Goal: Task Accomplishment & Management: Use online tool/utility

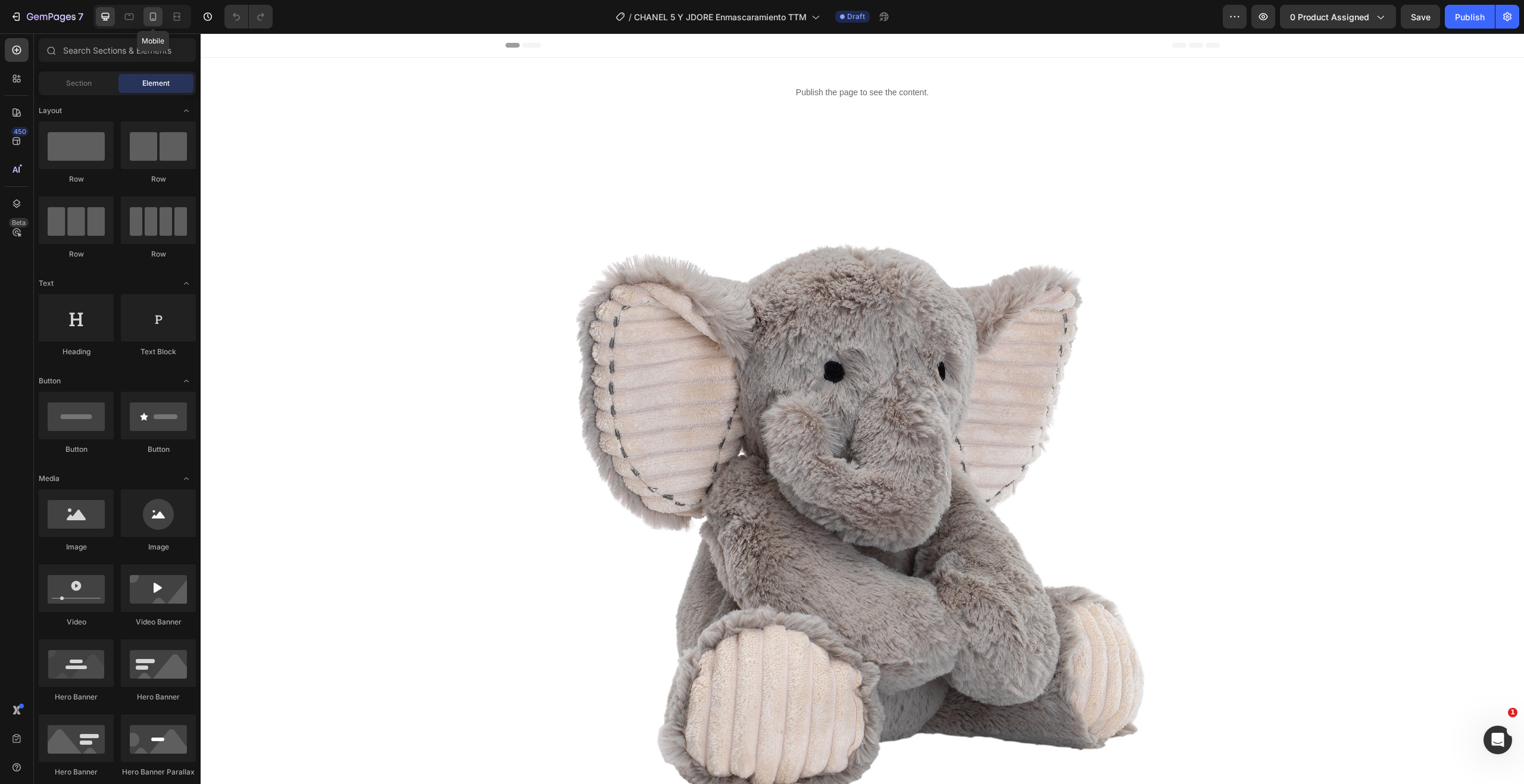
click at [149, 18] on icon at bounding box center [153, 16] width 12 height 12
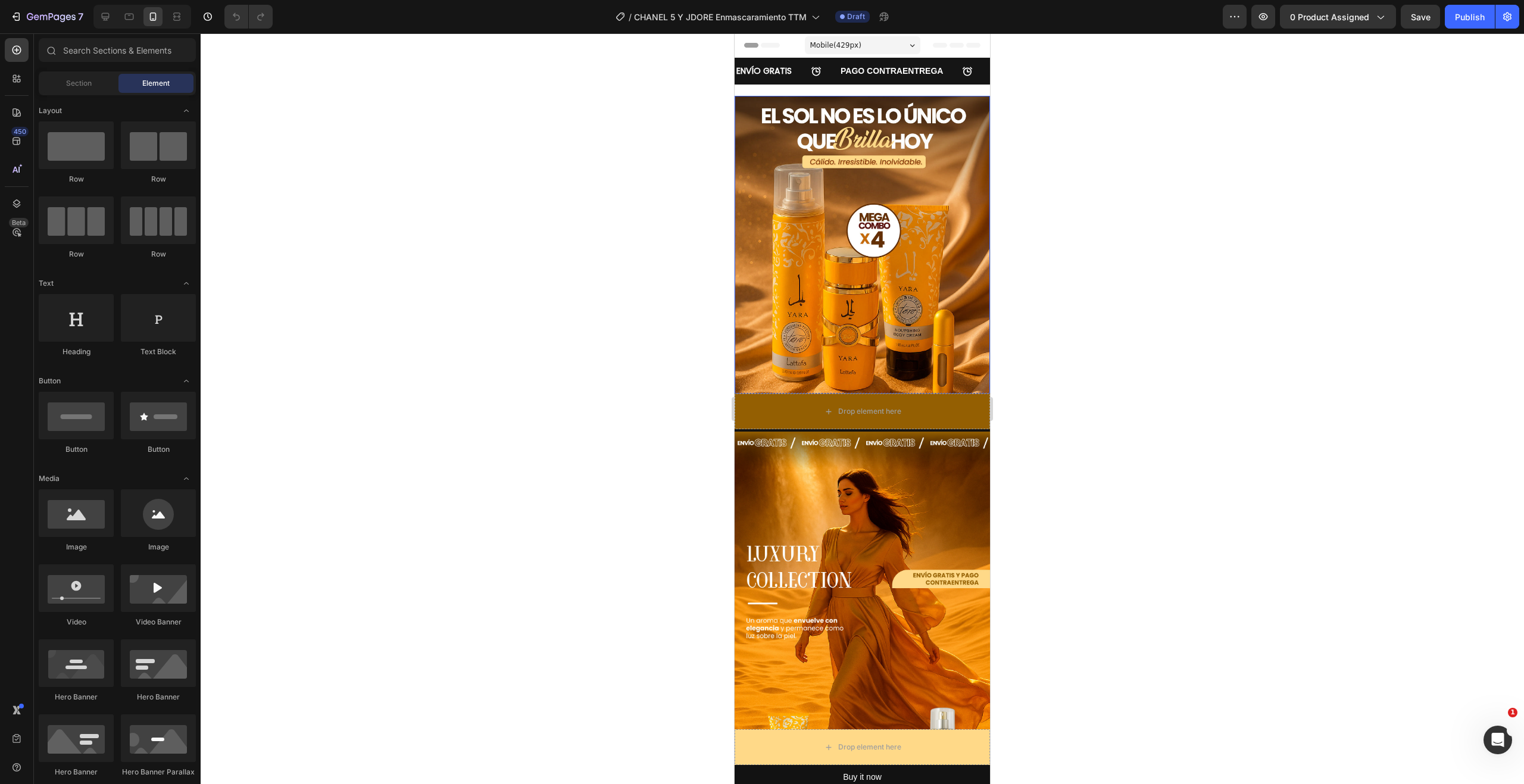
click at [814, 254] on img at bounding box center [862, 287] width 255 height 383
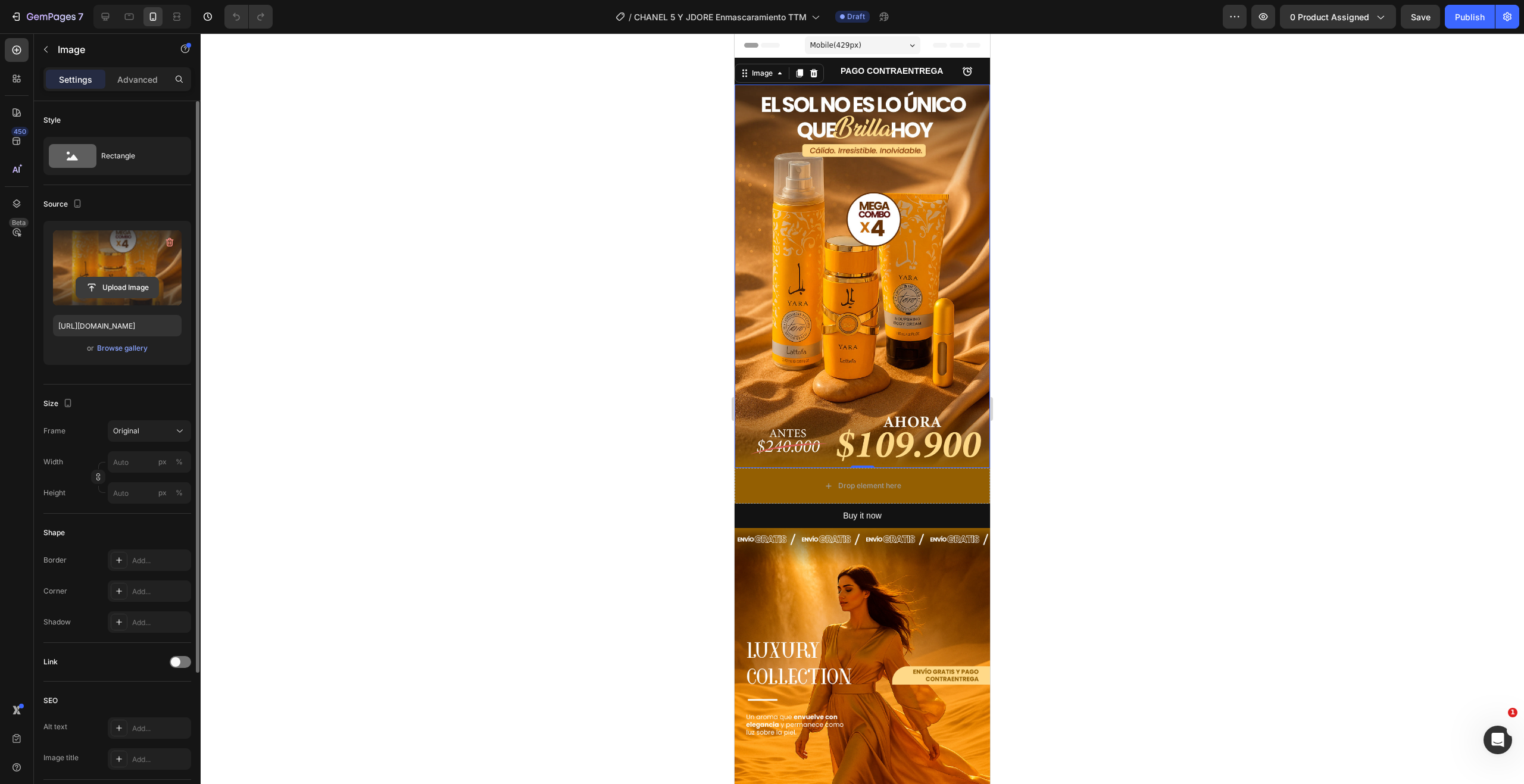
click at [125, 290] on input "file" at bounding box center [117, 287] width 82 height 20
click at [122, 350] on div "Browse gallery" at bounding box center [122, 348] width 51 height 11
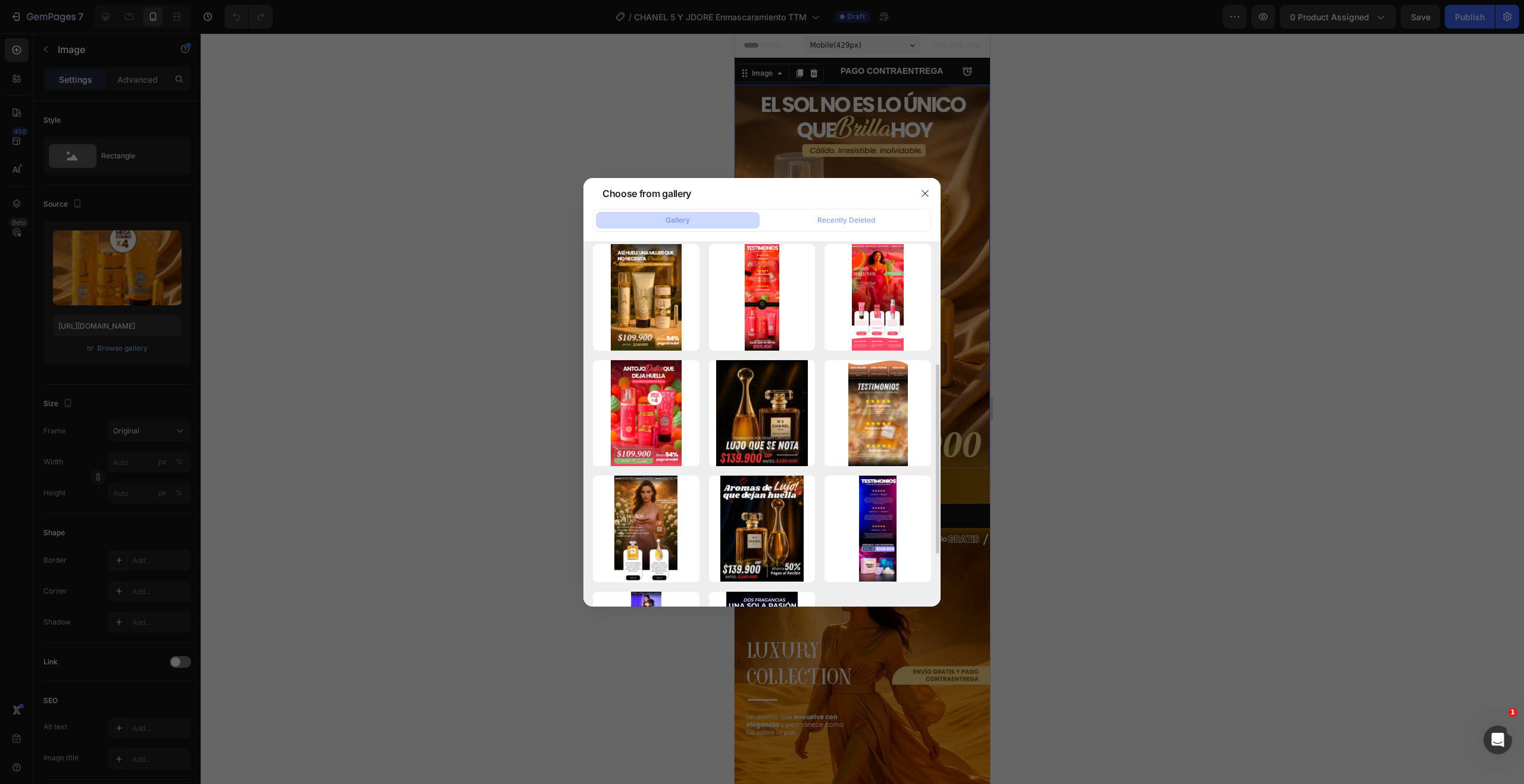
scroll to position [298, 0]
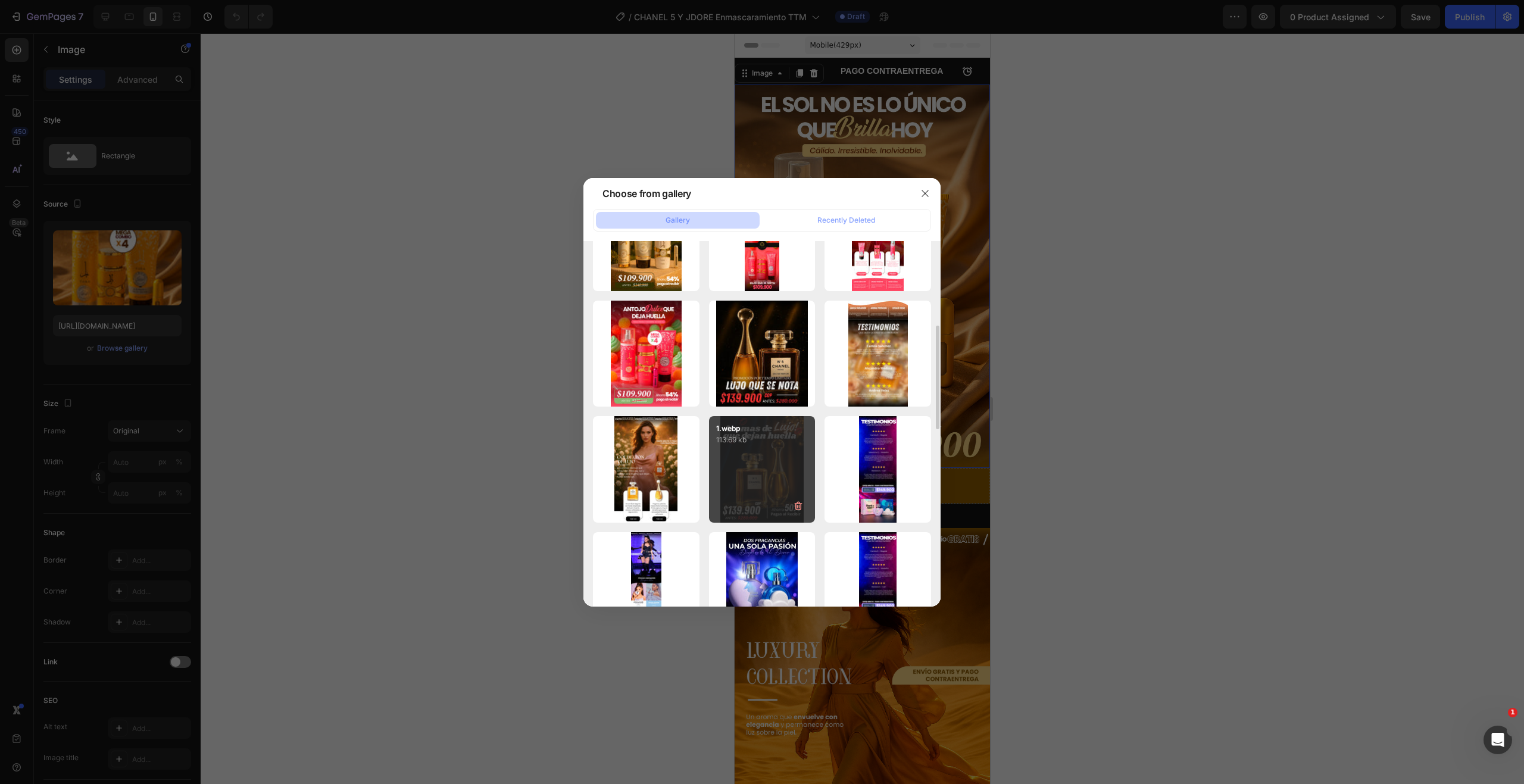
click at [776, 465] on div "1.webp 113.69 kb" at bounding box center [762, 469] width 107 height 106
type input "[URL][DOMAIN_NAME]"
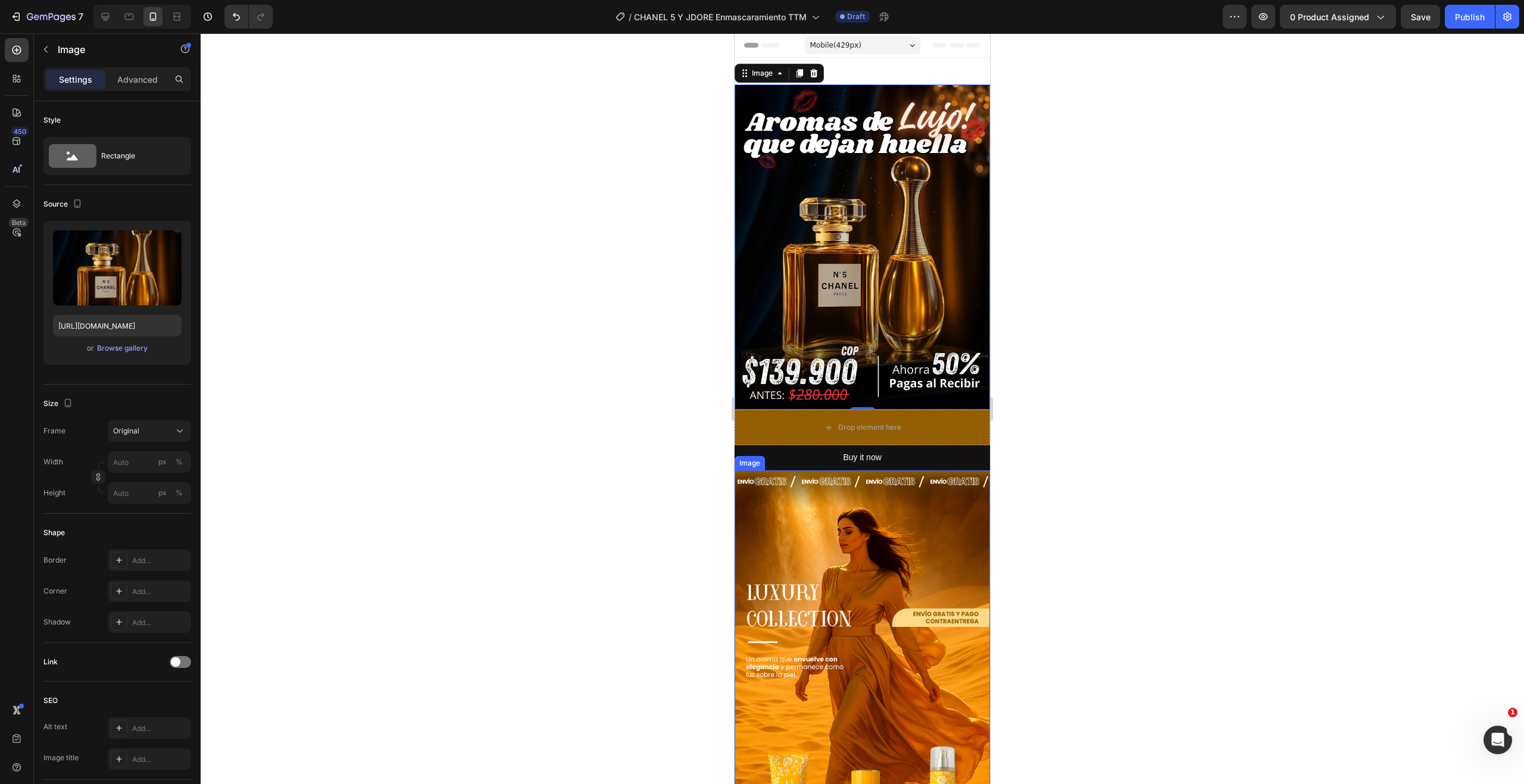
scroll to position [179, 0]
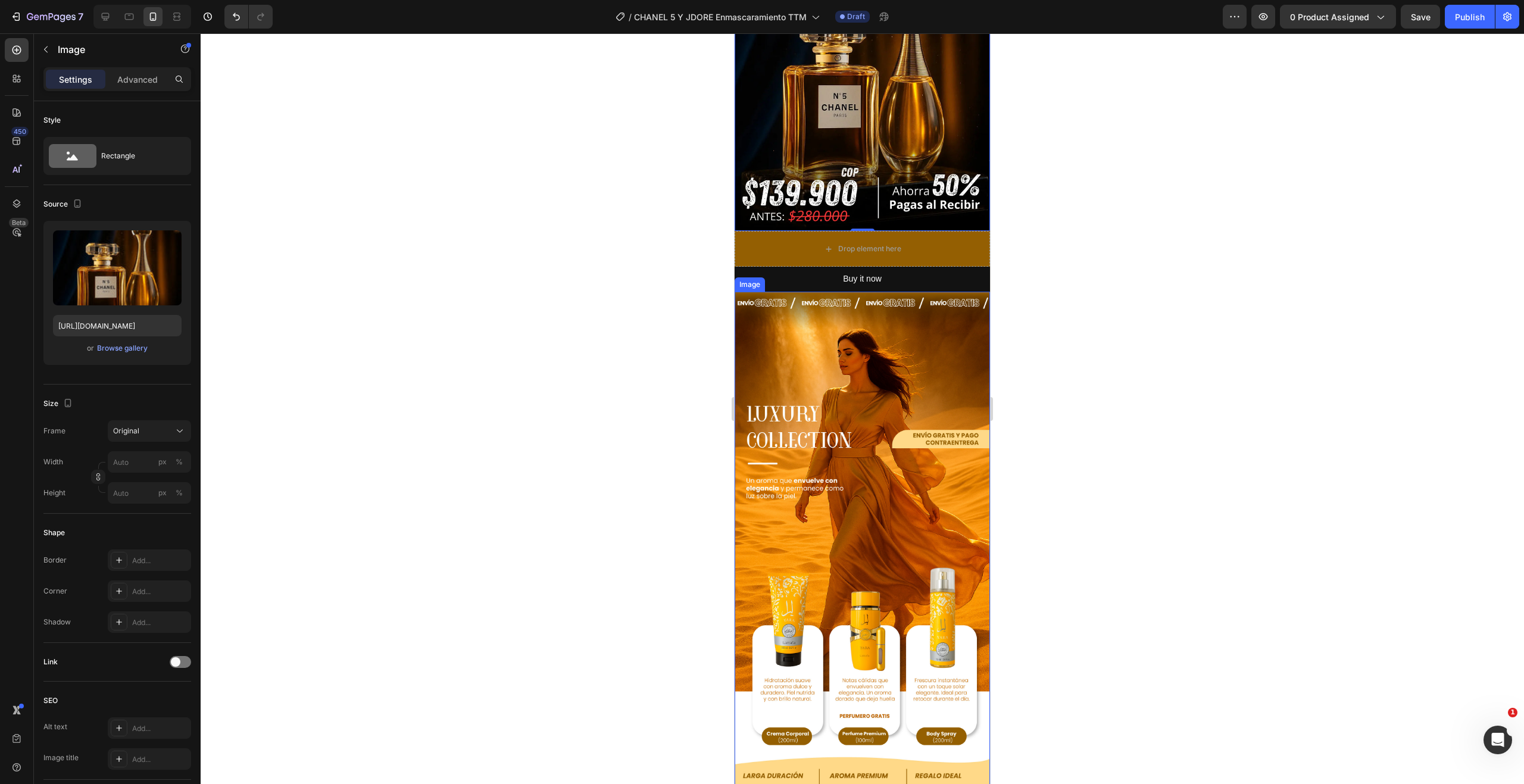
click at [879, 469] on img at bounding box center [862, 557] width 255 height 530
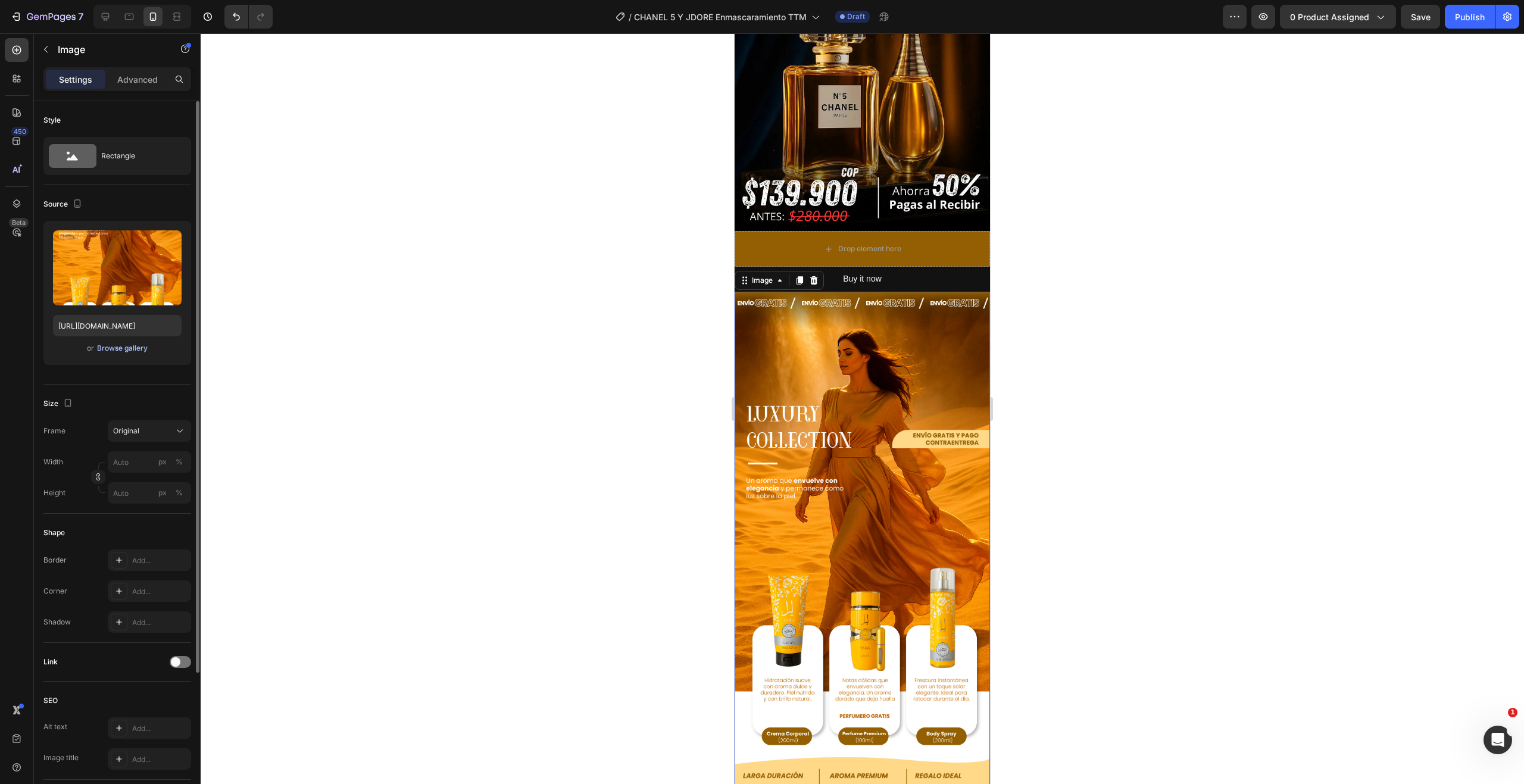
click at [129, 350] on div "Browse gallery" at bounding box center [122, 348] width 51 height 11
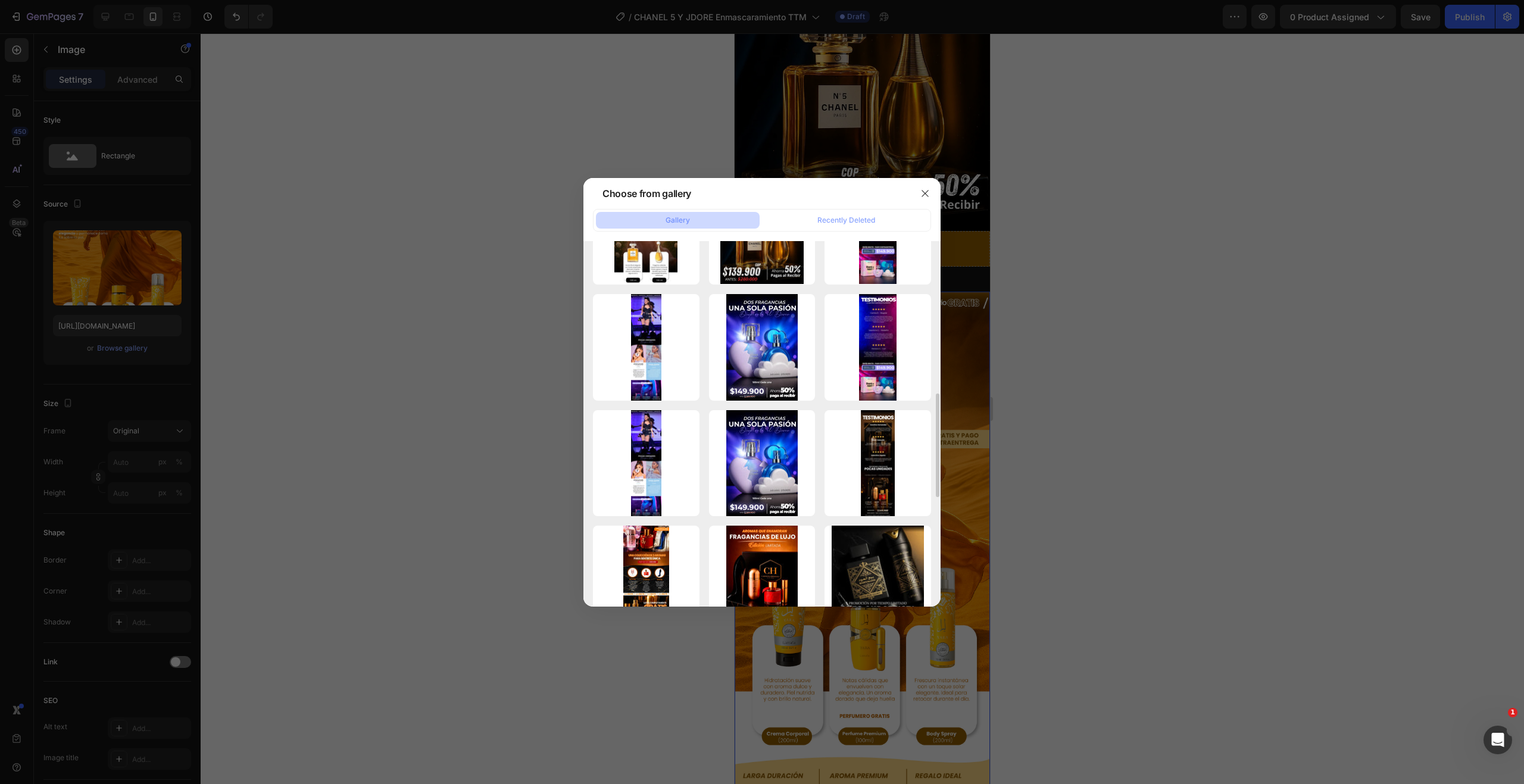
scroll to position [357, 0]
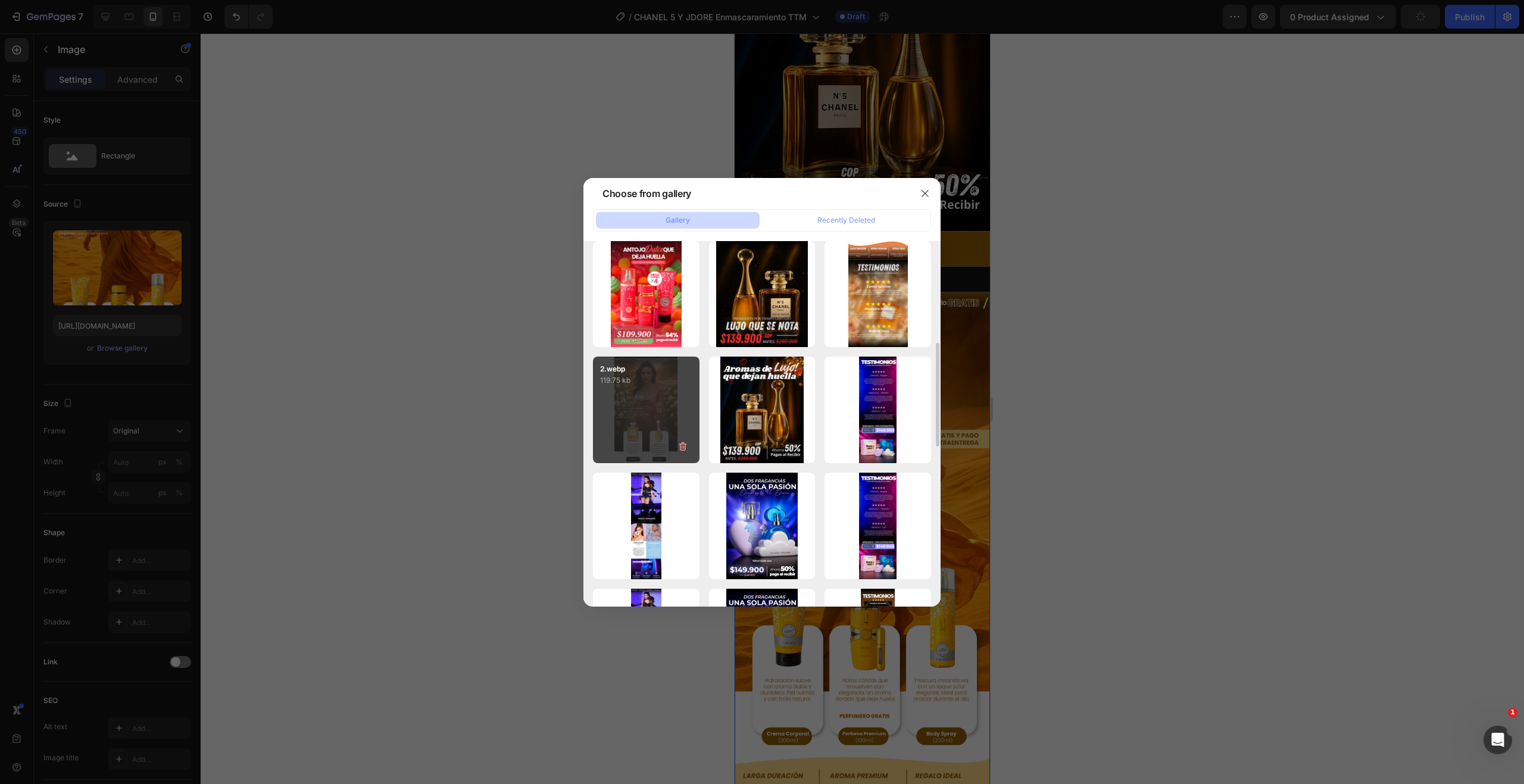
click at [634, 394] on div "2.webp 119.75 kb" at bounding box center [646, 409] width 107 height 106
type input "[URL][DOMAIN_NAME]"
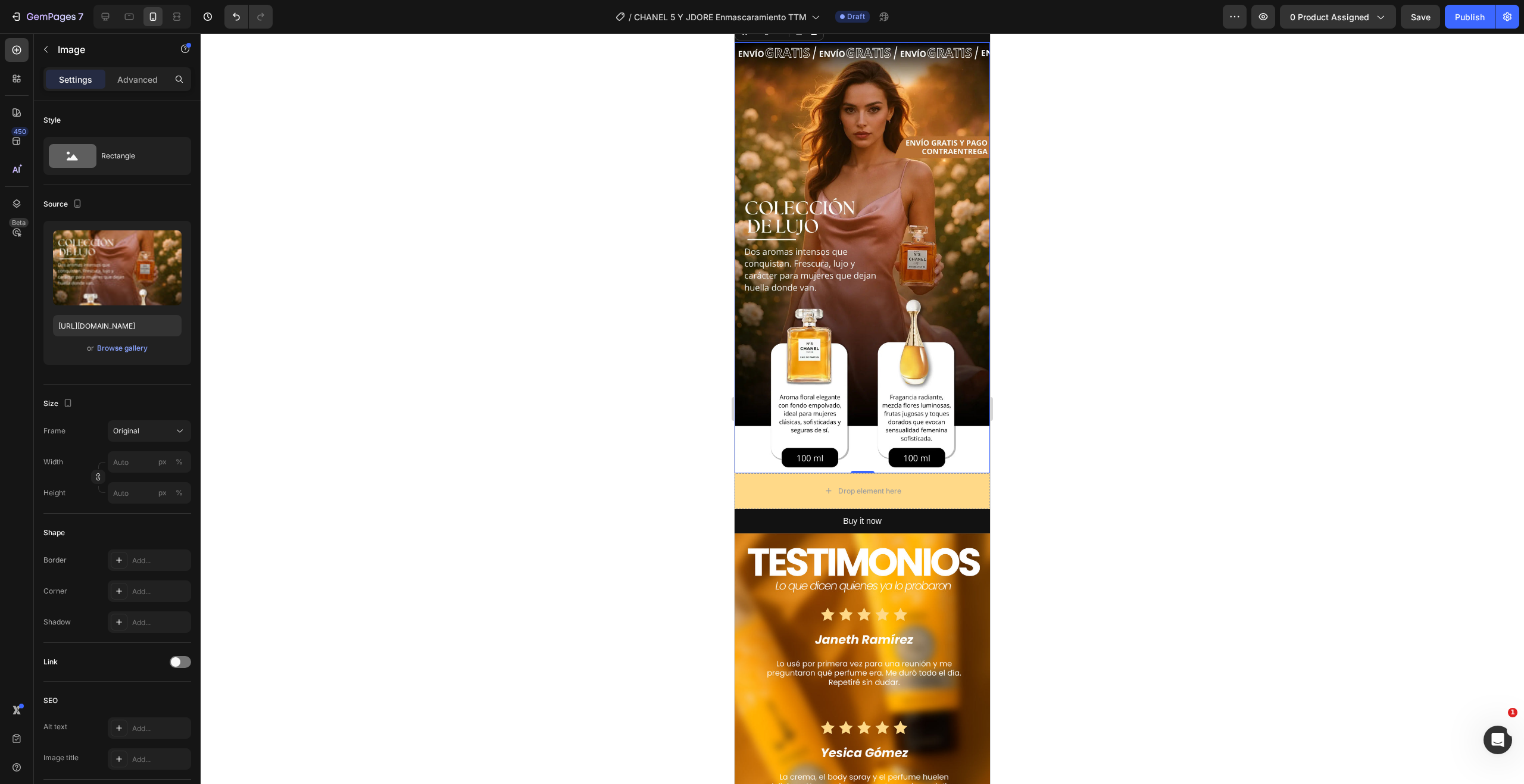
scroll to position [476, 0]
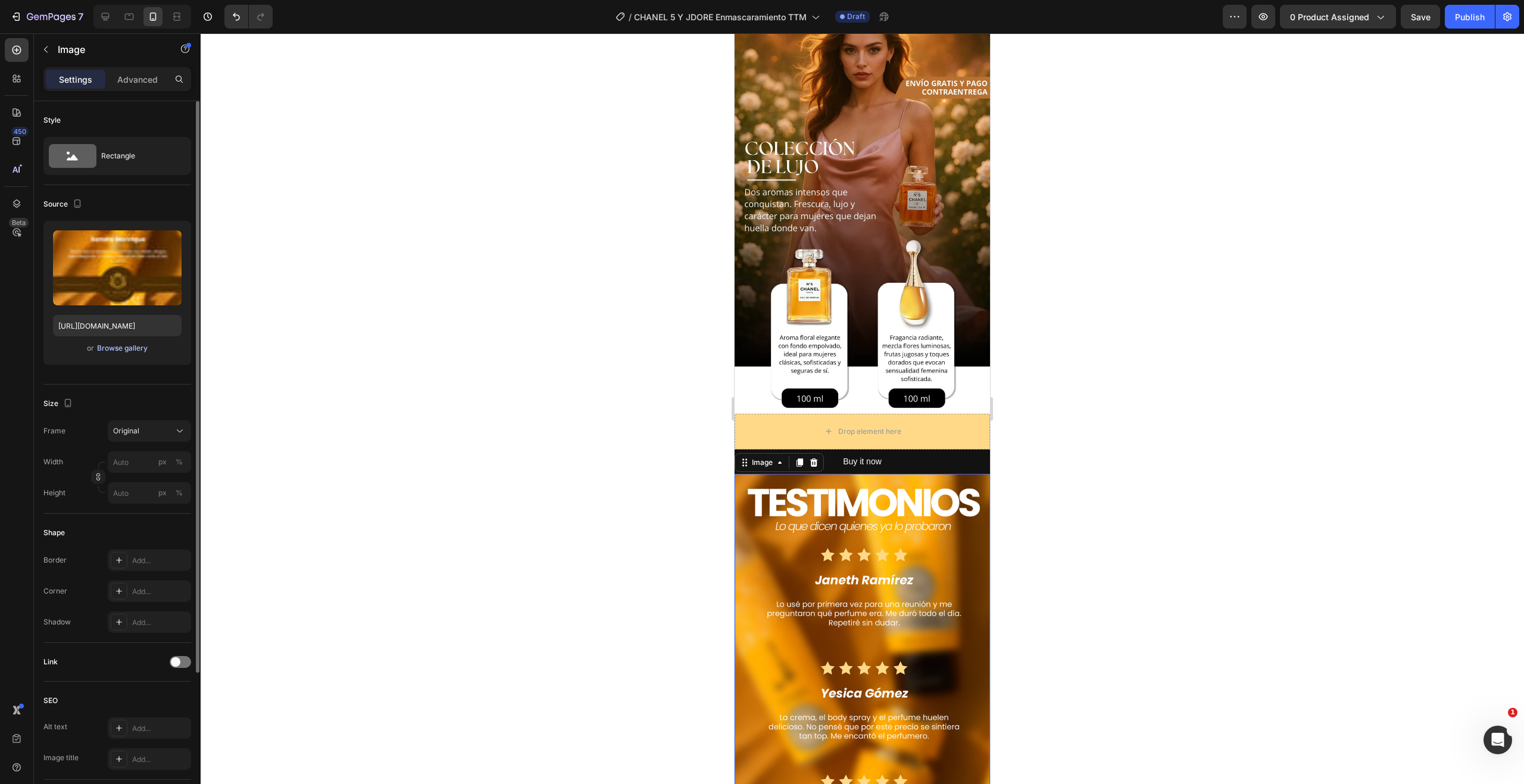
click at [117, 354] on button "Browse gallery" at bounding box center [122, 348] width 52 height 12
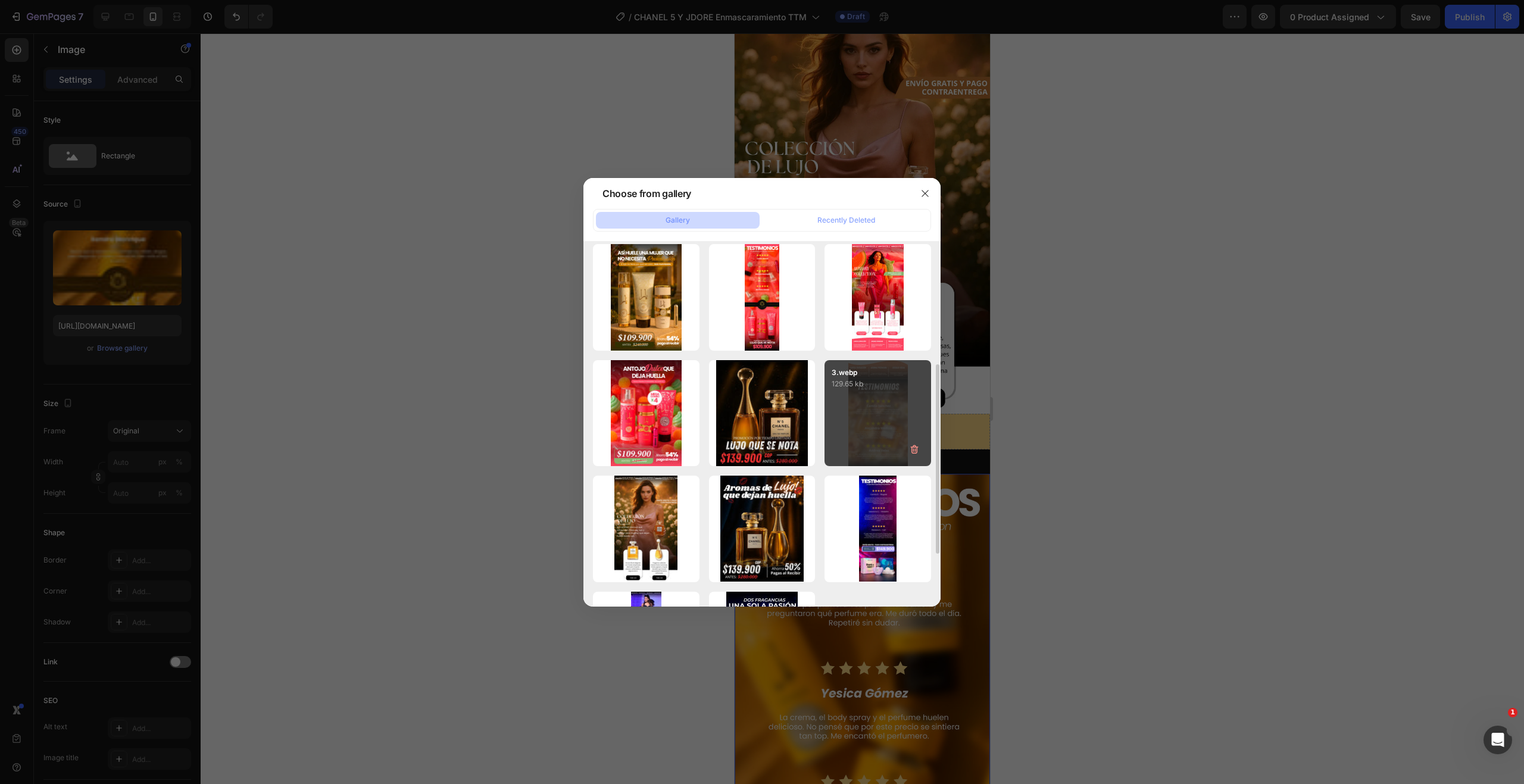
scroll to position [298, 0]
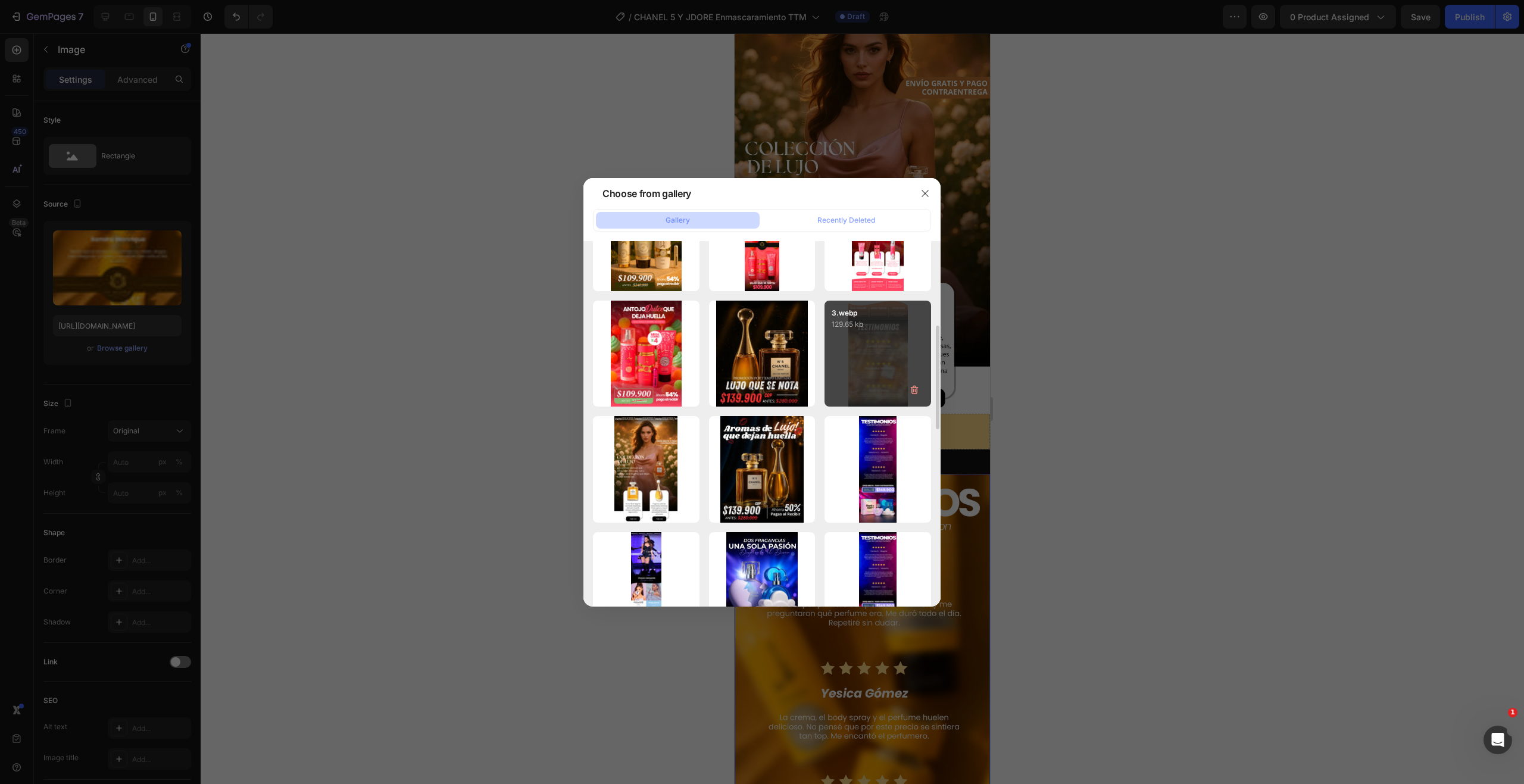
click at [905, 352] on div "3.webp 129.65 kb" at bounding box center [878, 354] width 107 height 106
type input "[URL][DOMAIN_NAME]"
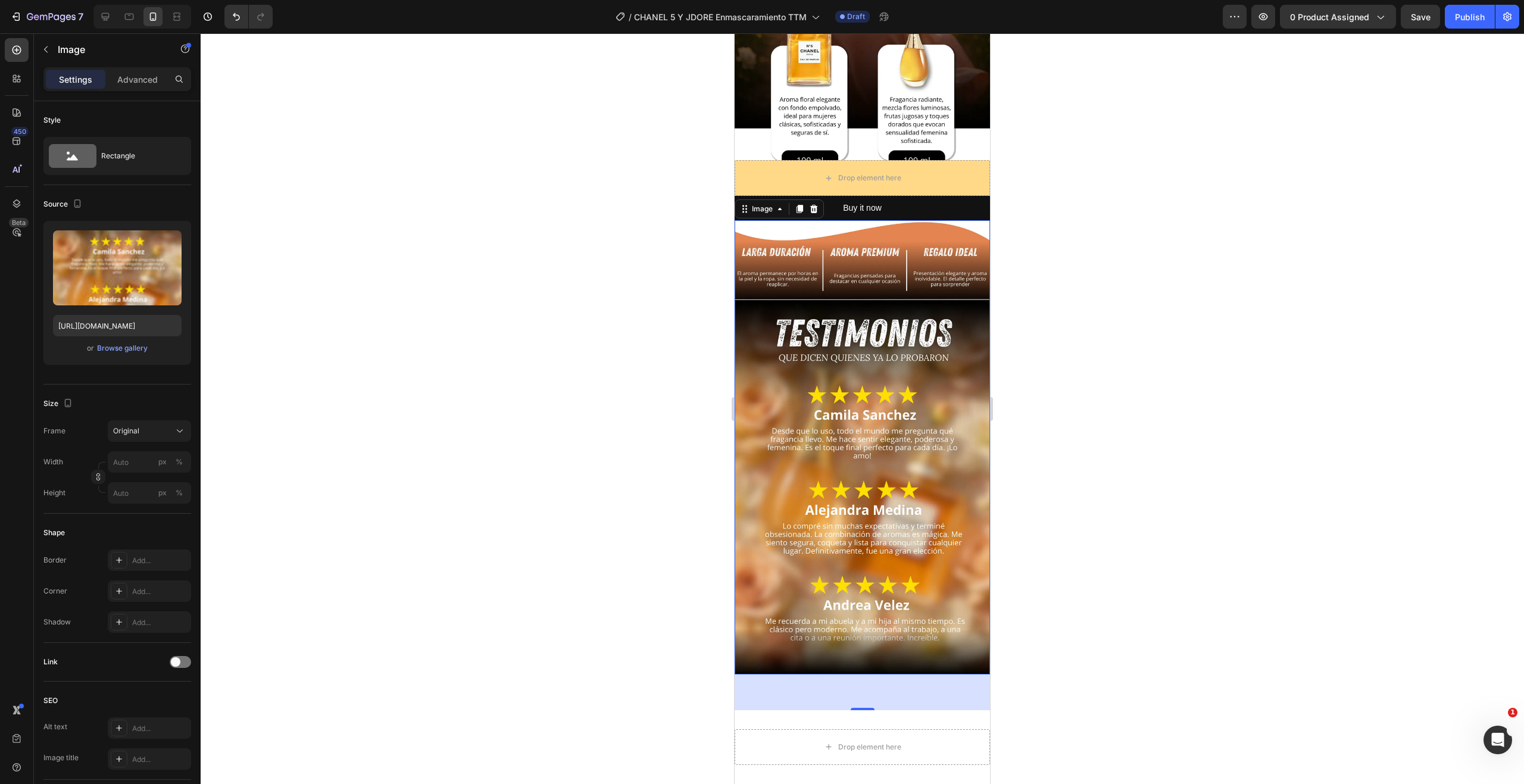
scroll to position [655, 0]
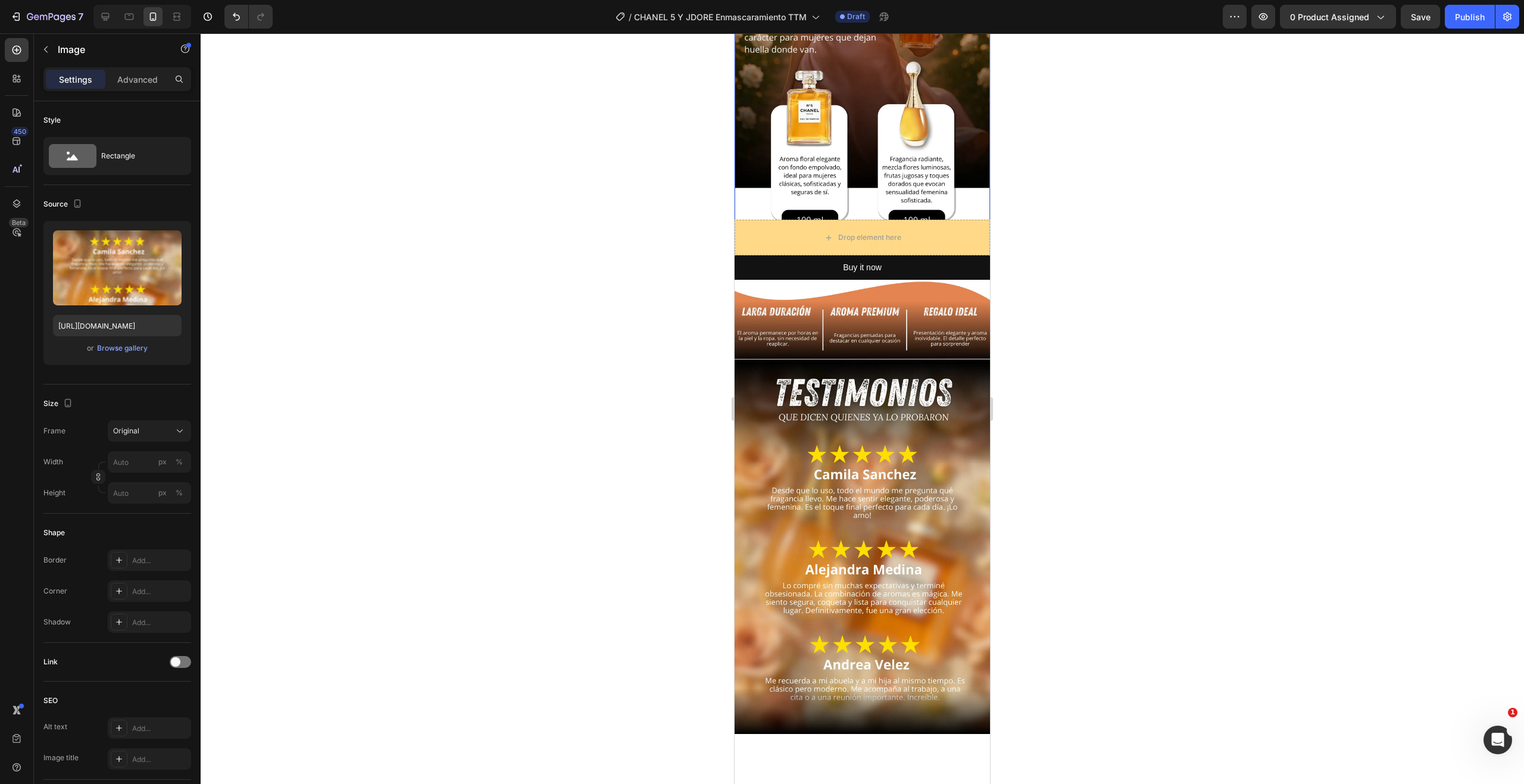
click at [822, 137] on img at bounding box center [862, 20] width 255 height 431
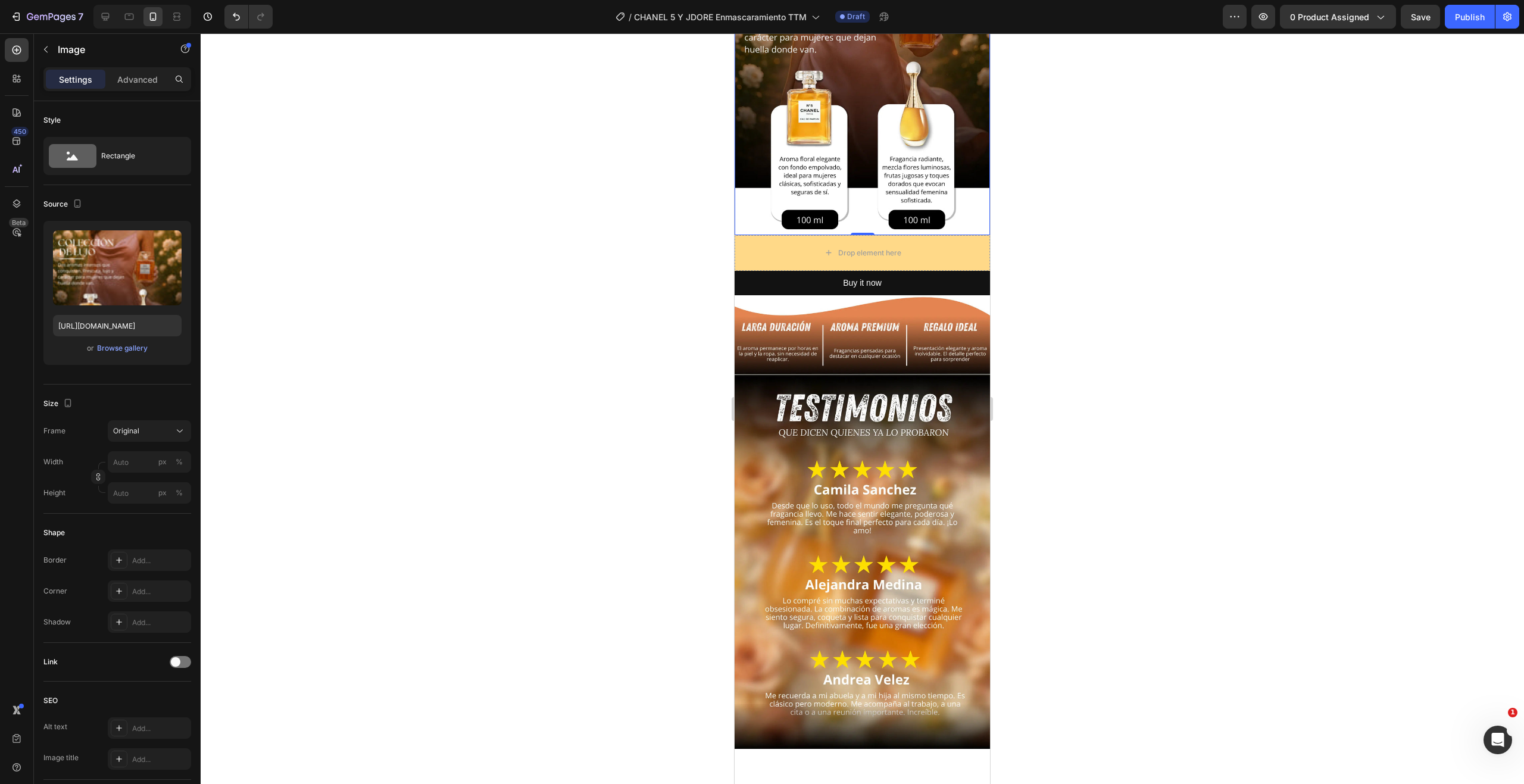
click at [525, 212] on div at bounding box center [862, 409] width 1323 height 750
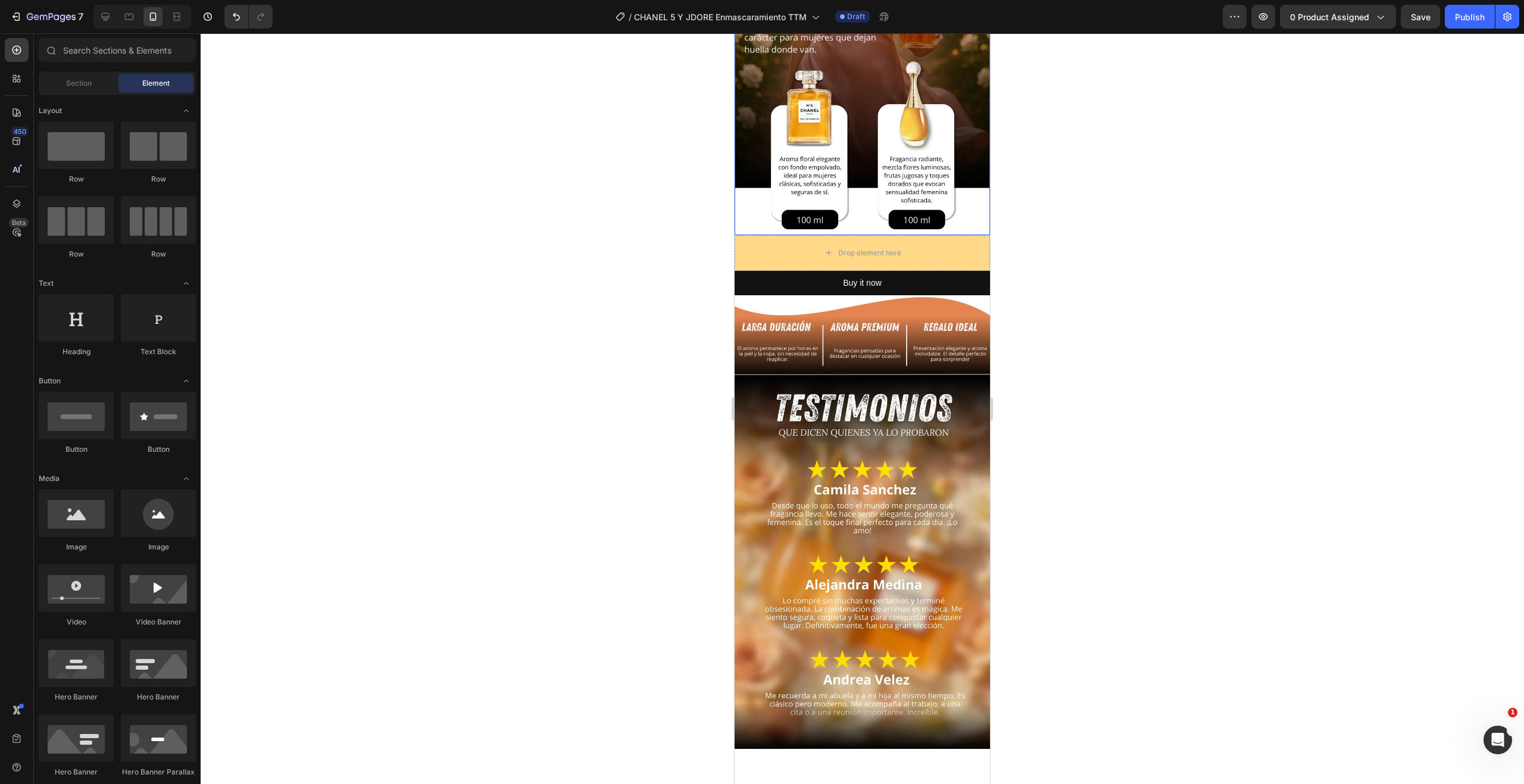
click at [920, 158] on img at bounding box center [862, 20] width 255 height 431
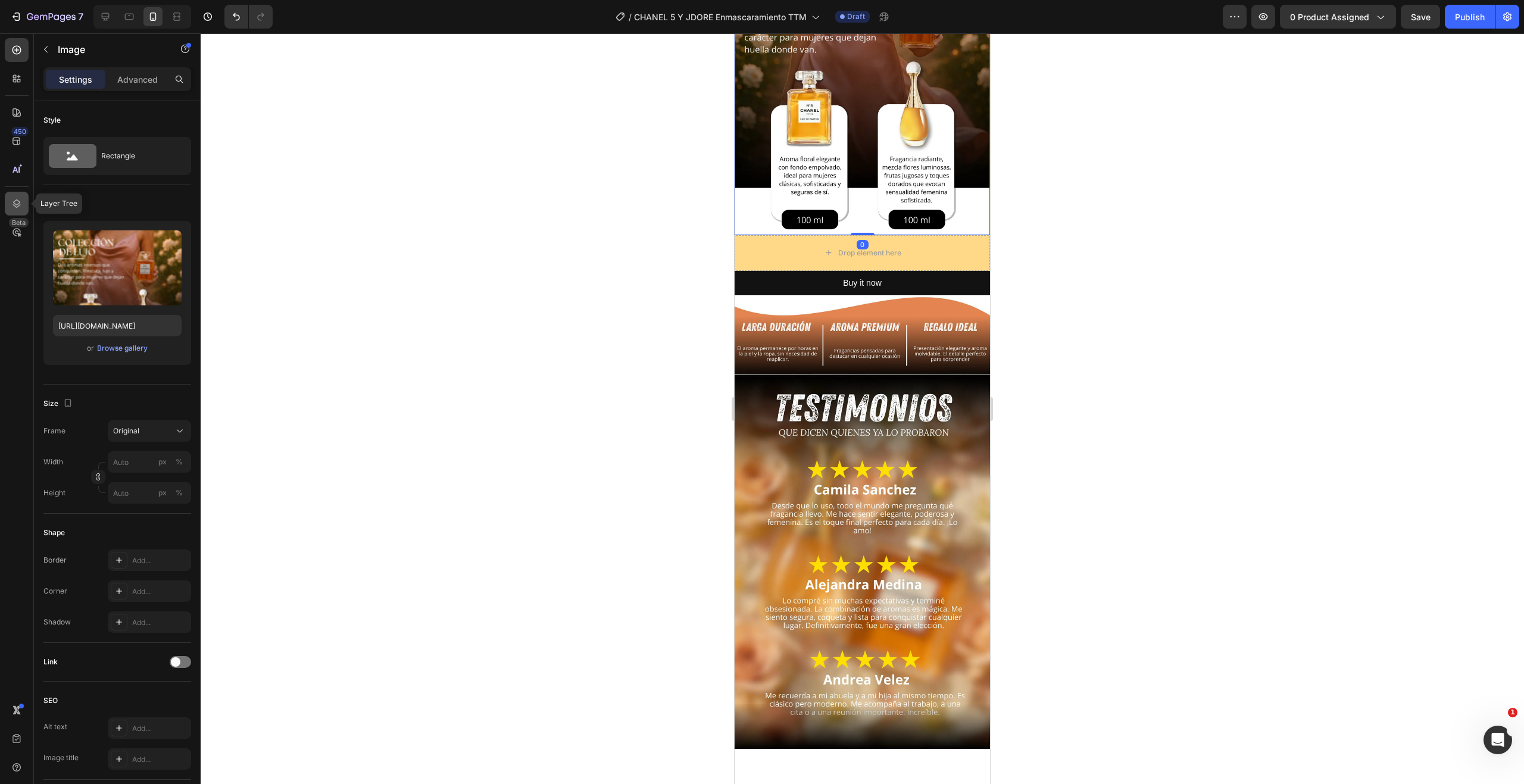
click at [17, 198] on icon at bounding box center [16, 204] width 12 height 12
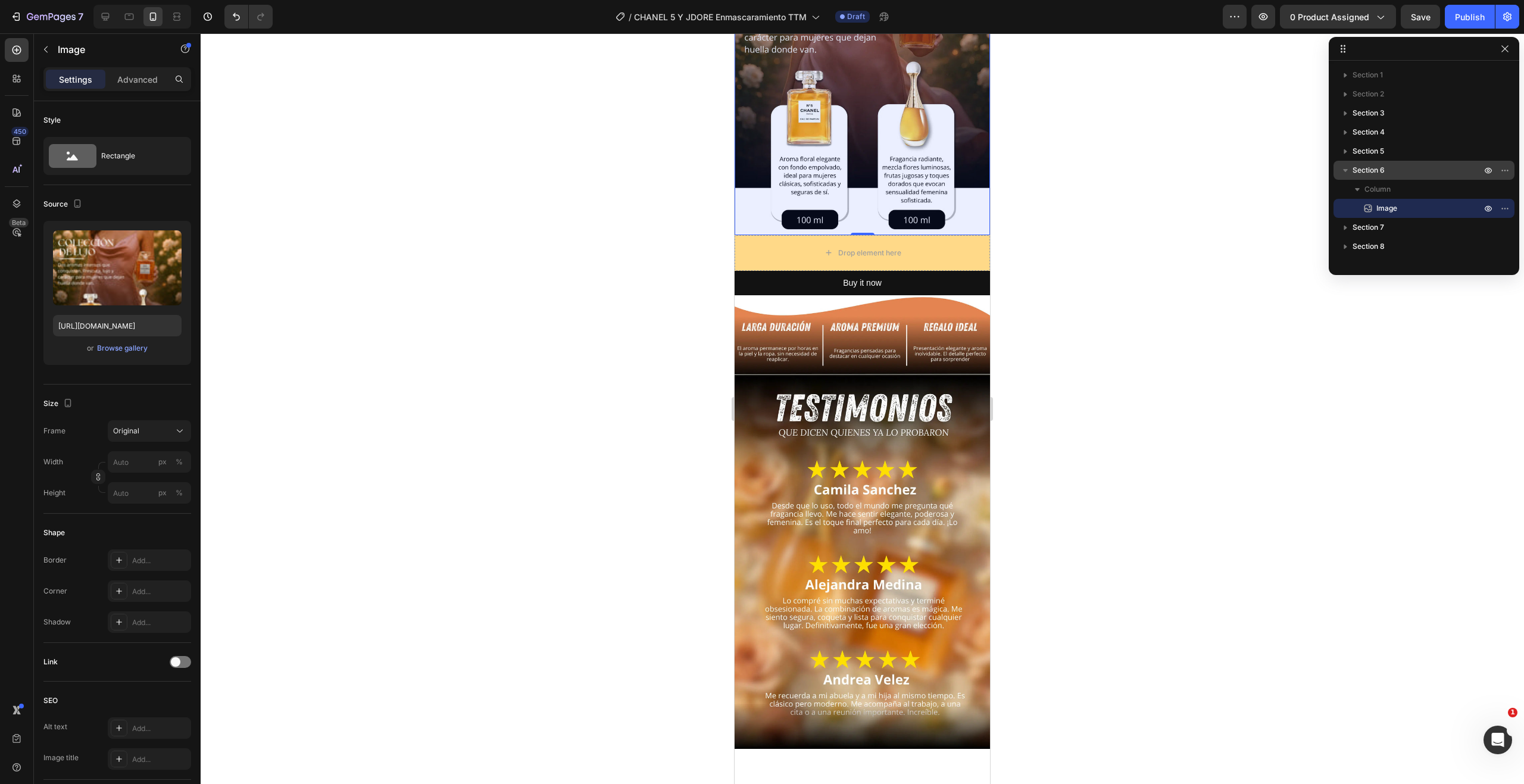
click at [1406, 172] on p "Section 6" at bounding box center [1417, 170] width 131 height 12
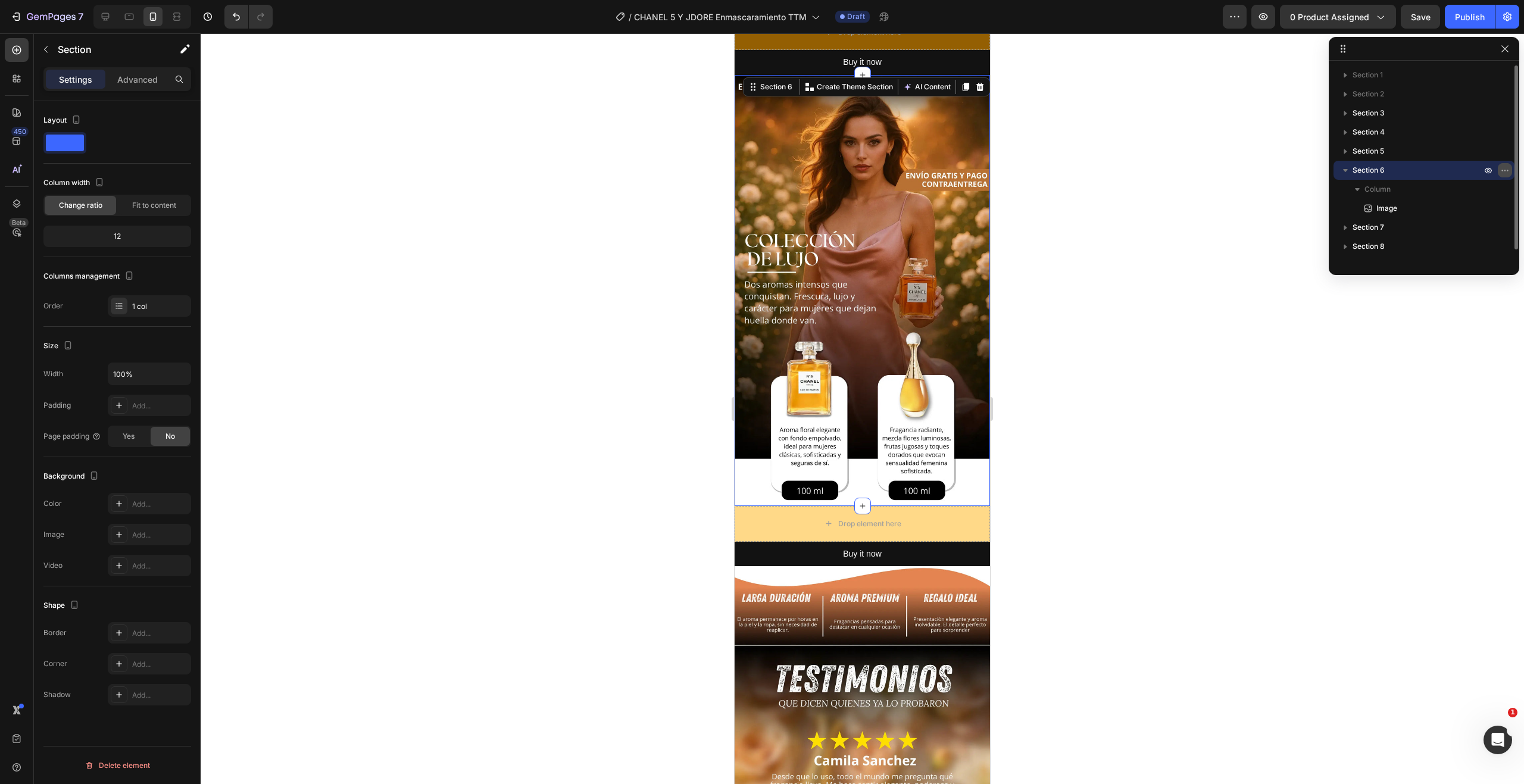
click at [1504, 170] on icon "button" at bounding box center [1505, 170] width 9 height 9
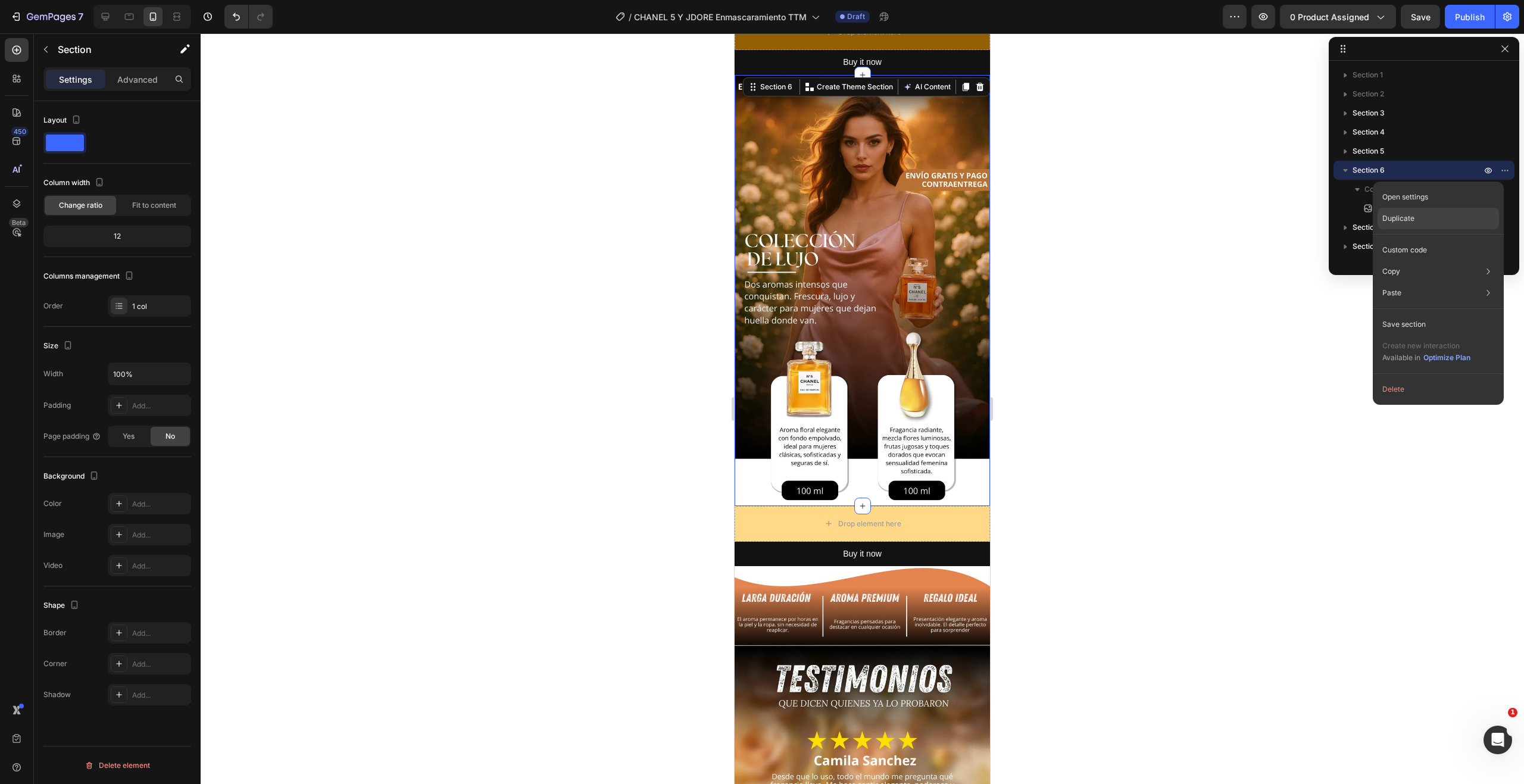
click at [1417, 221] on div "Duplicate" at bounding box center [1438, 218] width 122 height 22
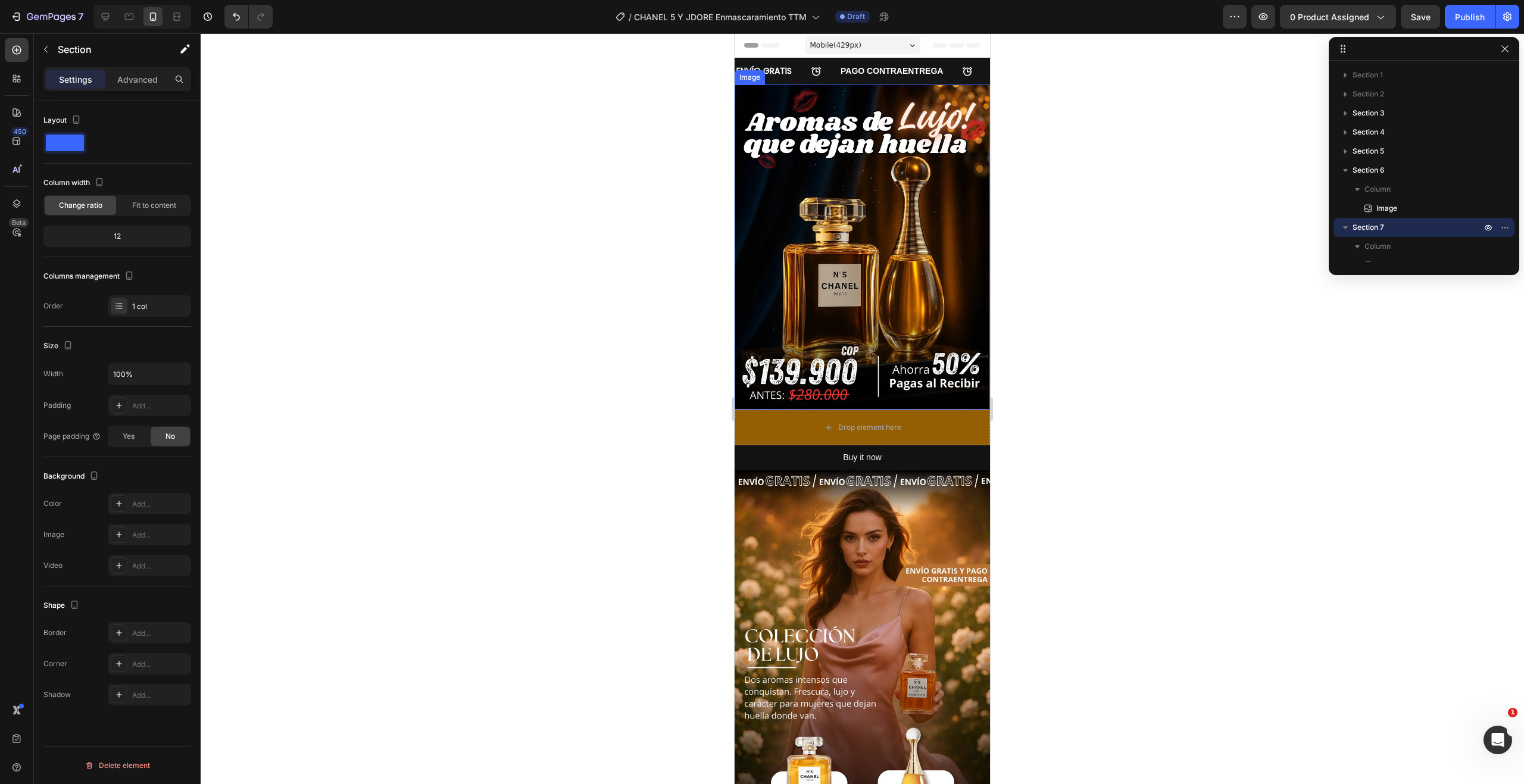
scroll to position [357, 0]
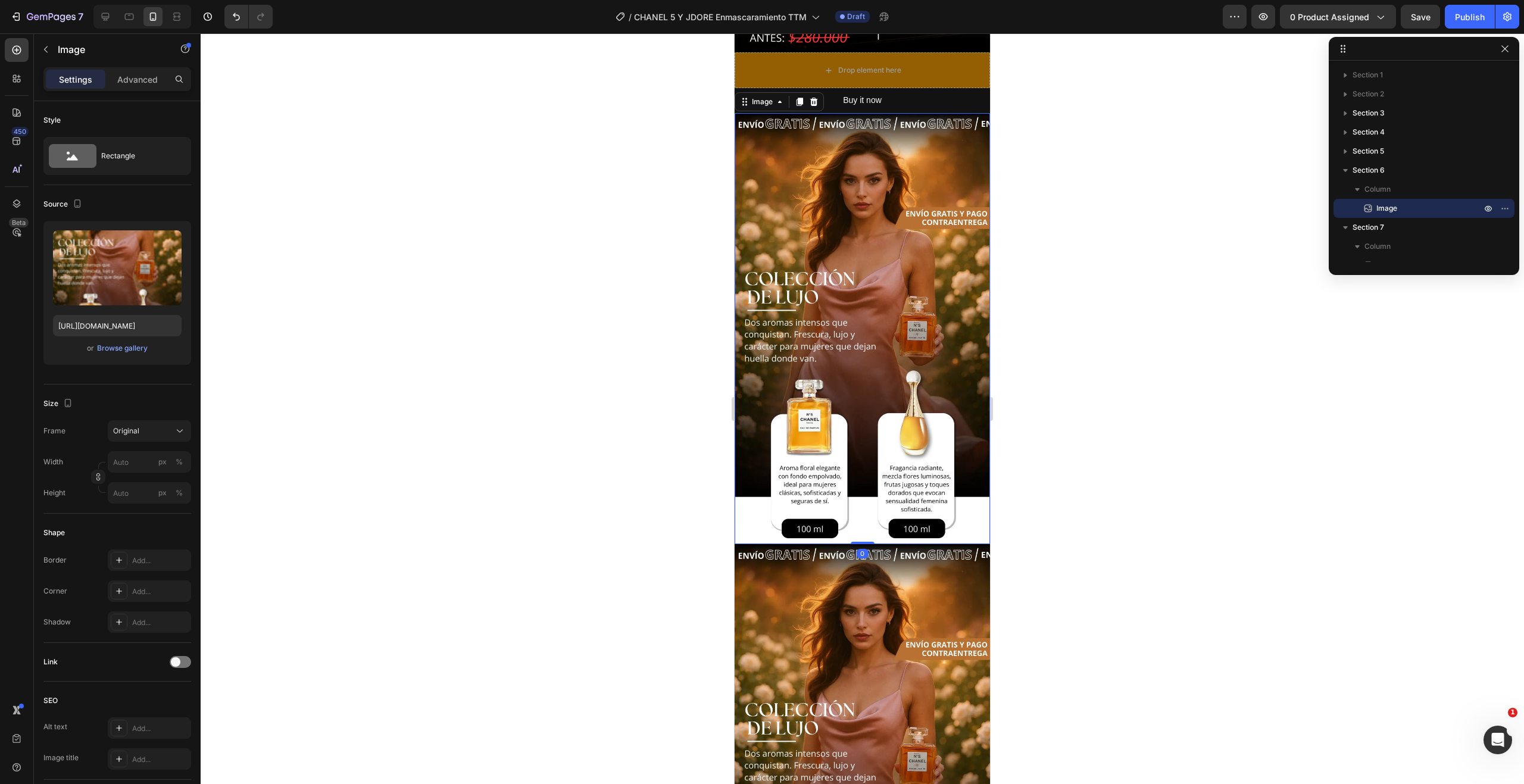
click at [869, 315] on img at bounding box center [862, 329] width 255 height 431
click at [853, 599] on img at bounding box center [862, 760] width 255 height 431
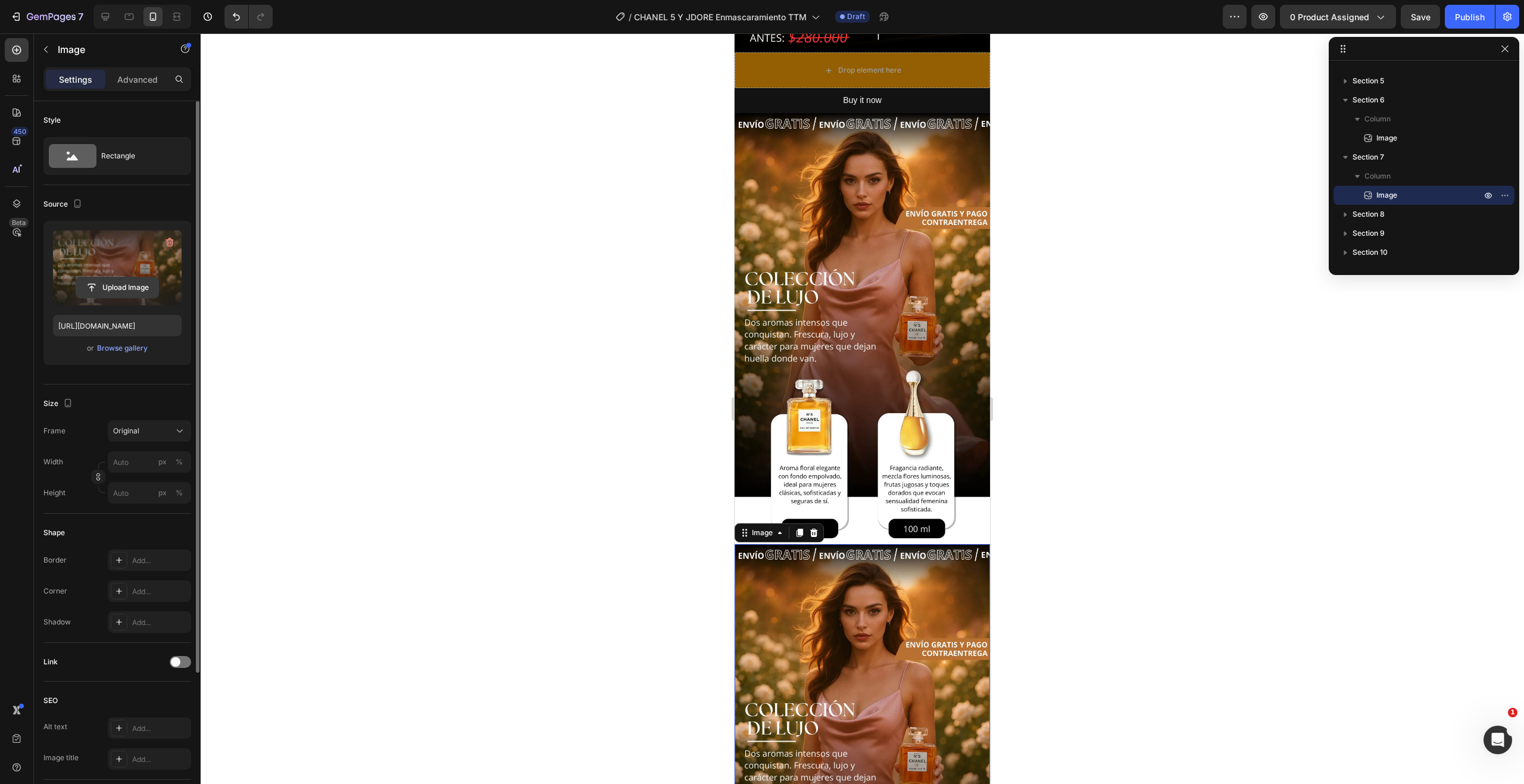
click at [116, 287] on input "file" at bounding box center [117, 287] width 82 height 20
click at [128, 350] on div "Browse gallery" at bounding box center [122, 348] width 51 height 11
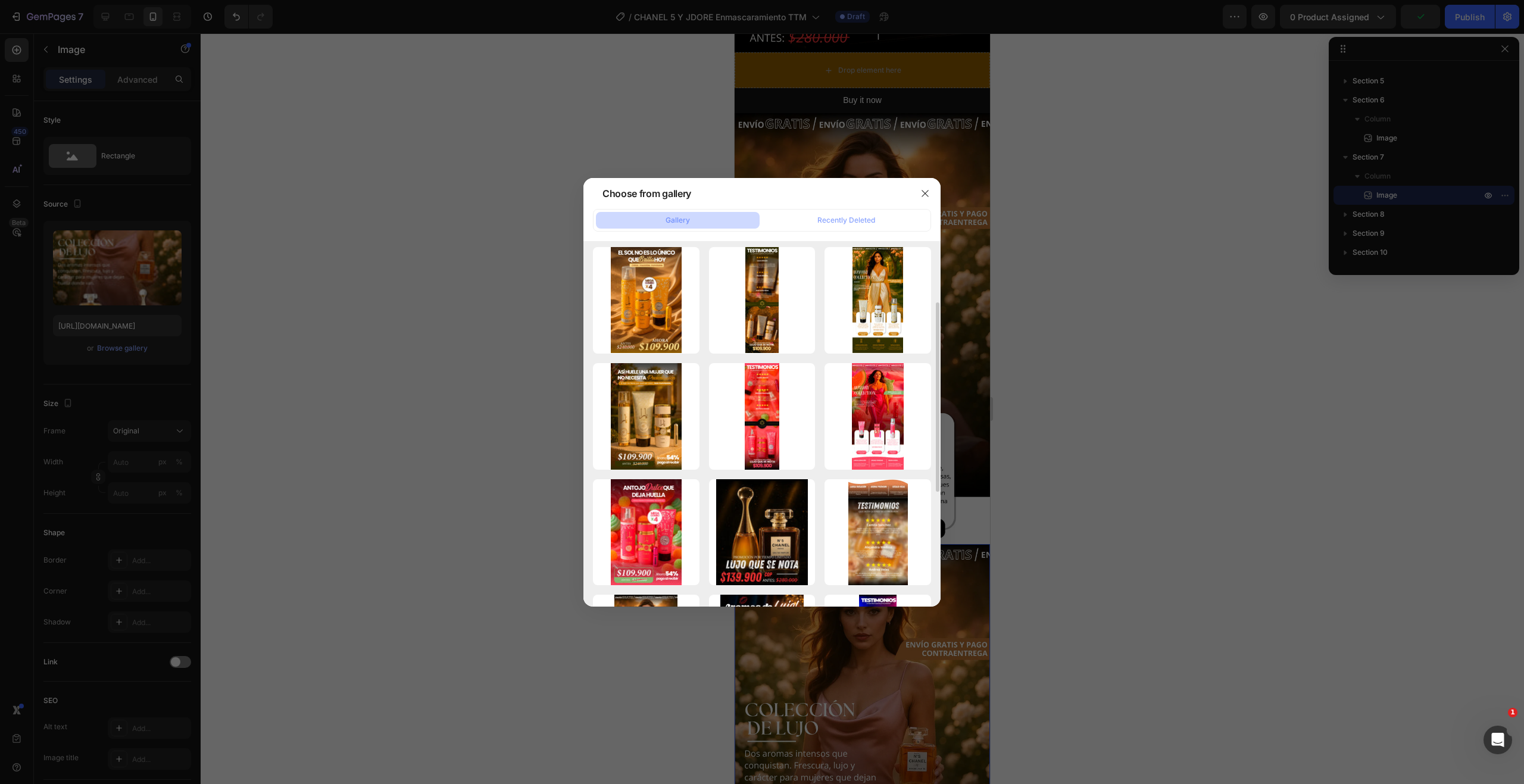
scroll to position [357, 0]
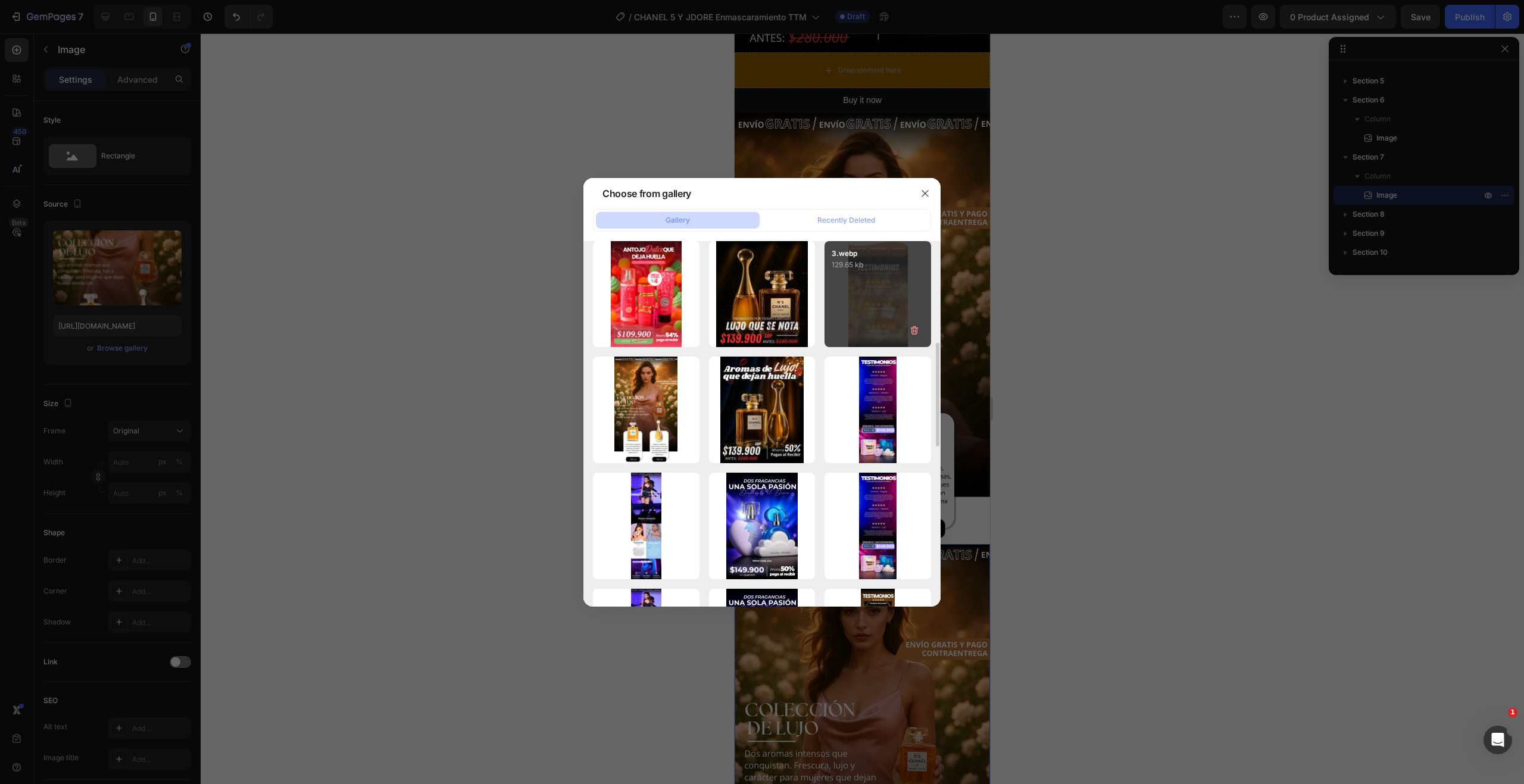
click at [887, 290] on div "3.webp 129.65 kb" at bounding box center [878, 294] width 107 height 106
type input "[URL][DOMAIN_NAME]"
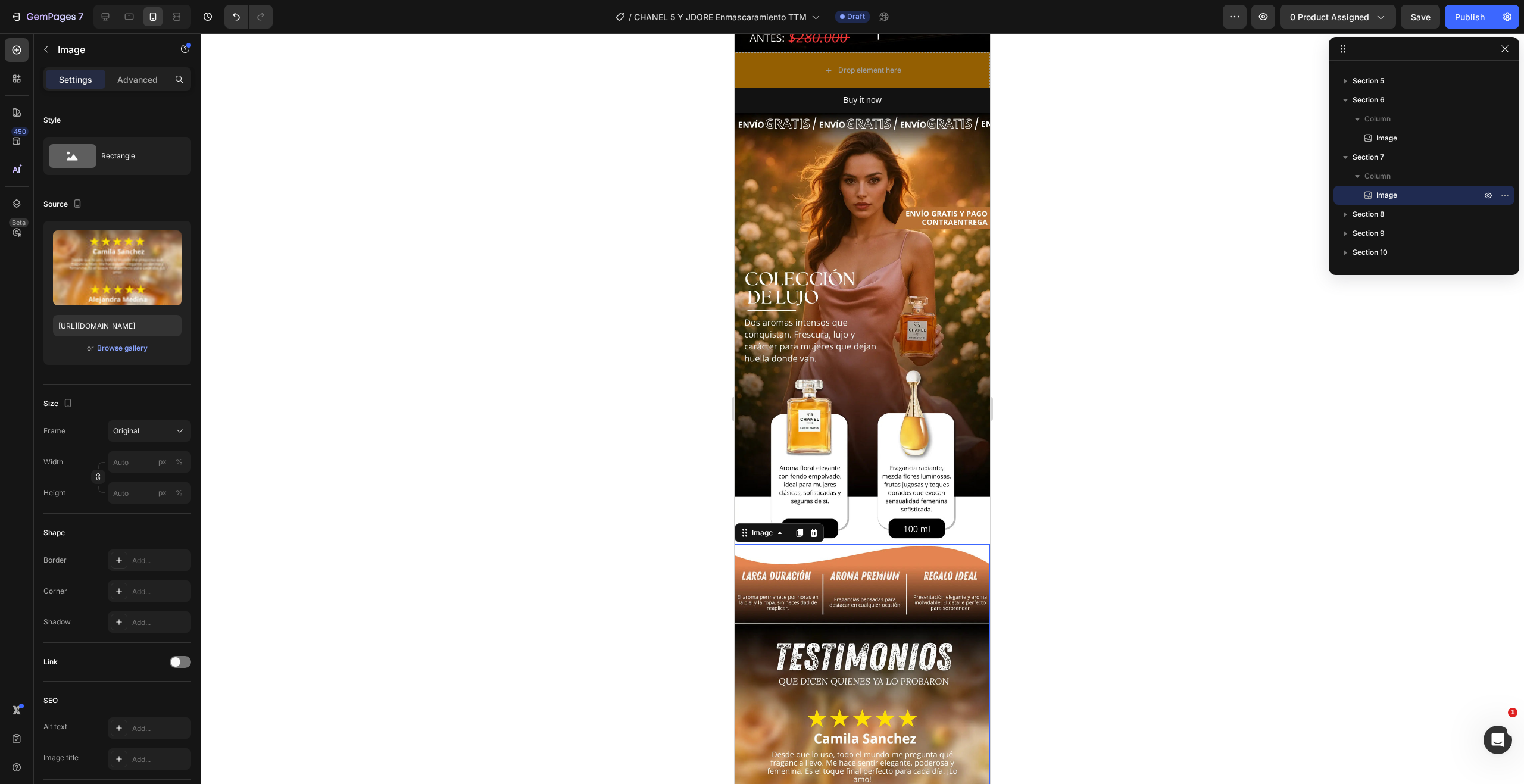
click at [1122, 336] on div at bounding box center [862, 409] width 1323 height 750
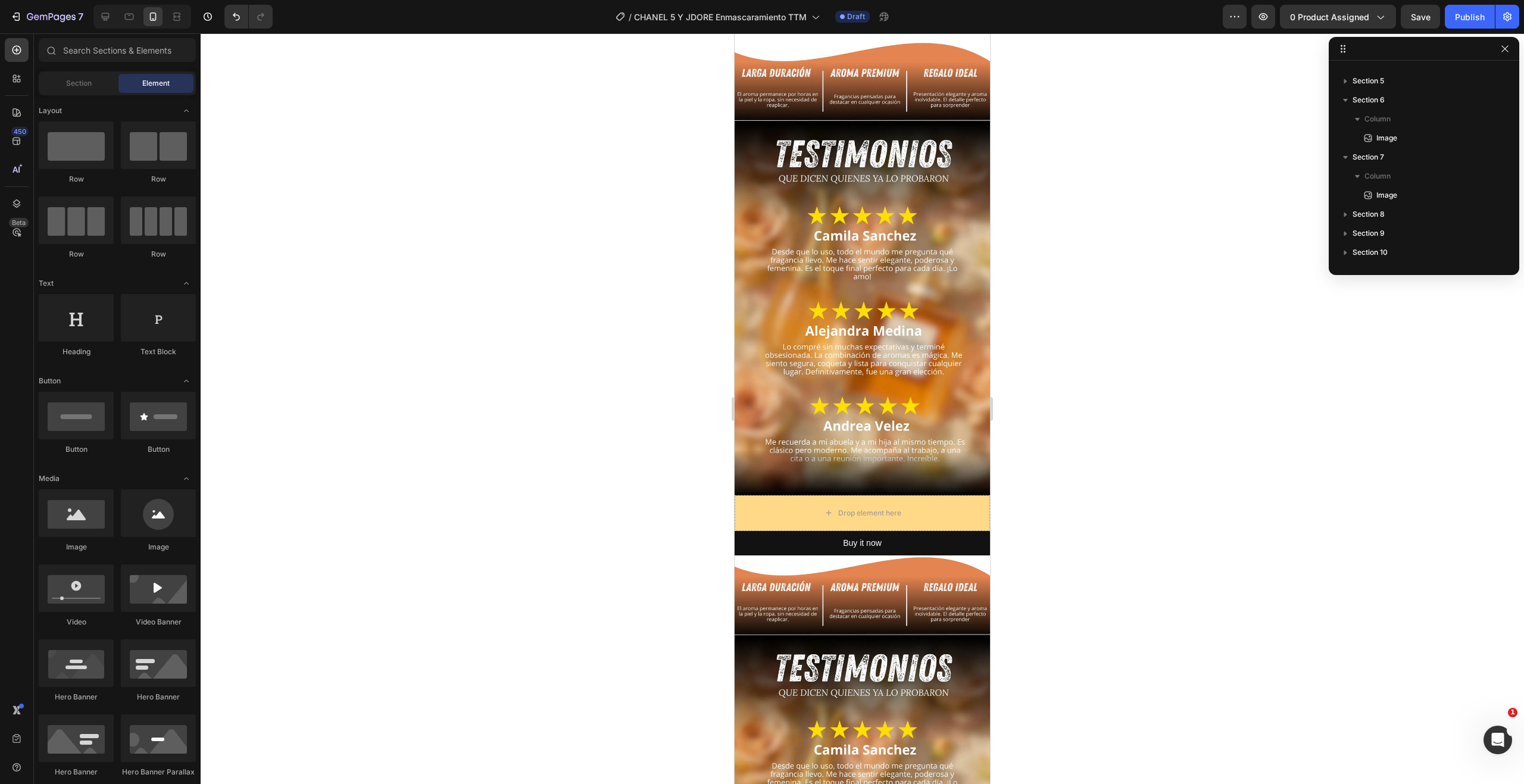
scroll to position [952, 0]
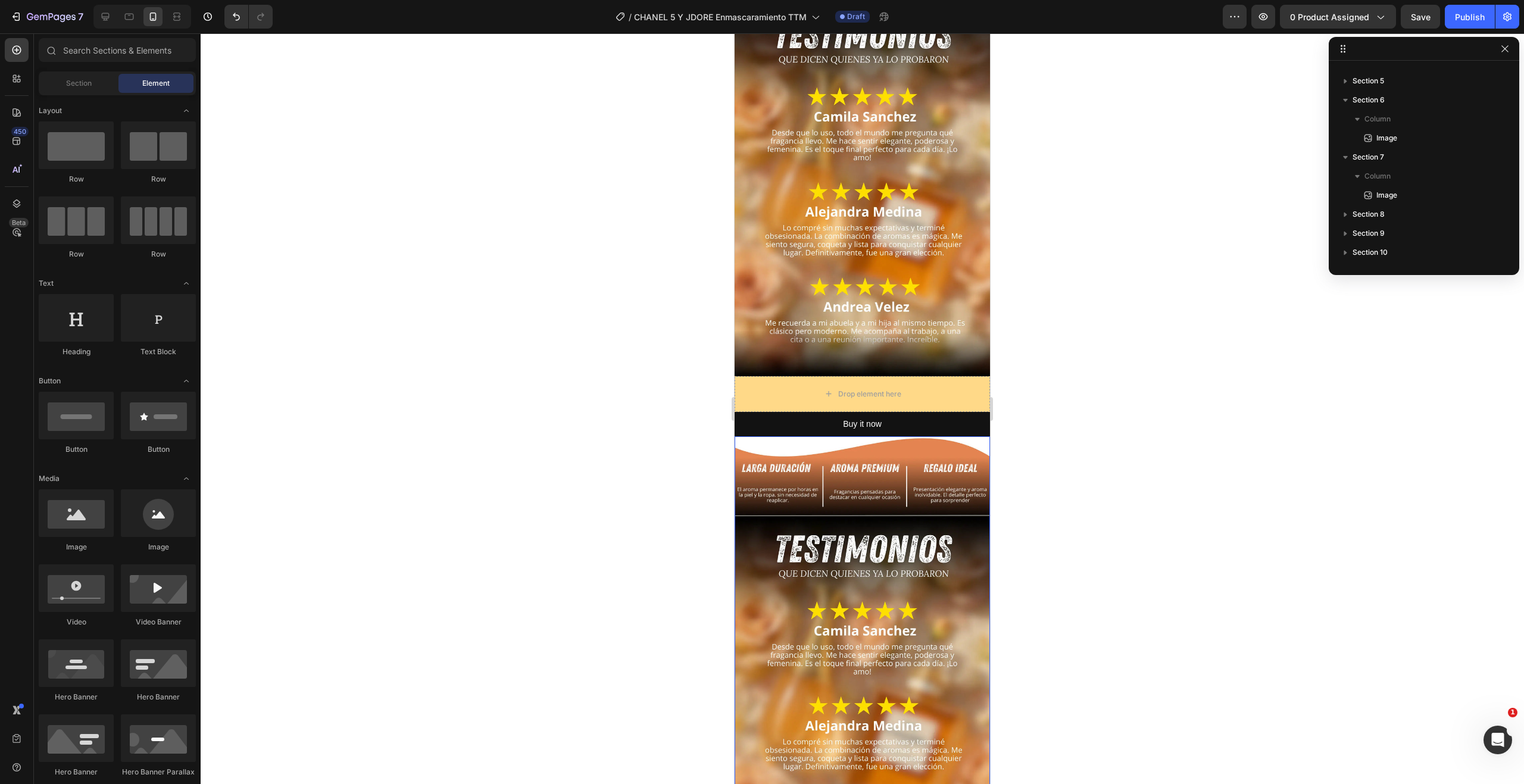
click at [873, 563] on img at bounding box center [862, 663] width 255 height 453
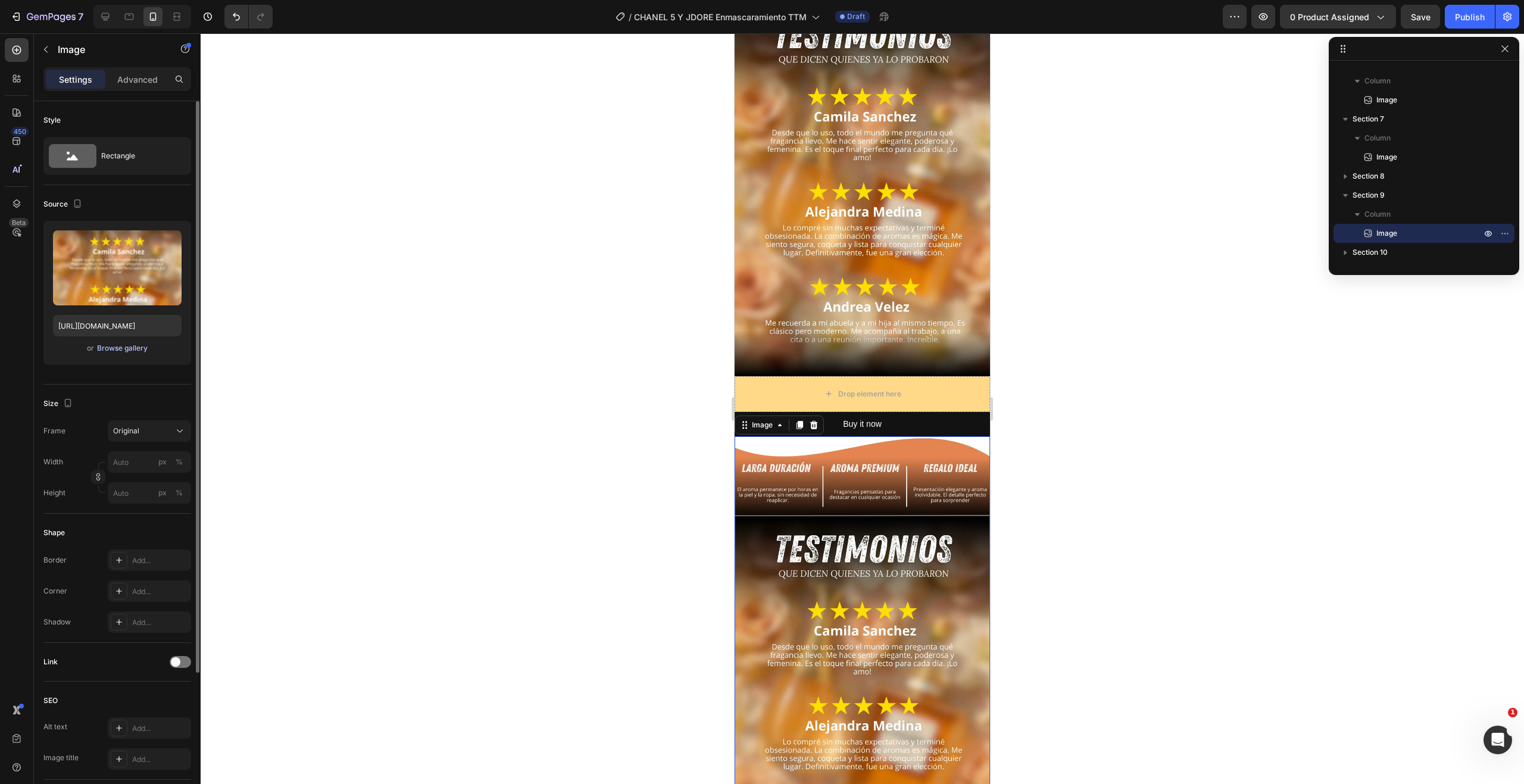
click at [120, 354] on button "Browse gallery" at bounding box center [122, 348] width 52 height 12
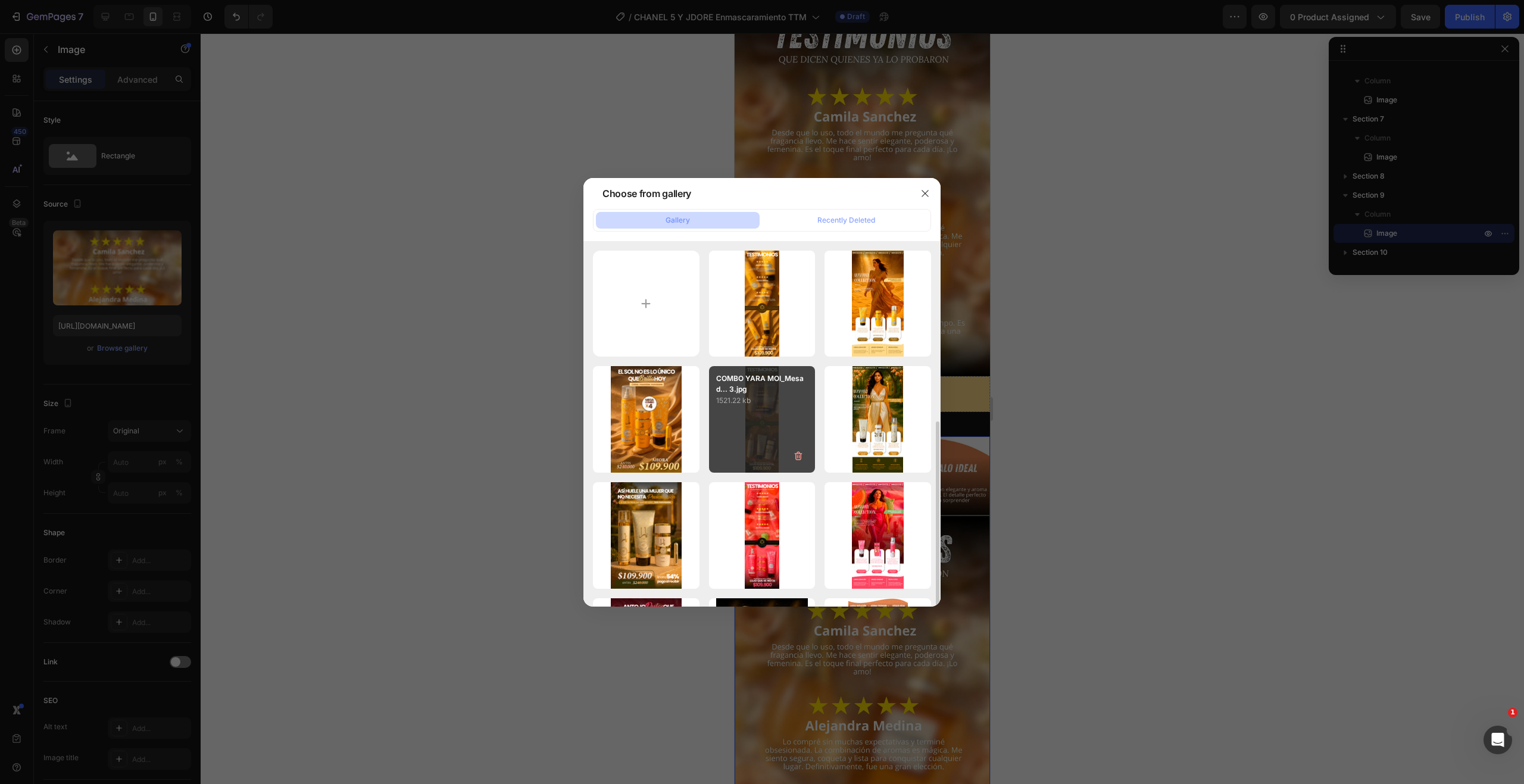
scroll to position [298, 0]
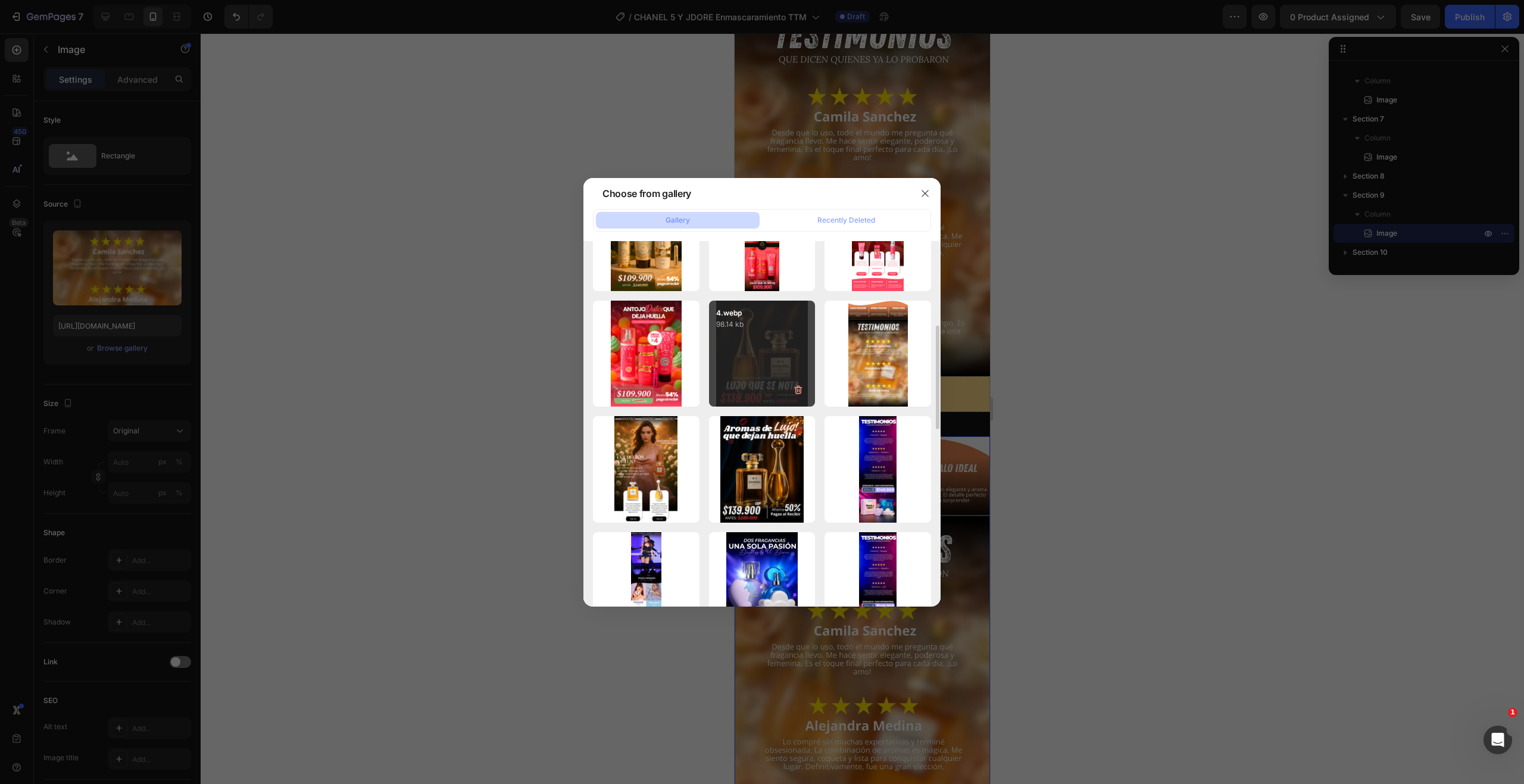
click at [765, 356] on div "4.webp 98.14 kb" at bounding box center [762, 354] width 107 height 106
type input "[URL][DOMAIN_NAME]"
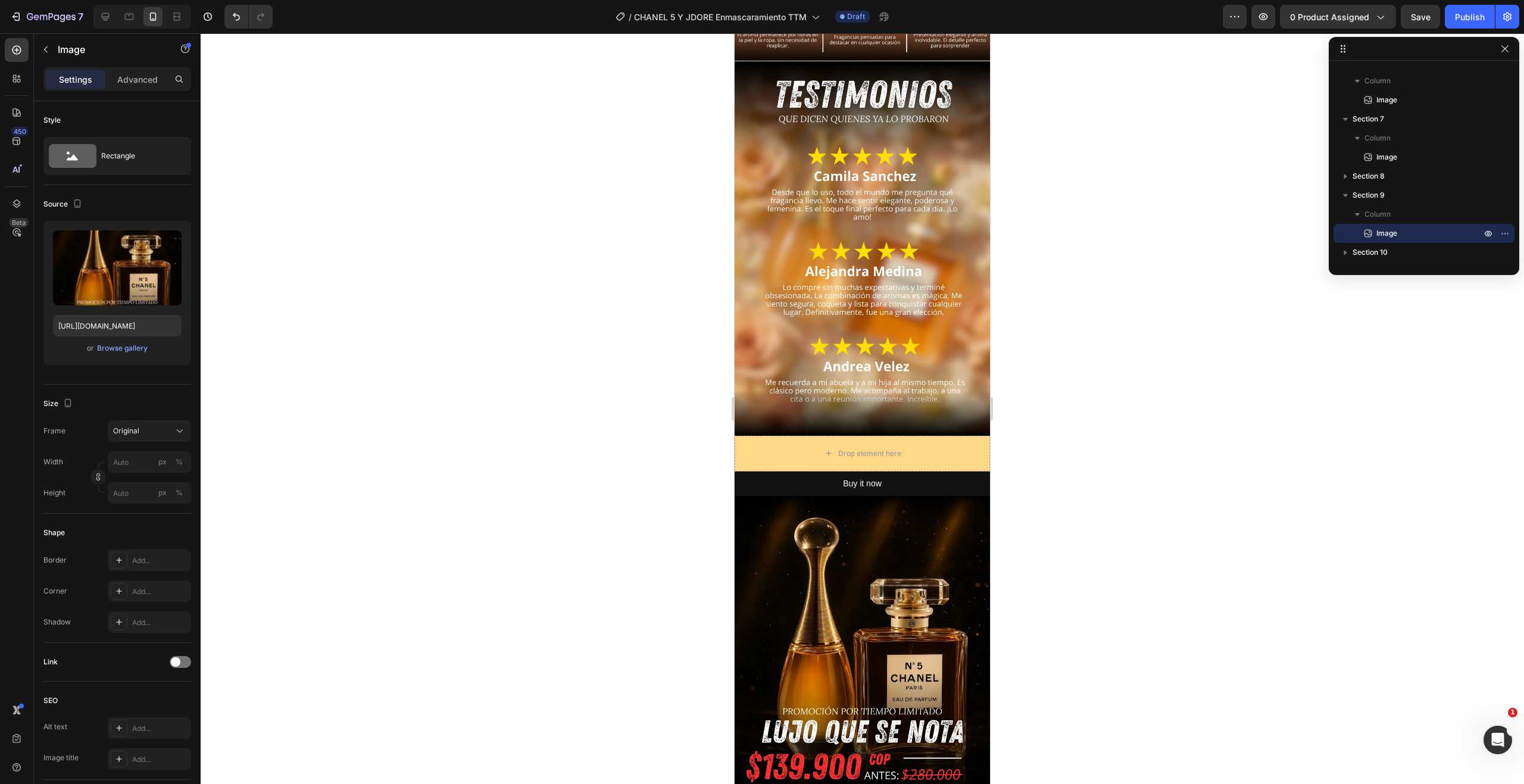
scroll to position [1011, 0]
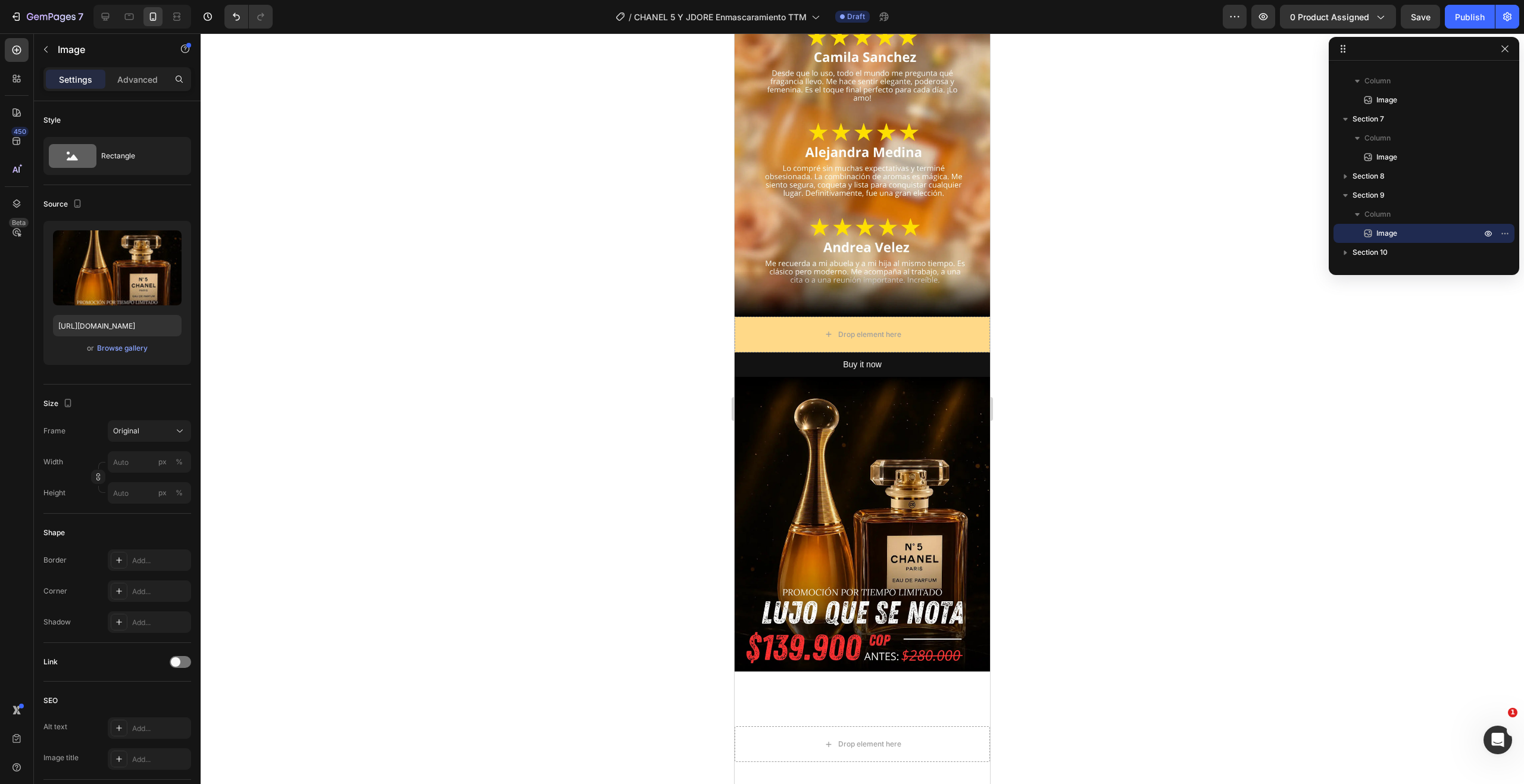
click at [1045, 497] on div at bounding box center [862, 409] width 1323 height 750
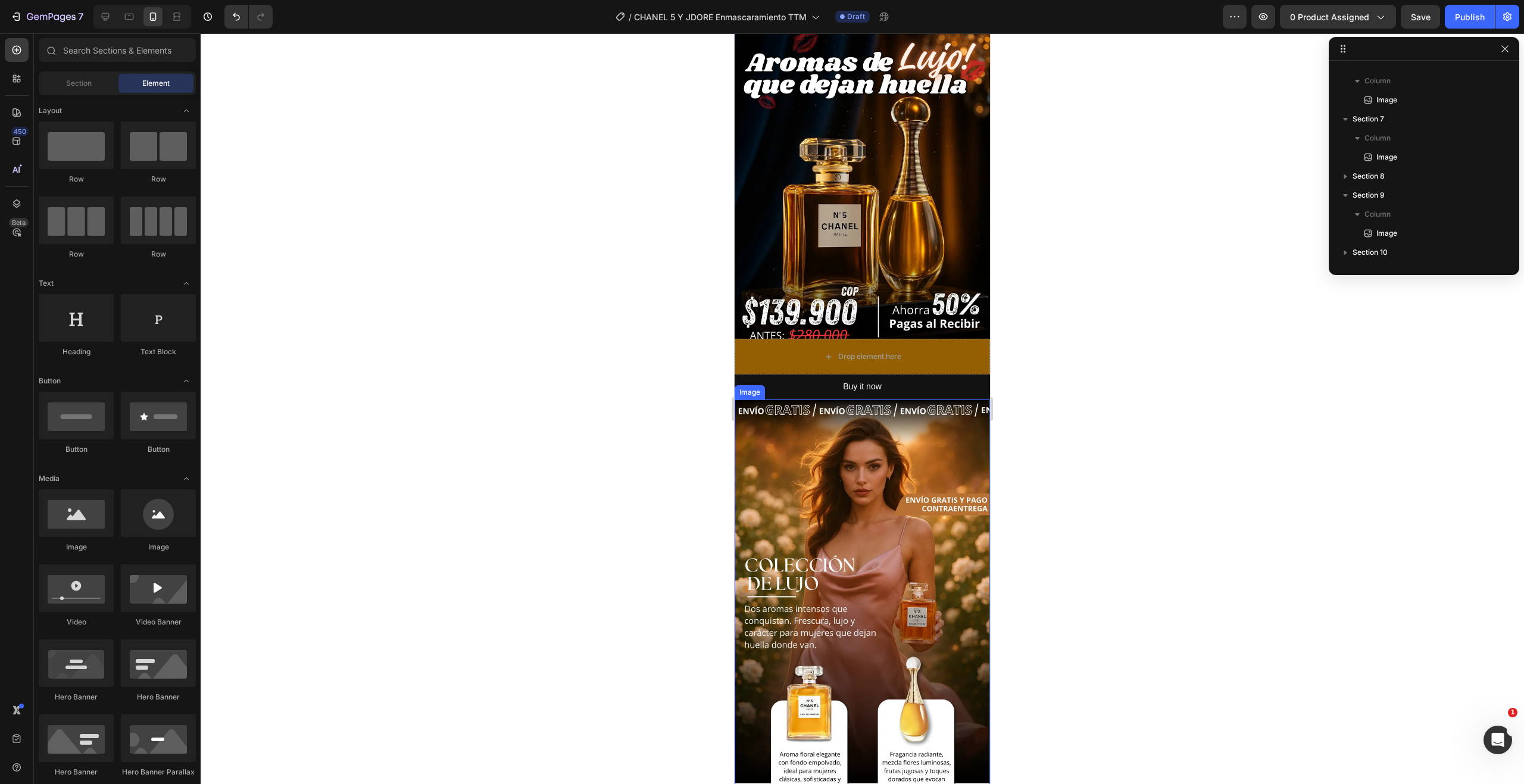
scroll to position [0, 0]
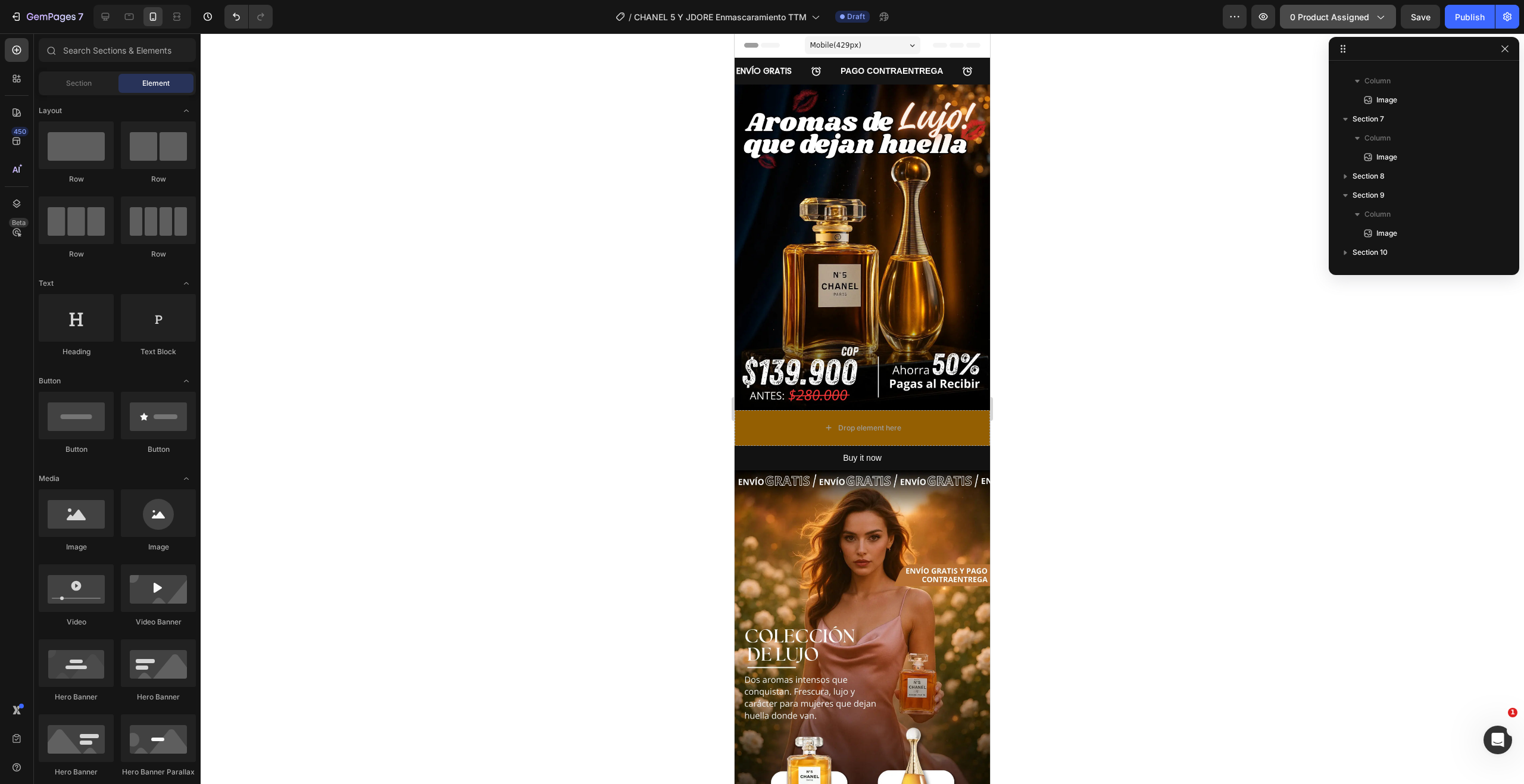
click at [1389, 15] on button "0 product assigned" at bounding box center [1338, 16] width 116 height 24
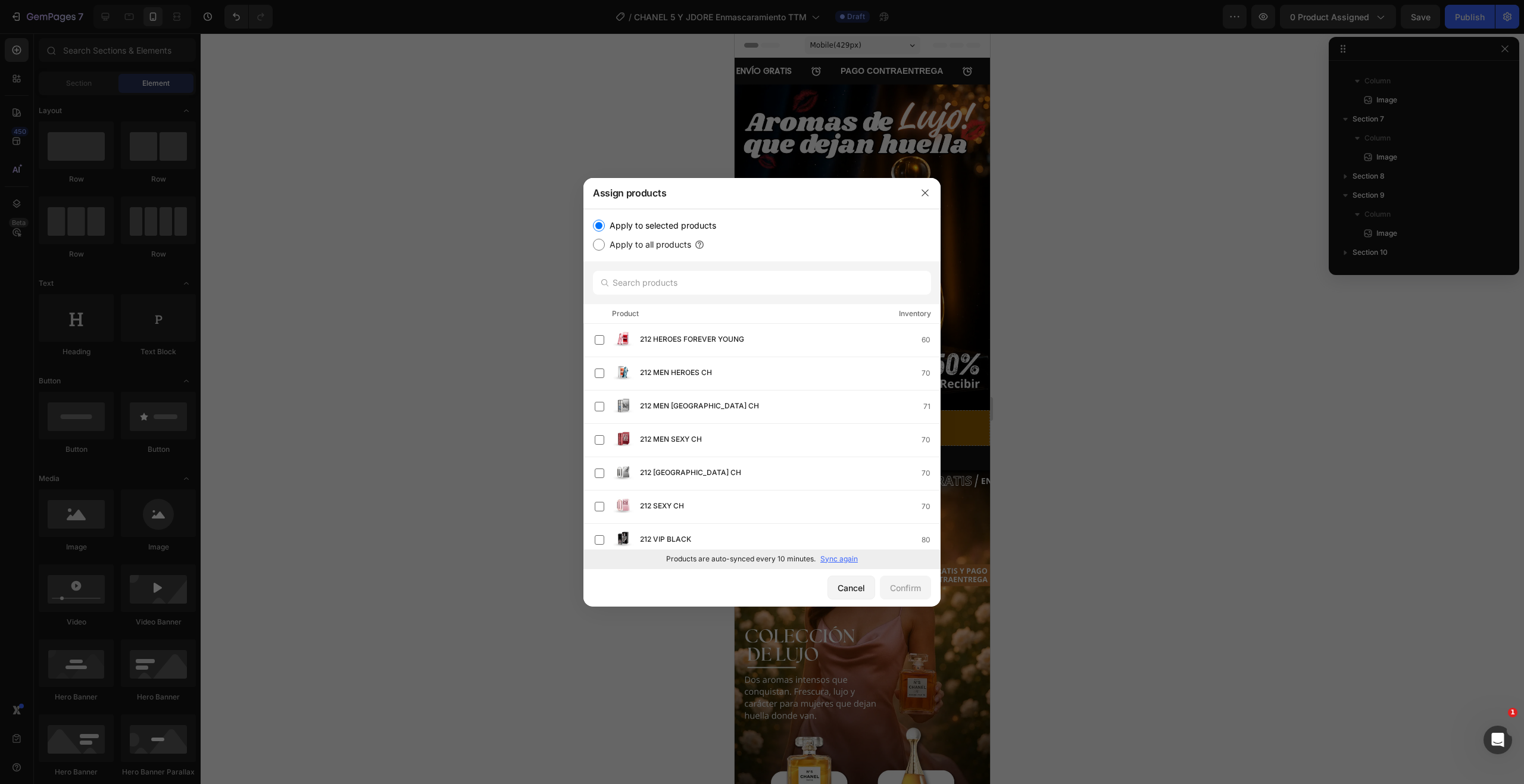
click at [842, 559] on p "Sync again" at bounding box center [839, 559] width 37 height 11
click at [691, 283] on input "text" at bounding box center [762, 283] width 338 height 24
type input "CHAN"
click at [655, 283] on input "text" at bounding box center [762, 283] width 338 height 24
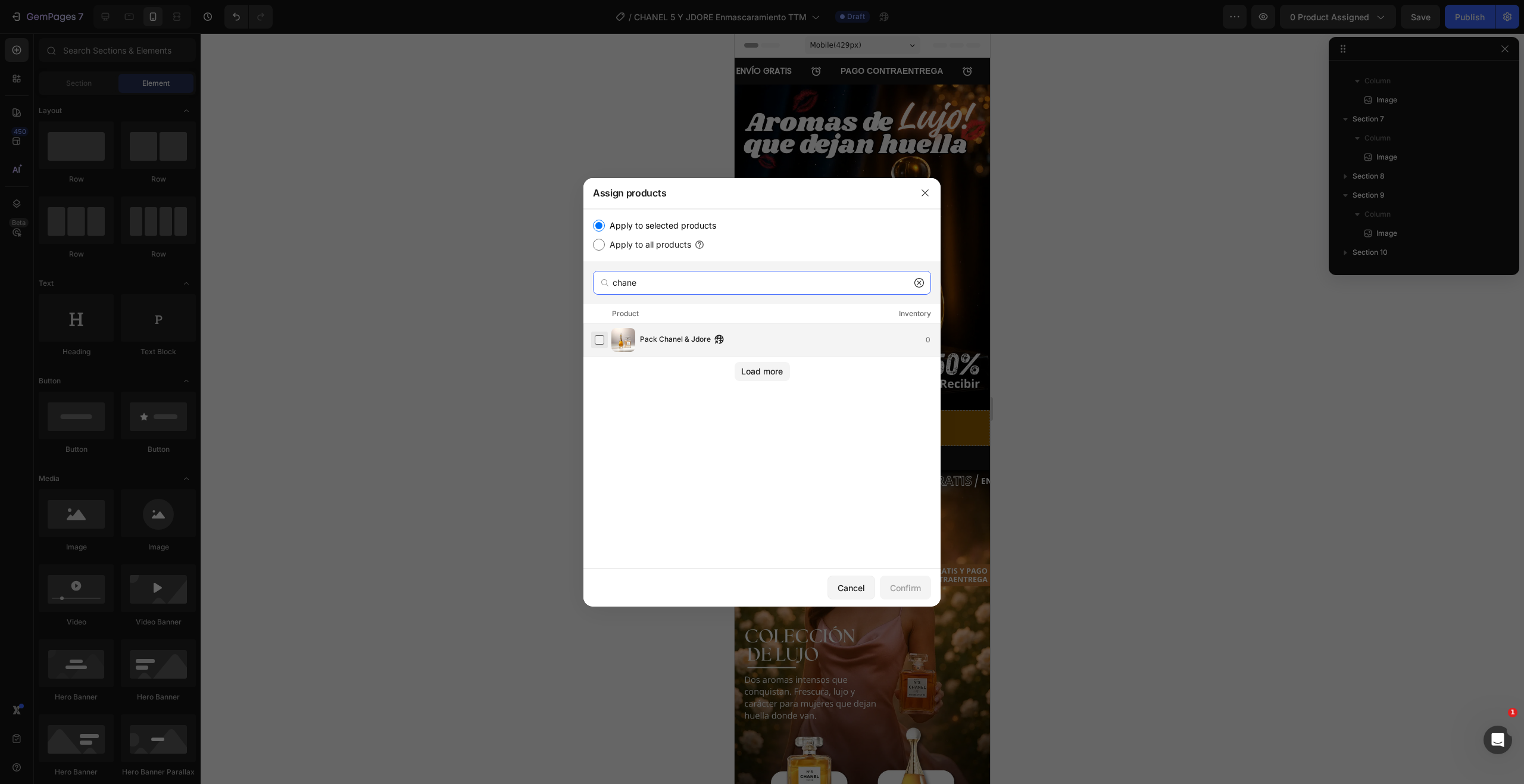
type input "chane"
click at [598, 341] on label at bounding box center [600, 340] width 9 height 9
click at [900, 585] on div "Confirm" at bounding box center [905, 588] width 31 height 12
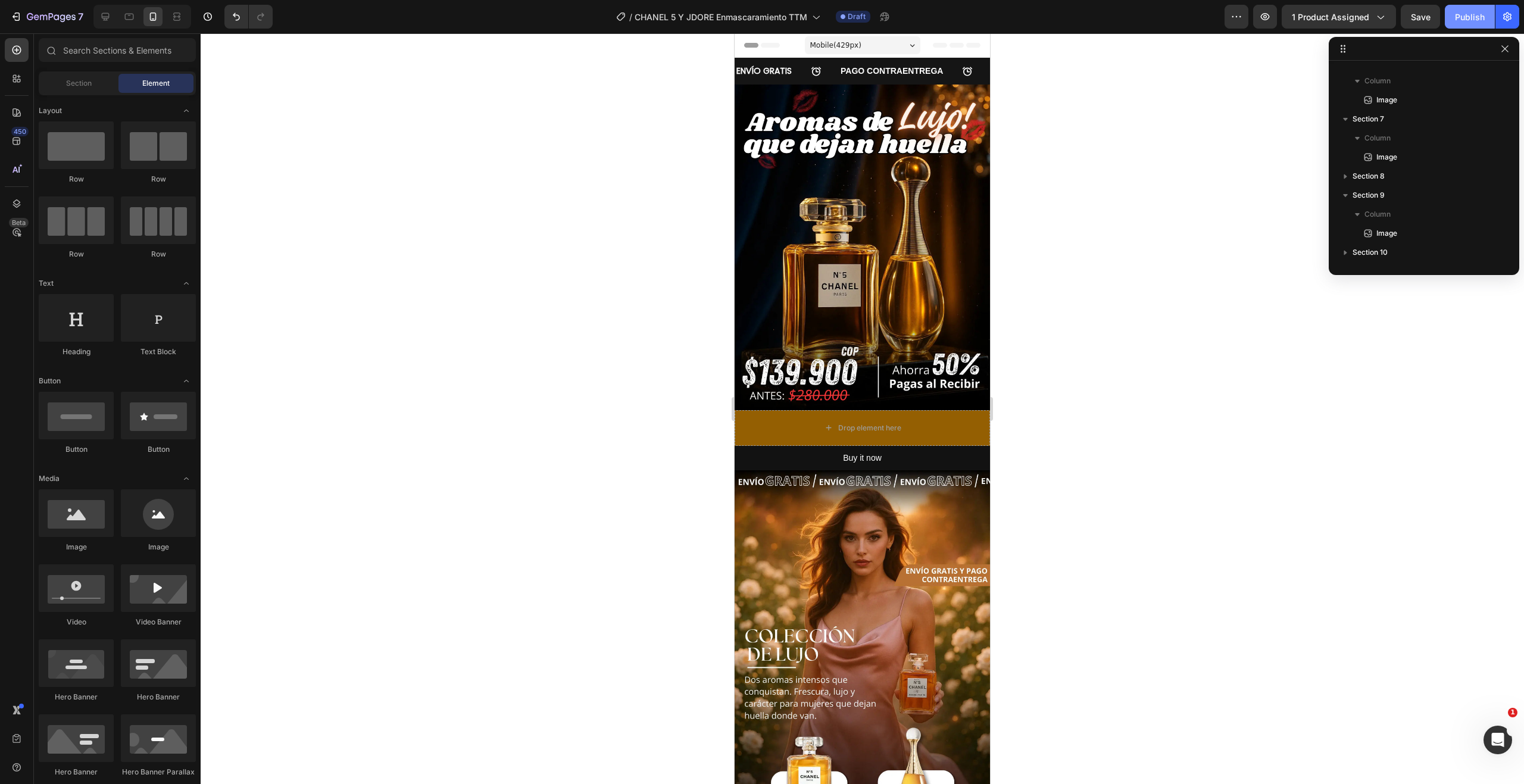
click at [1467, 18] on div "Publish" at bounding box center [1469, 16] width 30 height 12
click at [107, 17] on icon at bounding box center [106, 17] width 8 height 8
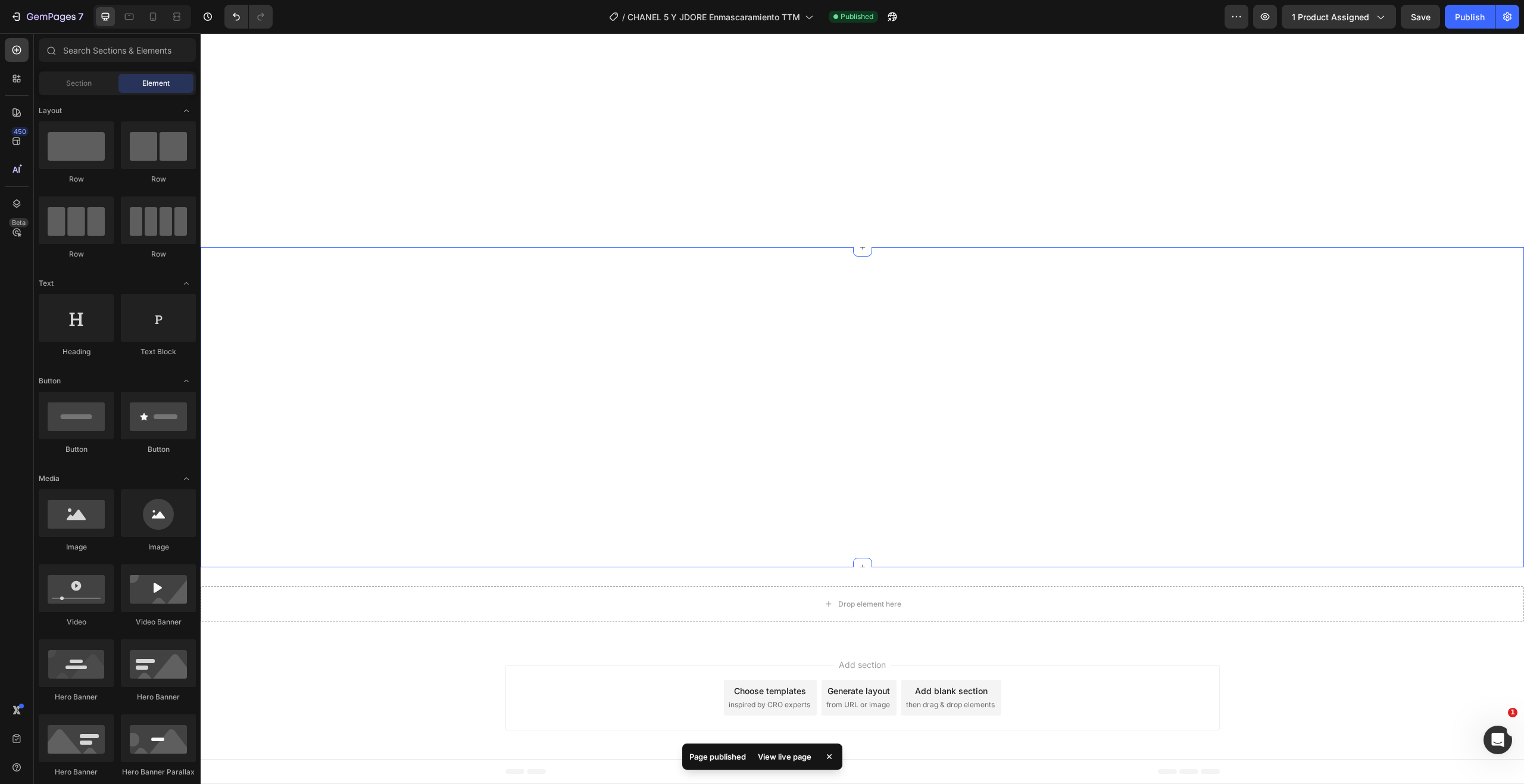
scroll to position [2001, 0]
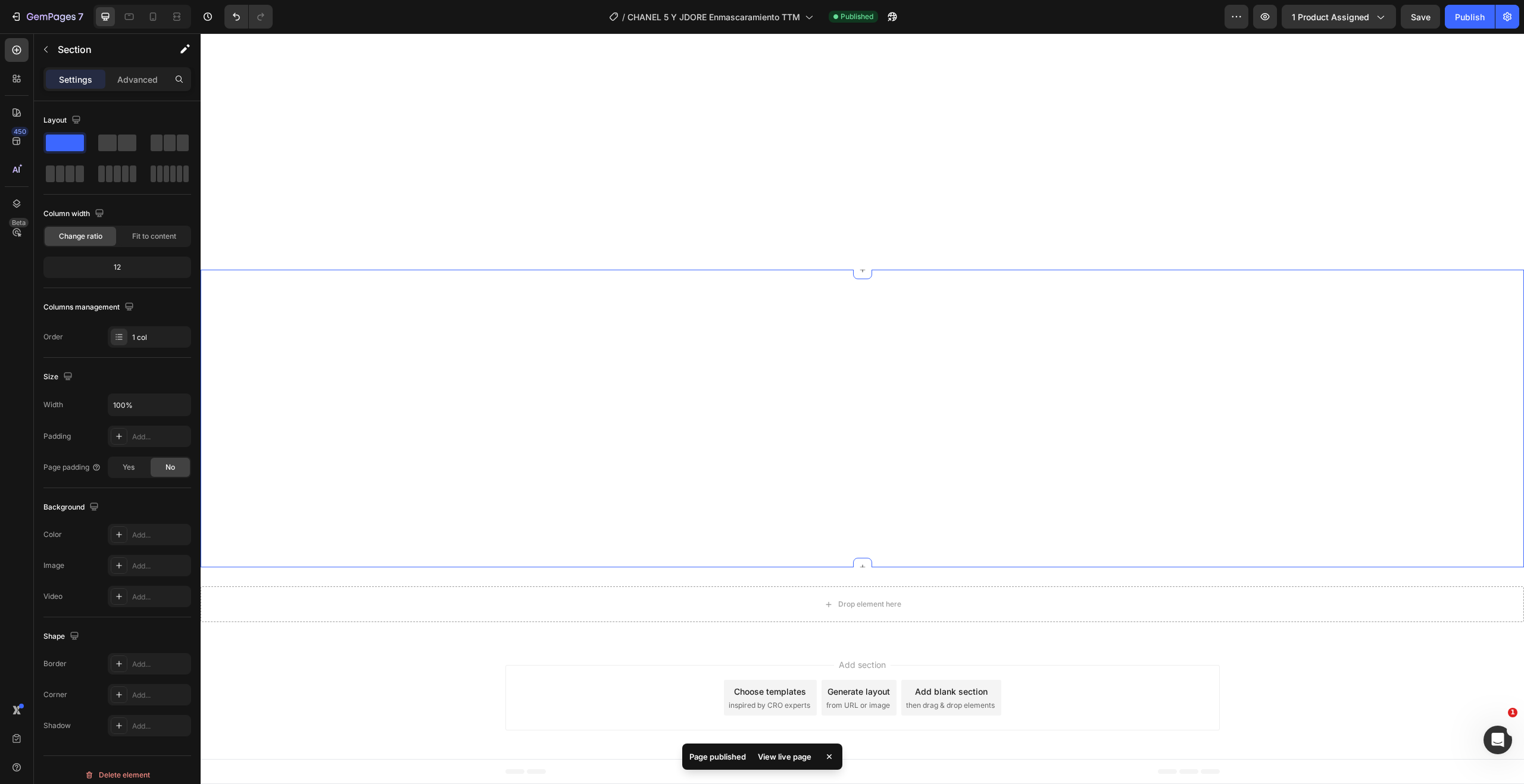
click at [913, 515] on div "Image" at bounding box center [862, 418] width 1323 height 298
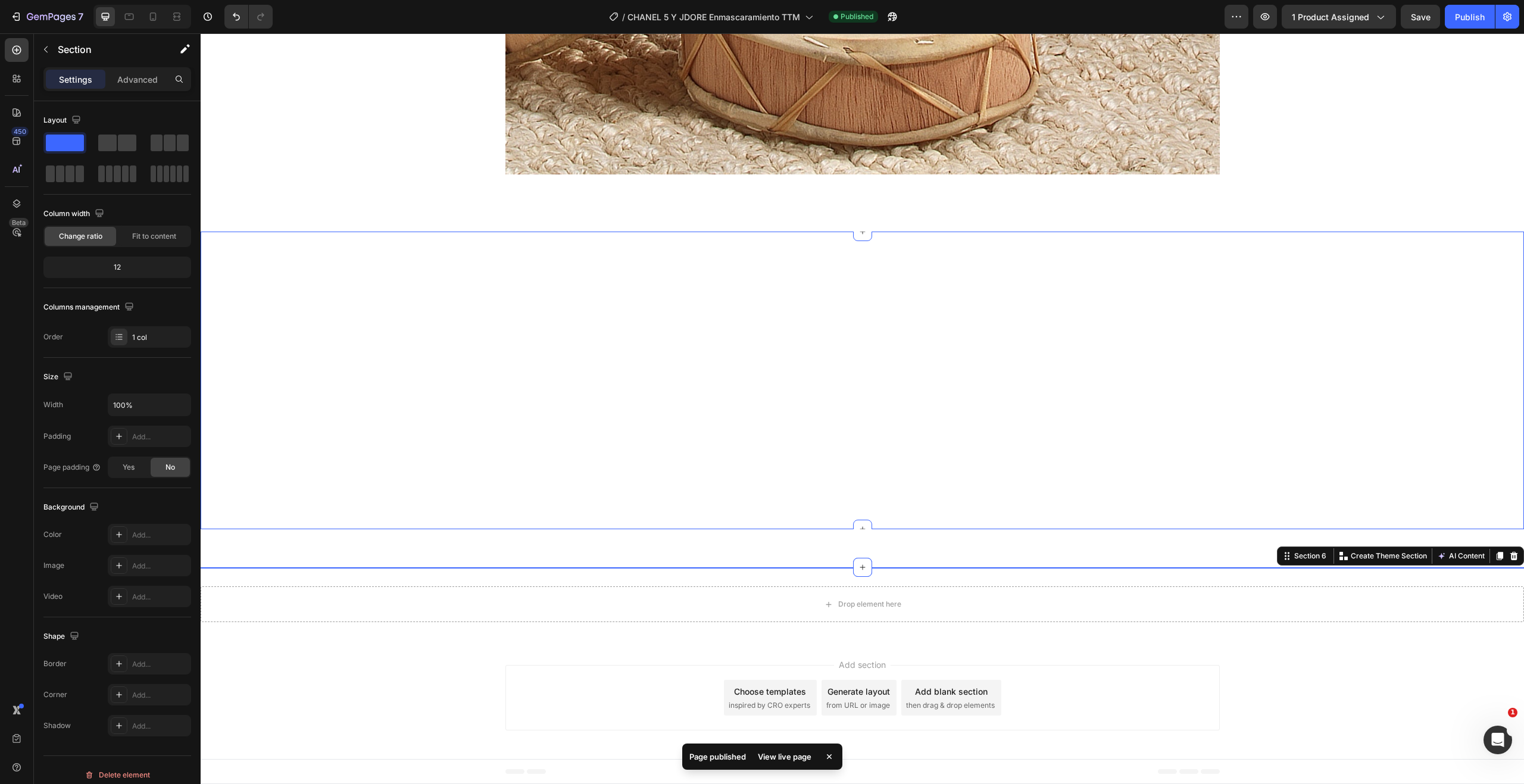
scroll to position [1406, 0]
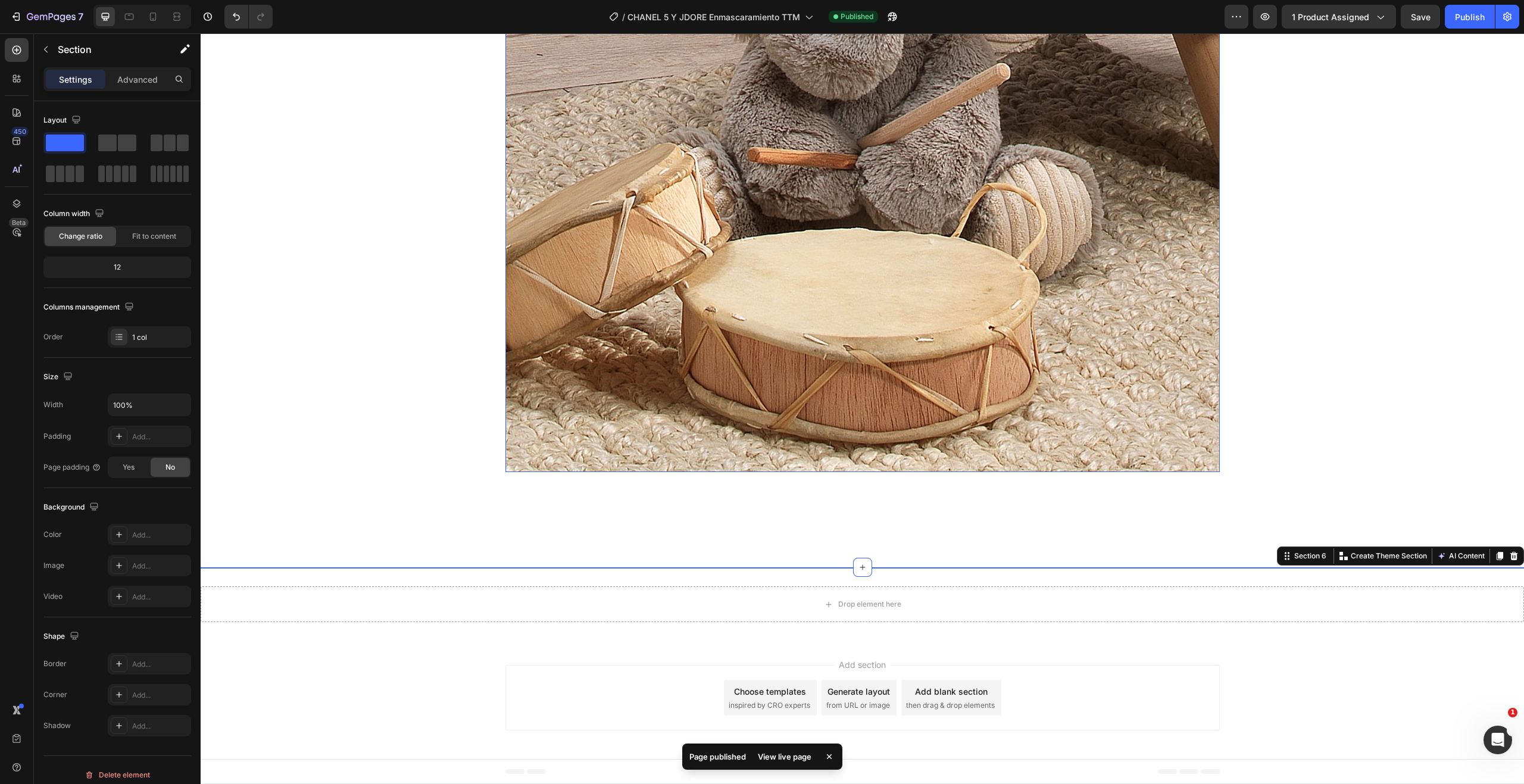
click at [723, 368] on img at bounding box center [863, 114] width 715 height 714
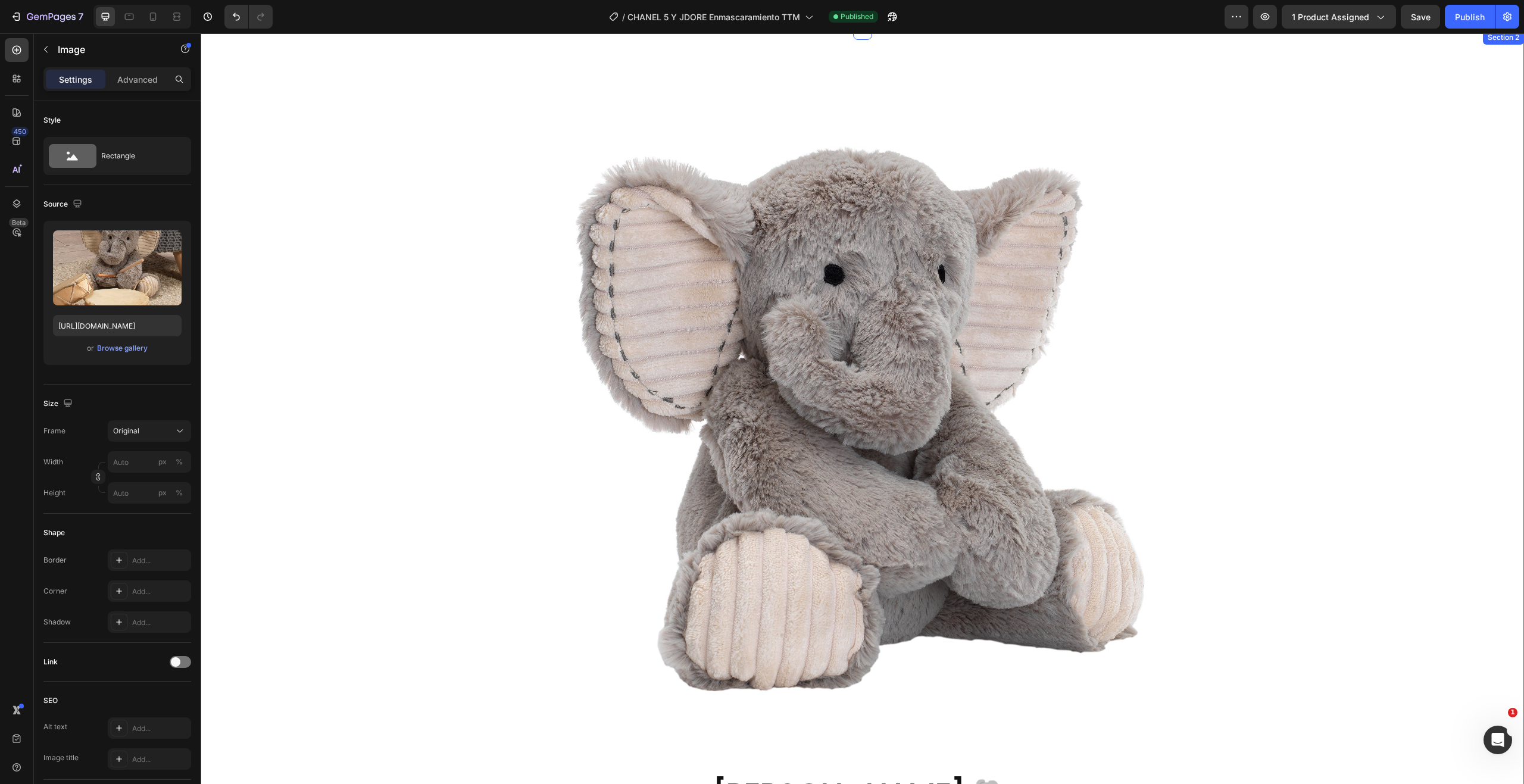
scroll to position [0, 0]
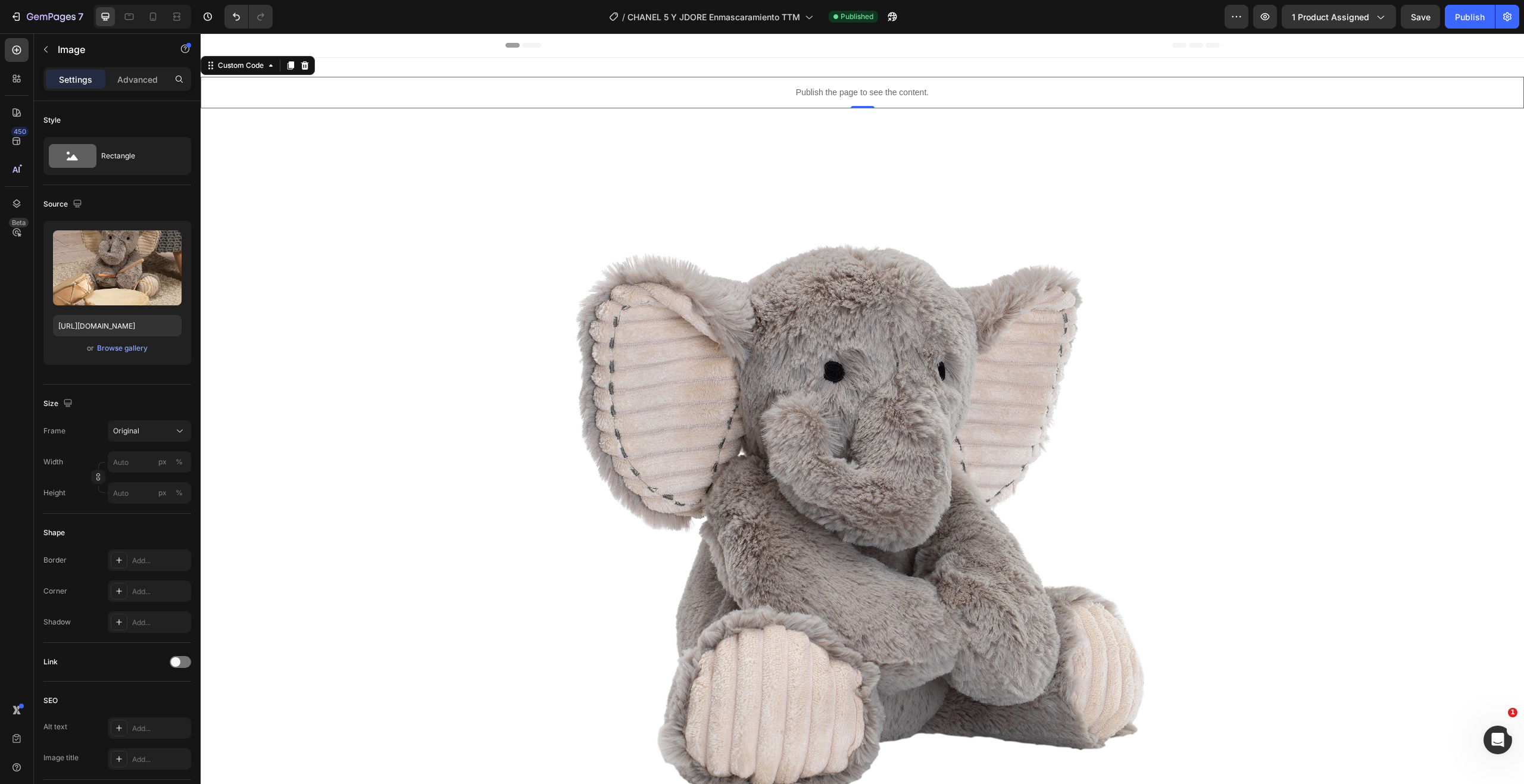
click at [874, 97] on p "Publish the page to see the content." at bounding box center [862, 92] width 1323 height 12
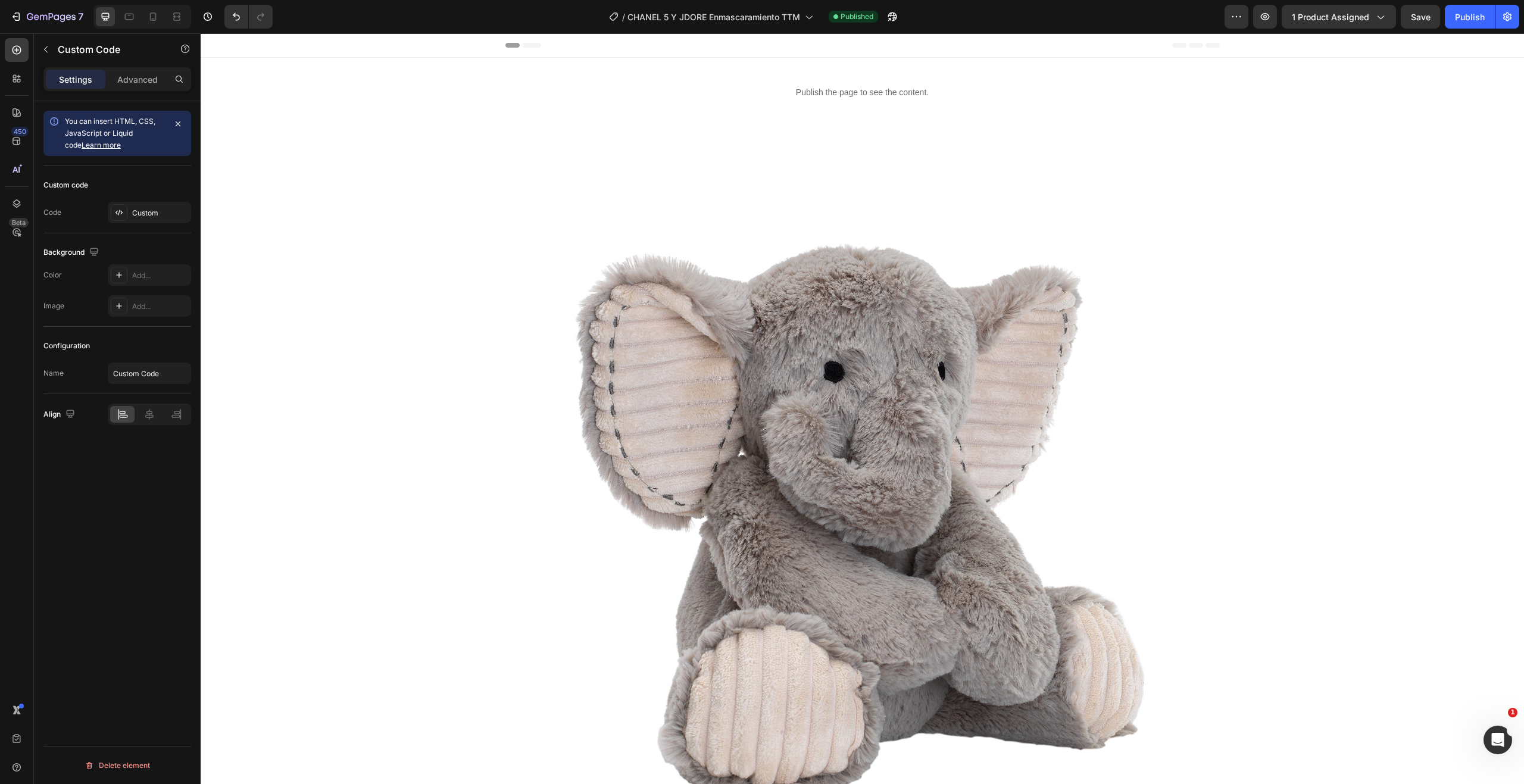
click at [767, 87] on p "Publish the page to see the content." at bounding box center [862, 92] width 1323 height 12
click at [133, 83] on p "Advanced" at bounding box center [137, 79] width 41 height 12
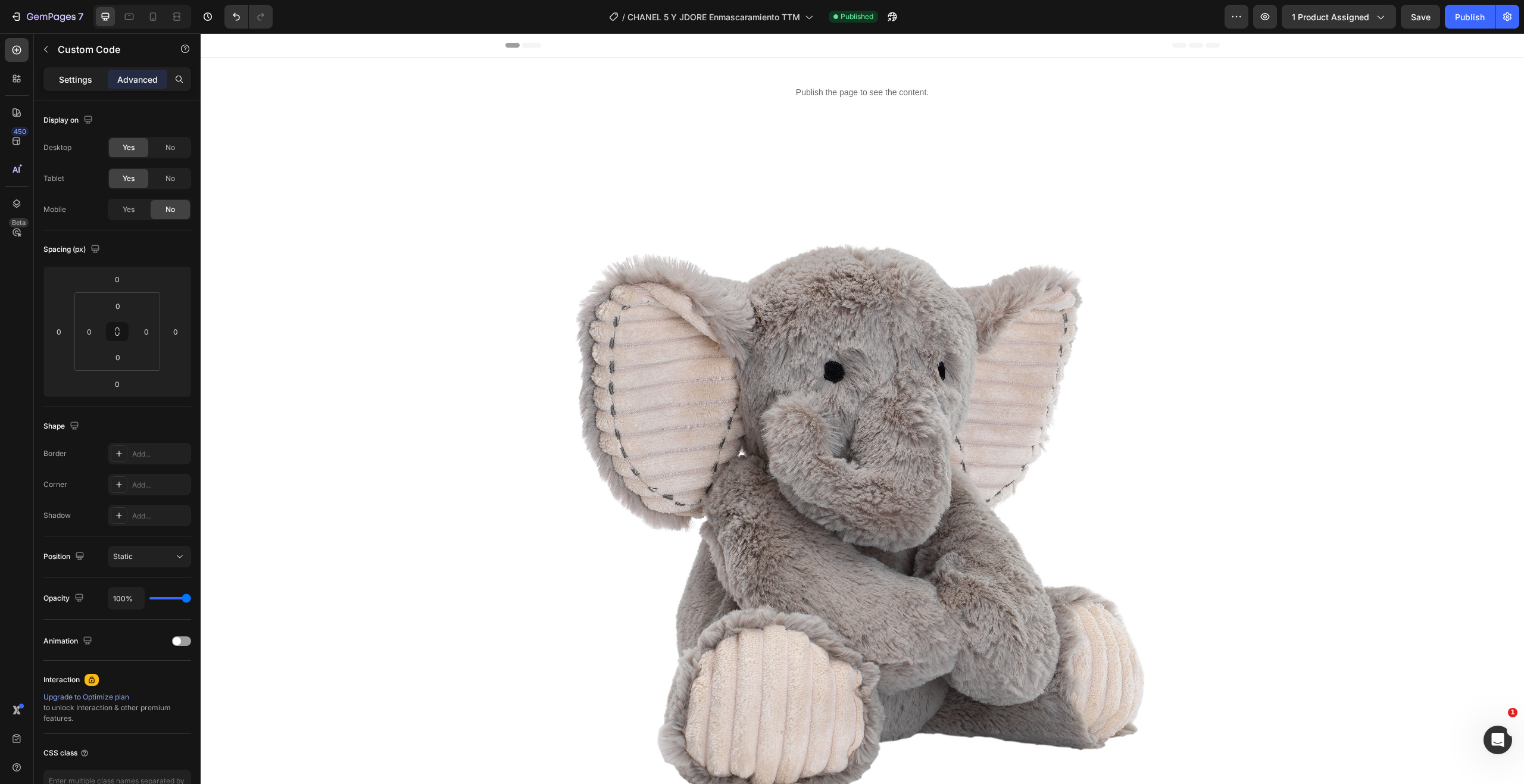
click at [57, 84] on div "Settings" at bounding box center [76, 79] width 60 height 19
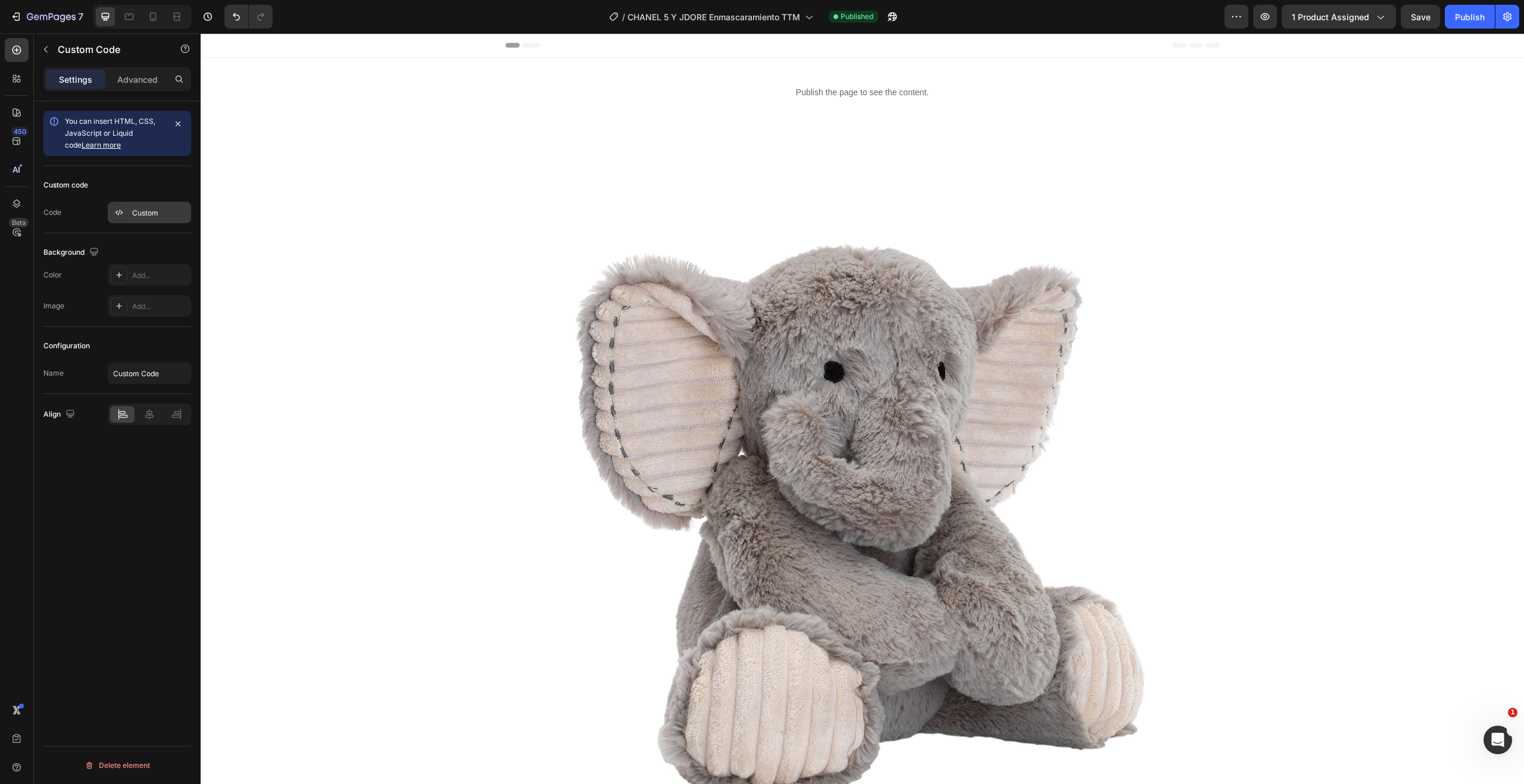
click at [129, 210] on div "Custom" at bounding box center [149, 212] width 83 height 22
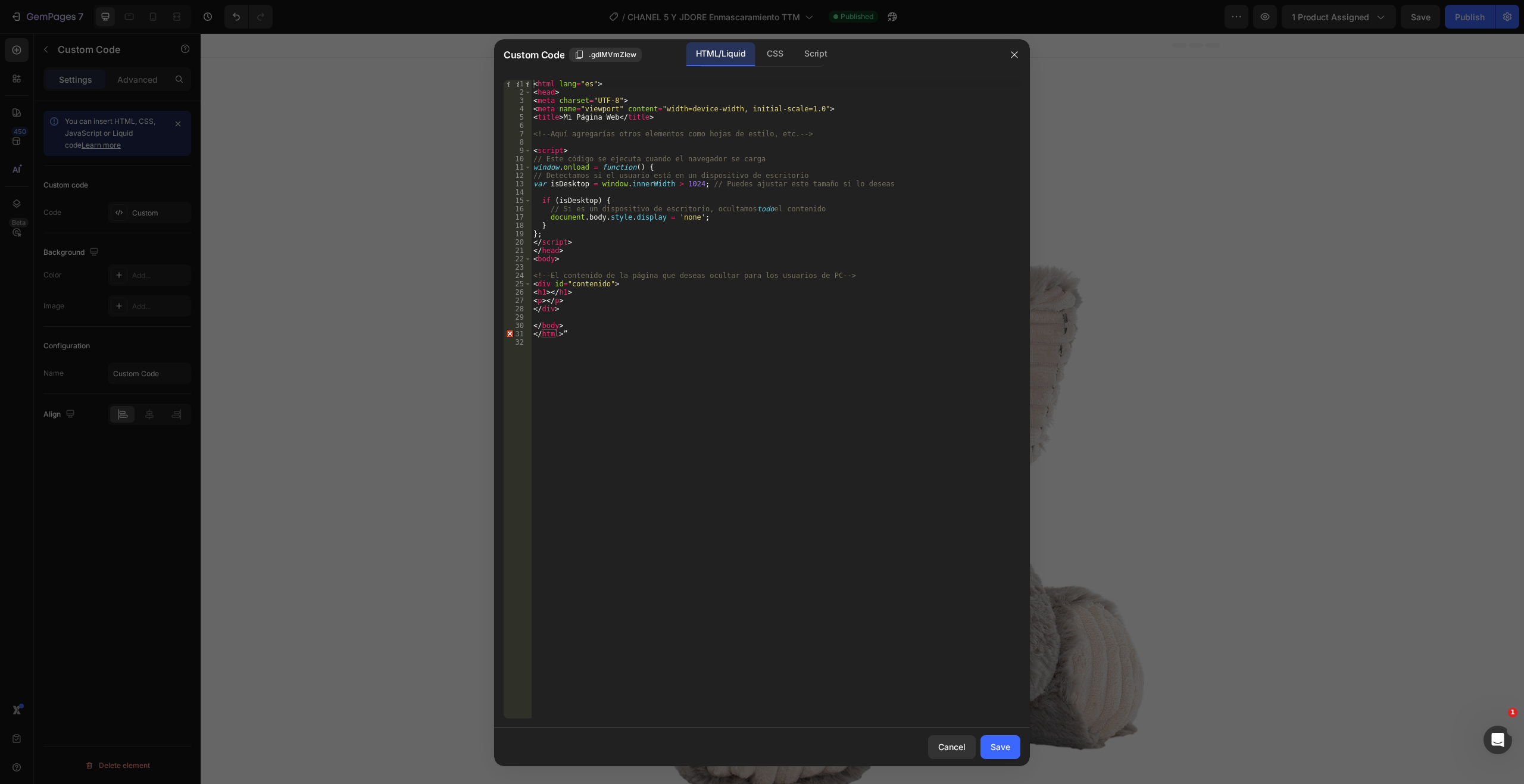
click at [634, 434] on div "< html lang = "es" > < head > < meta charset = "UTF-8" > < meta name = "viewpor…" at bounding box center [776, 407] width 489 height 655
type textarea "</html>”"
click at [623, 417] on div "< html lang = "es" > < head > < meta charset = "UTF-8" > < meta name = "viewpor…" at bounding box center [776, 399] width 489 height 639
click at [1013, 55] on icon "button" at bounding box center [1014, 55] width 9 height 9
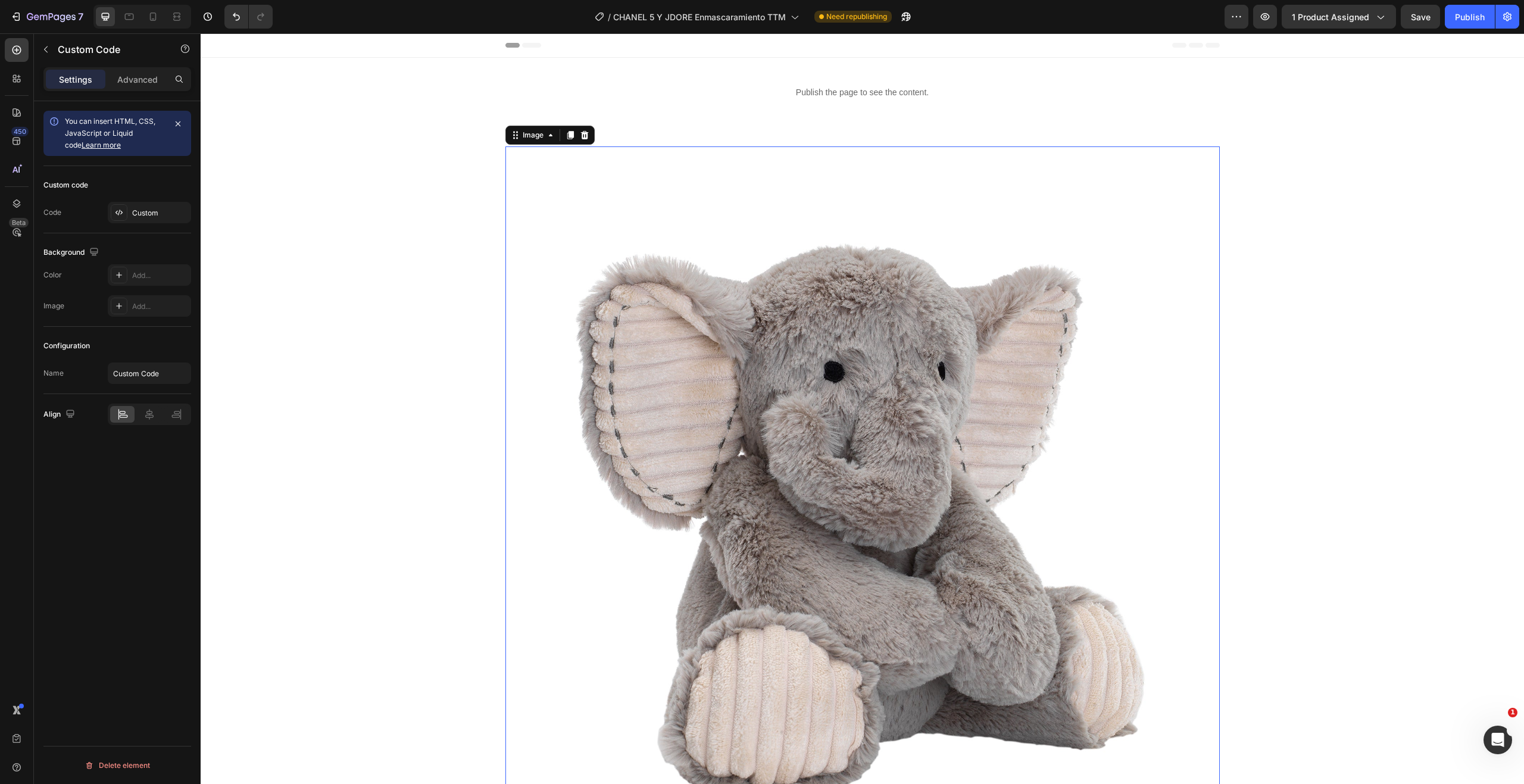
click at [970, 212] on img at bounding box center [863, 503] width 715 height 714
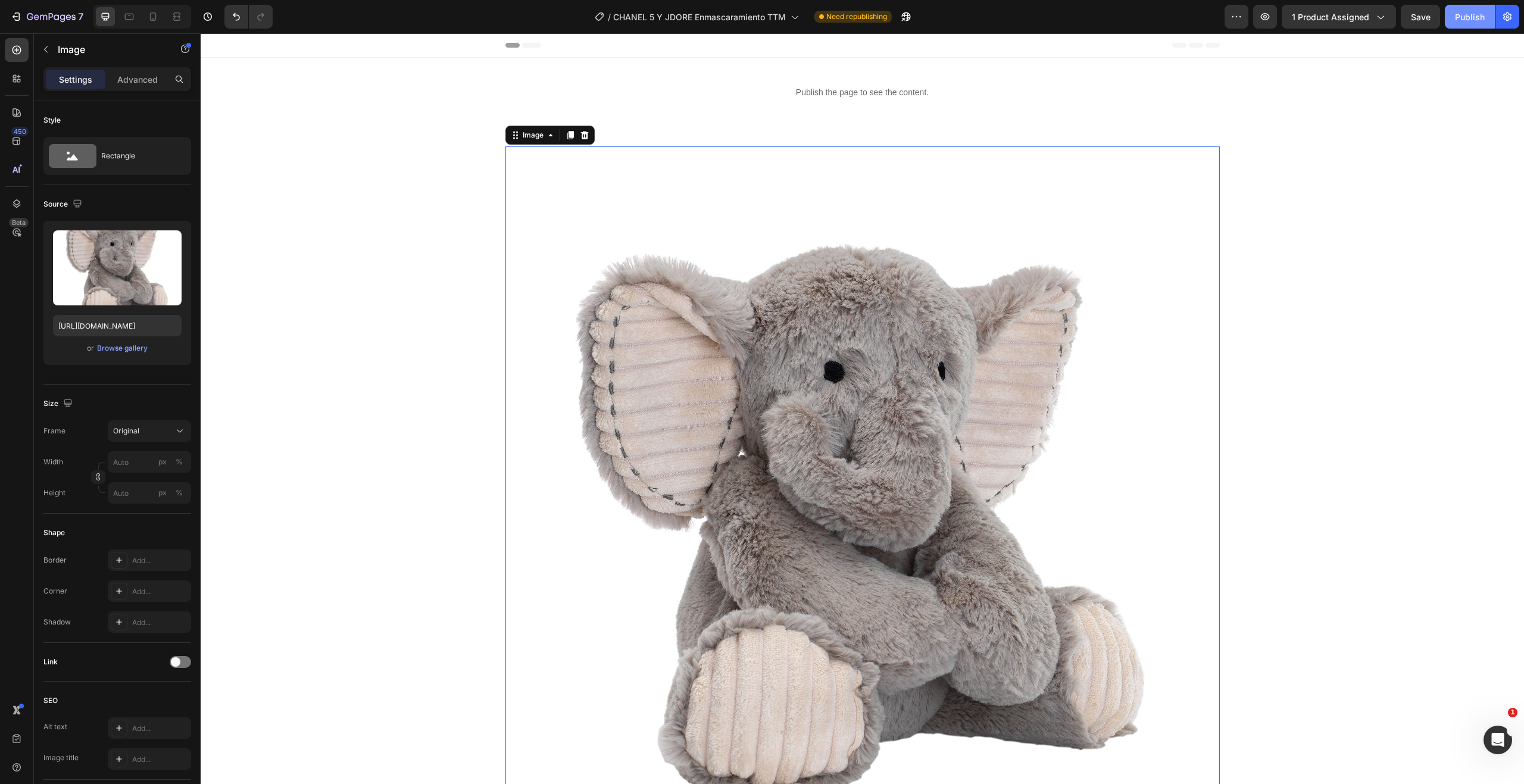
click at [1463, 20] on div "Publish" at bounding box center [1469, 16] width 30 height 12
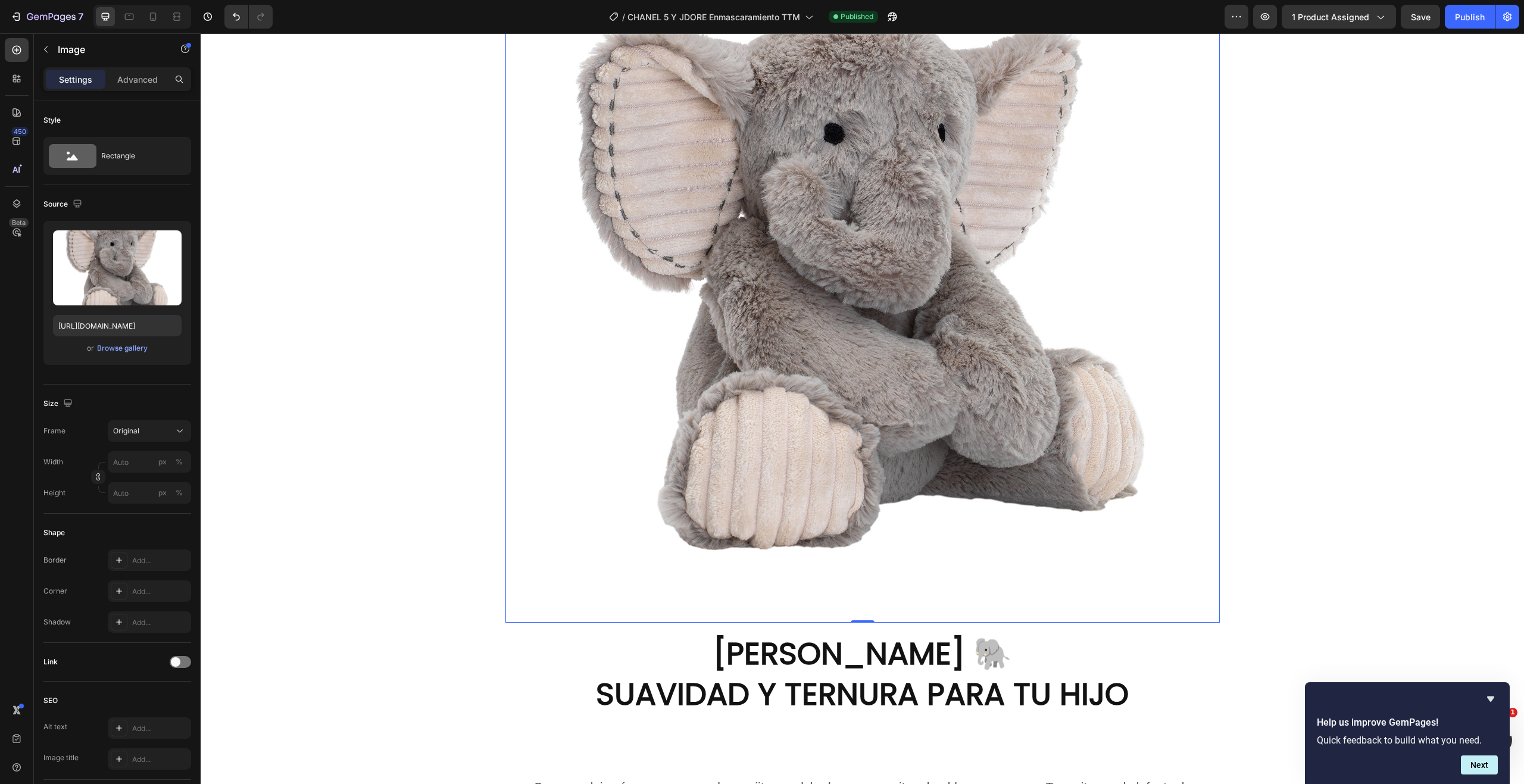
scroll to position [476, 0]
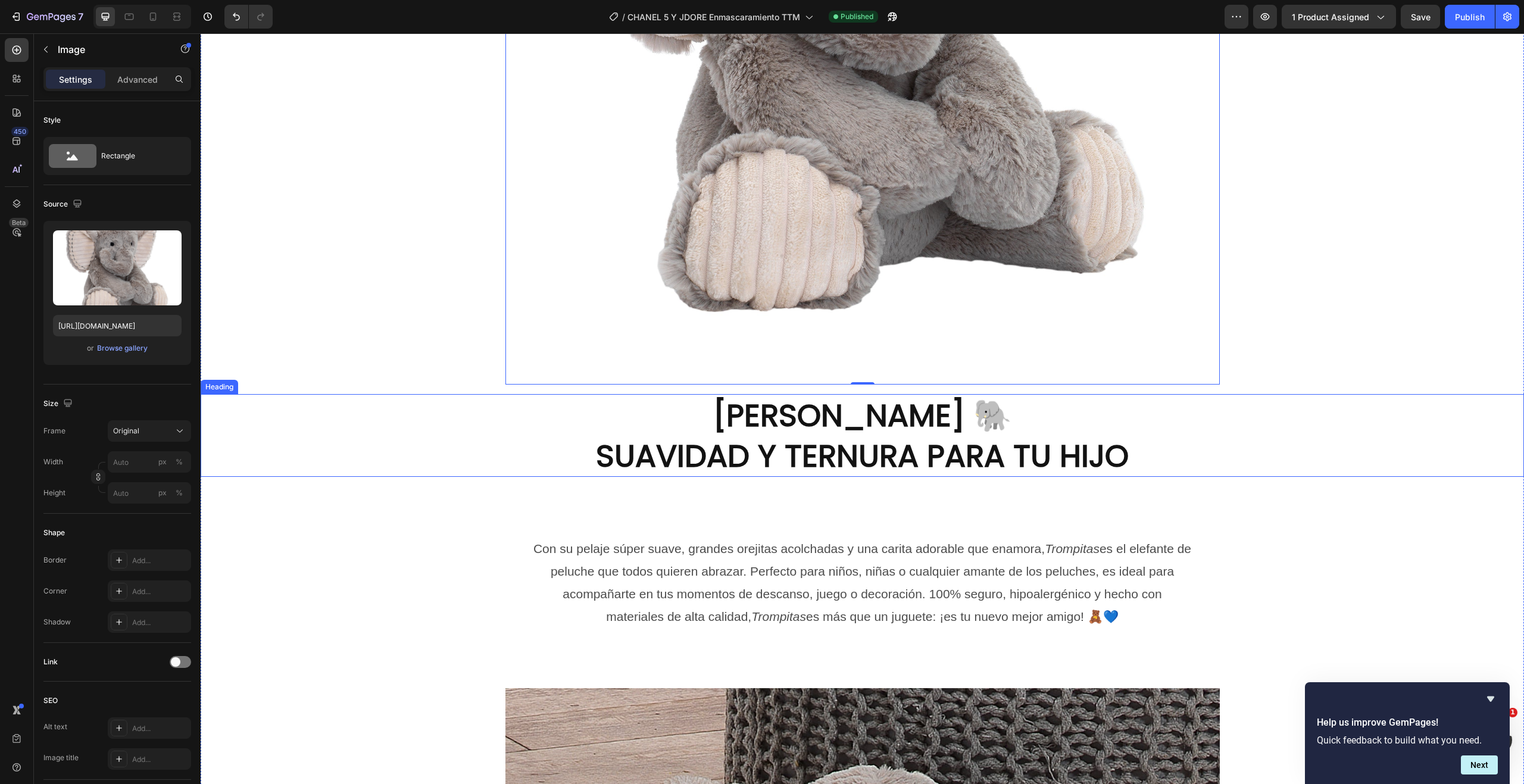
click at [762, 412] on h2 "[PERSON_NAME] 🐘 SUAVIDAD Y TERNURA PARA TU HIJO" at bounding box center [863, 435] width 715 height 83
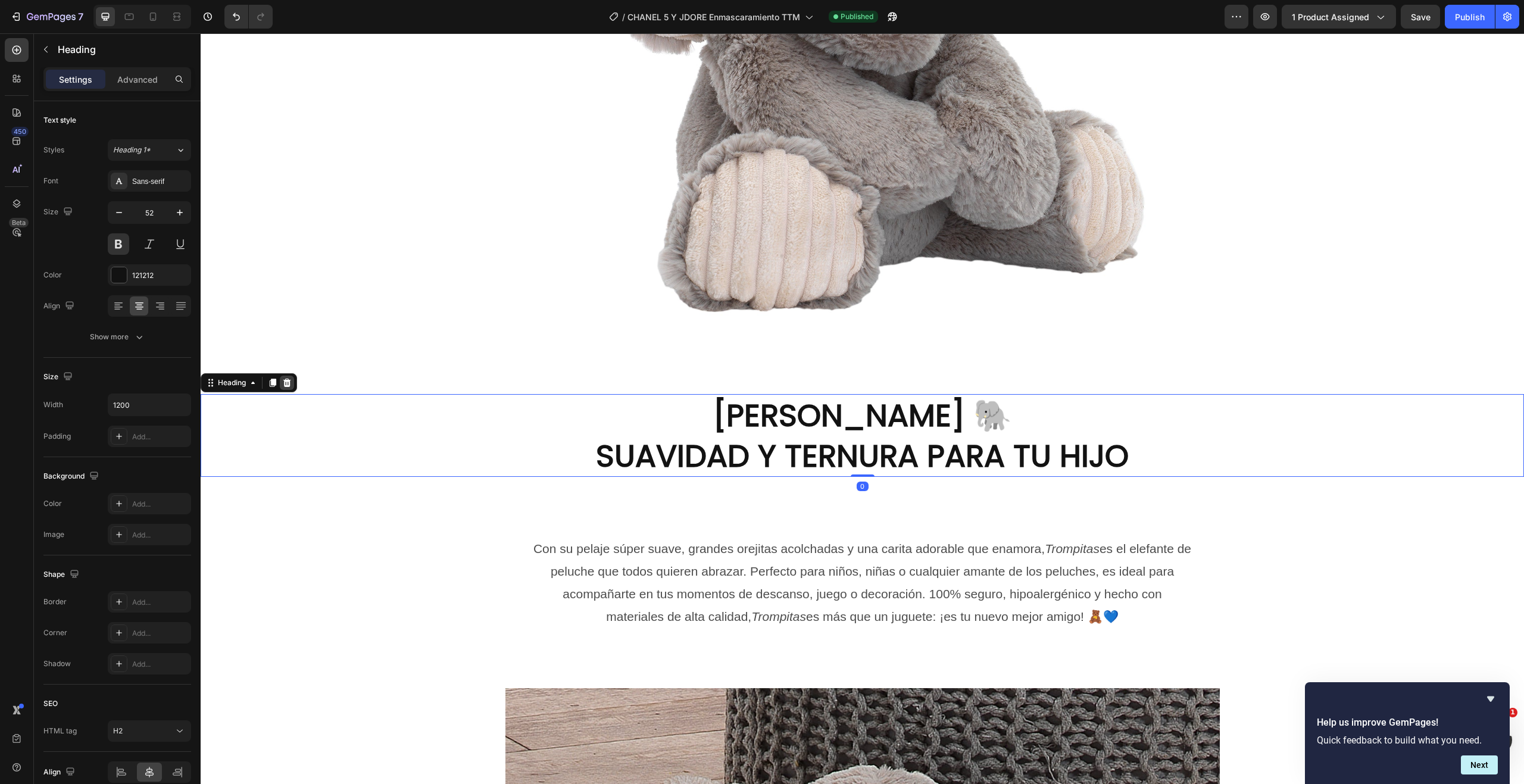
click at [287, 382] on icon at bounding box center [287, 382] width 8 height 9
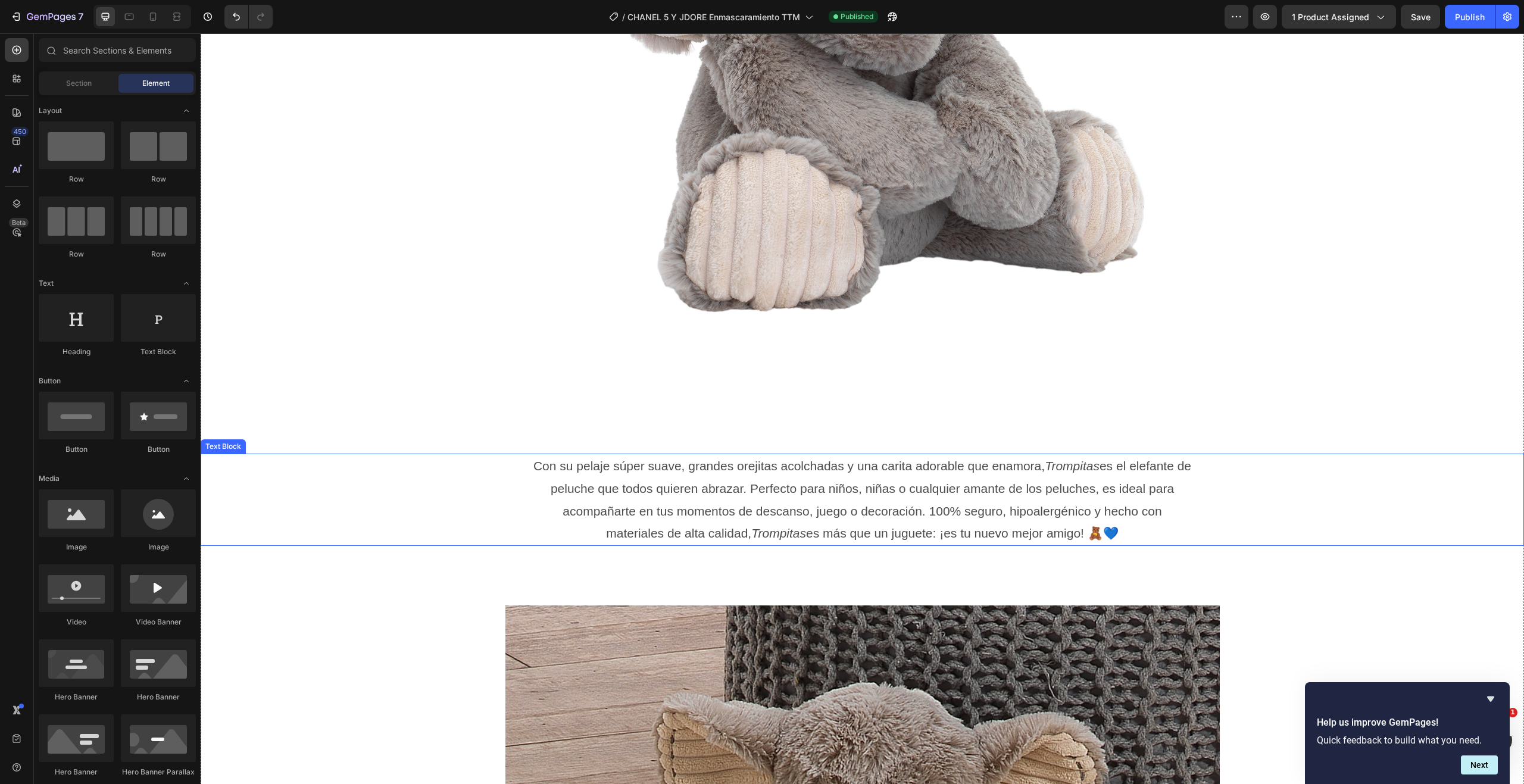
click at [675, 491] on p "Con su pelaje súper suave, grandes orejitas acolchadas y una carita adorable qu…" at bounding box center [862, 499] width 659 height 90
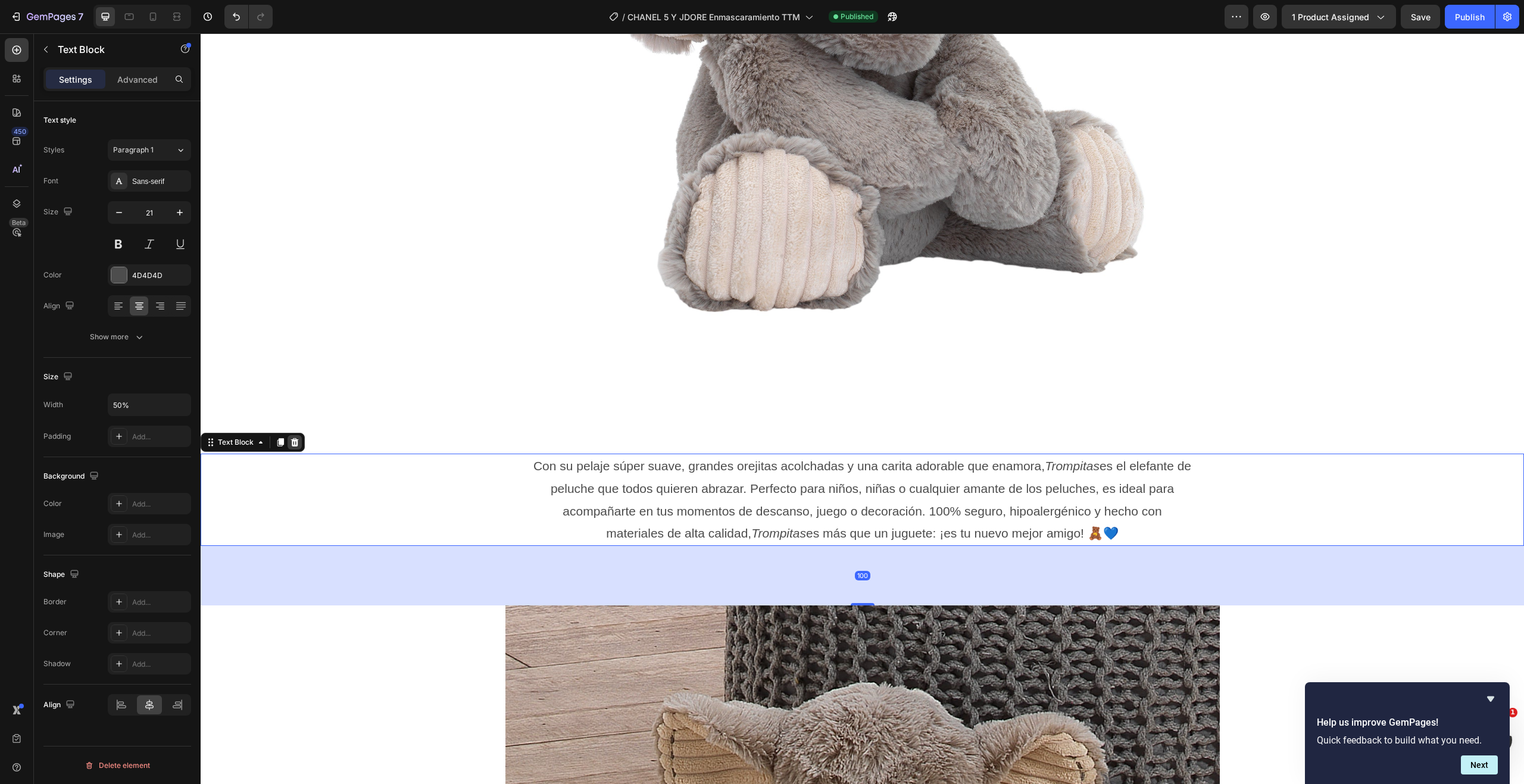
click at [287, 443] on div at bounding box center [295, 442] width 14 height 14
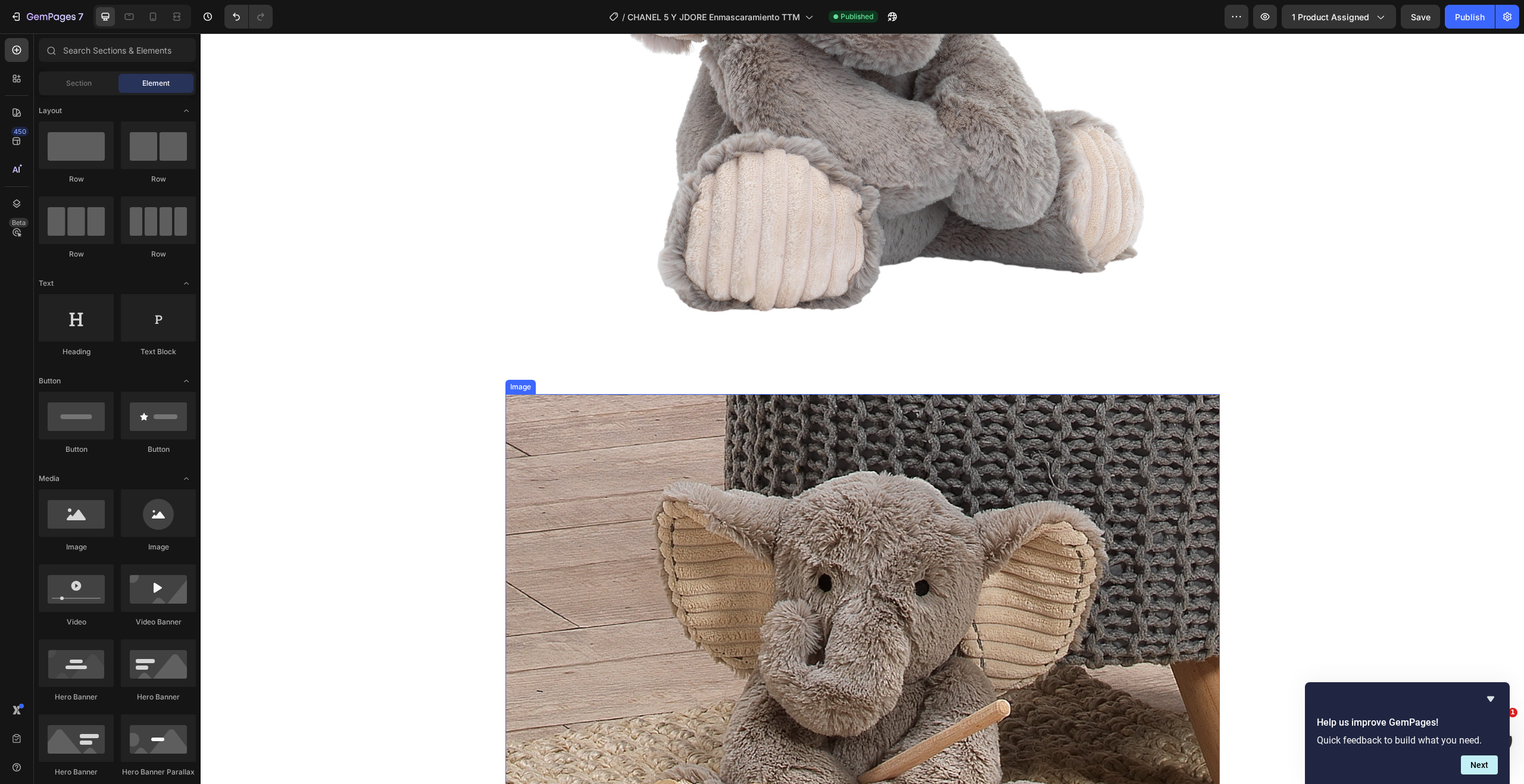
click at [649, 445] on img at bounding box center [863, 750] width 715 height 714
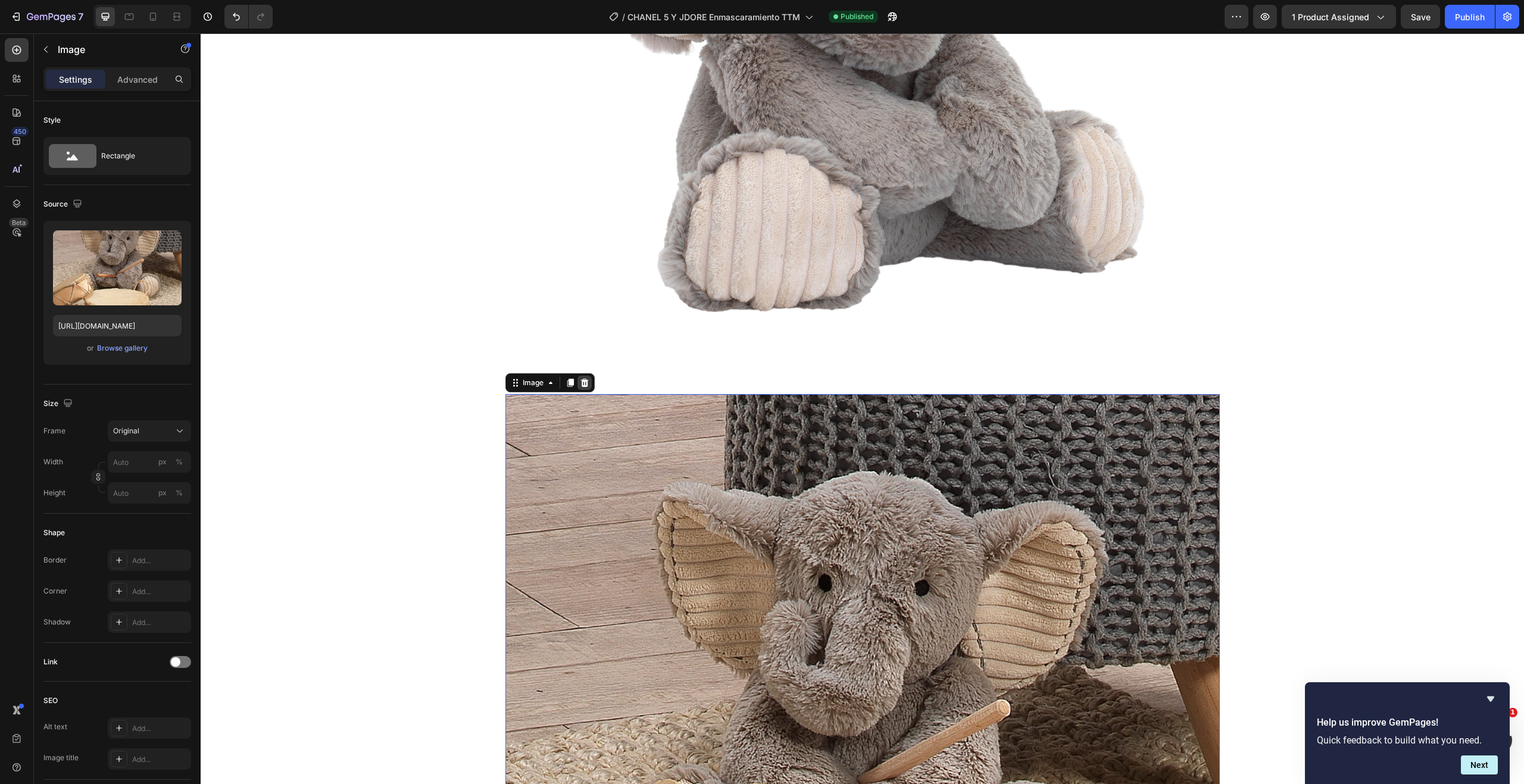
click at [583, 385] on icon at bounding box center [584, 382] width 9 height 9
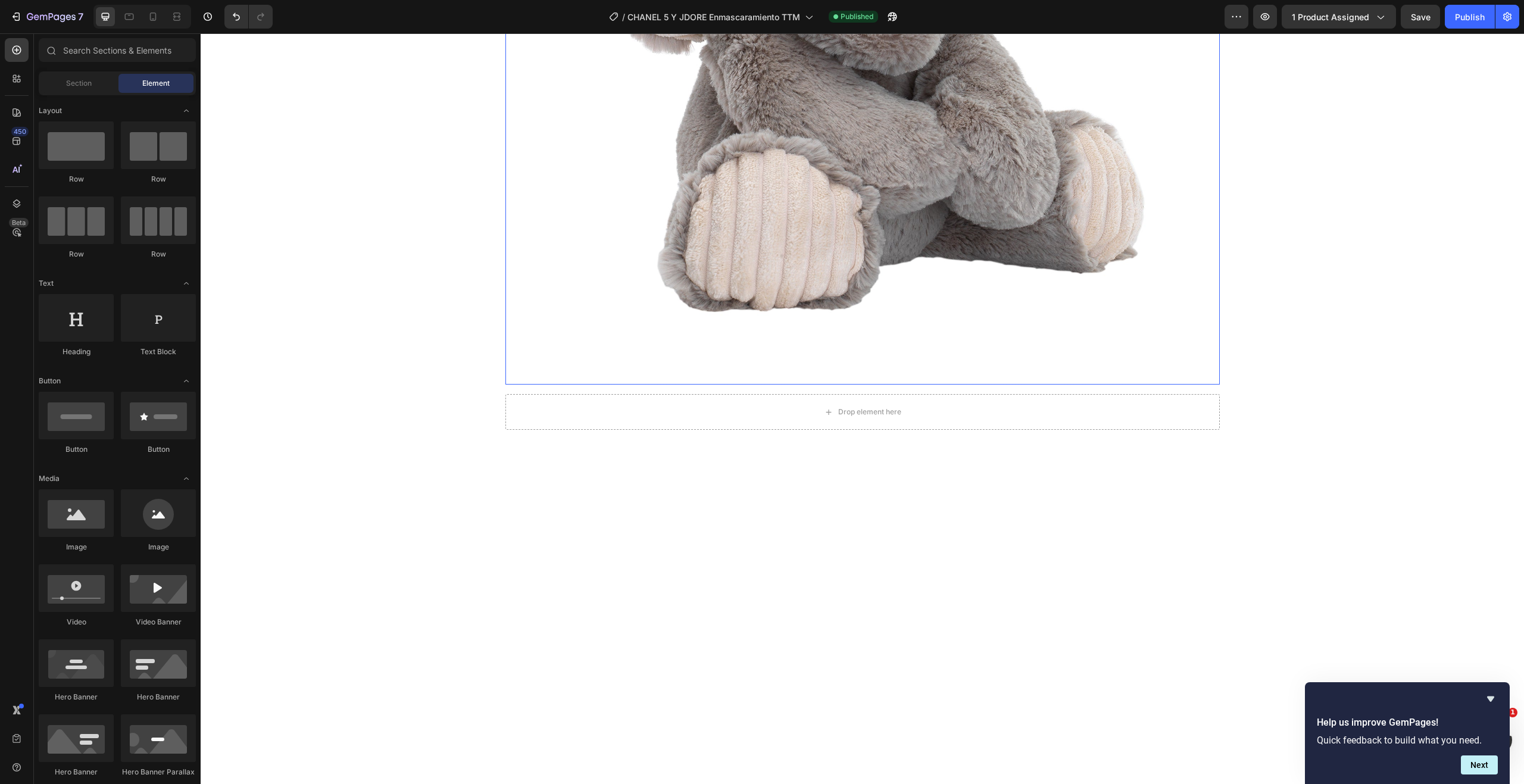
click at [746, 274] on img at bounding box center [863, 27] width 715 height 714
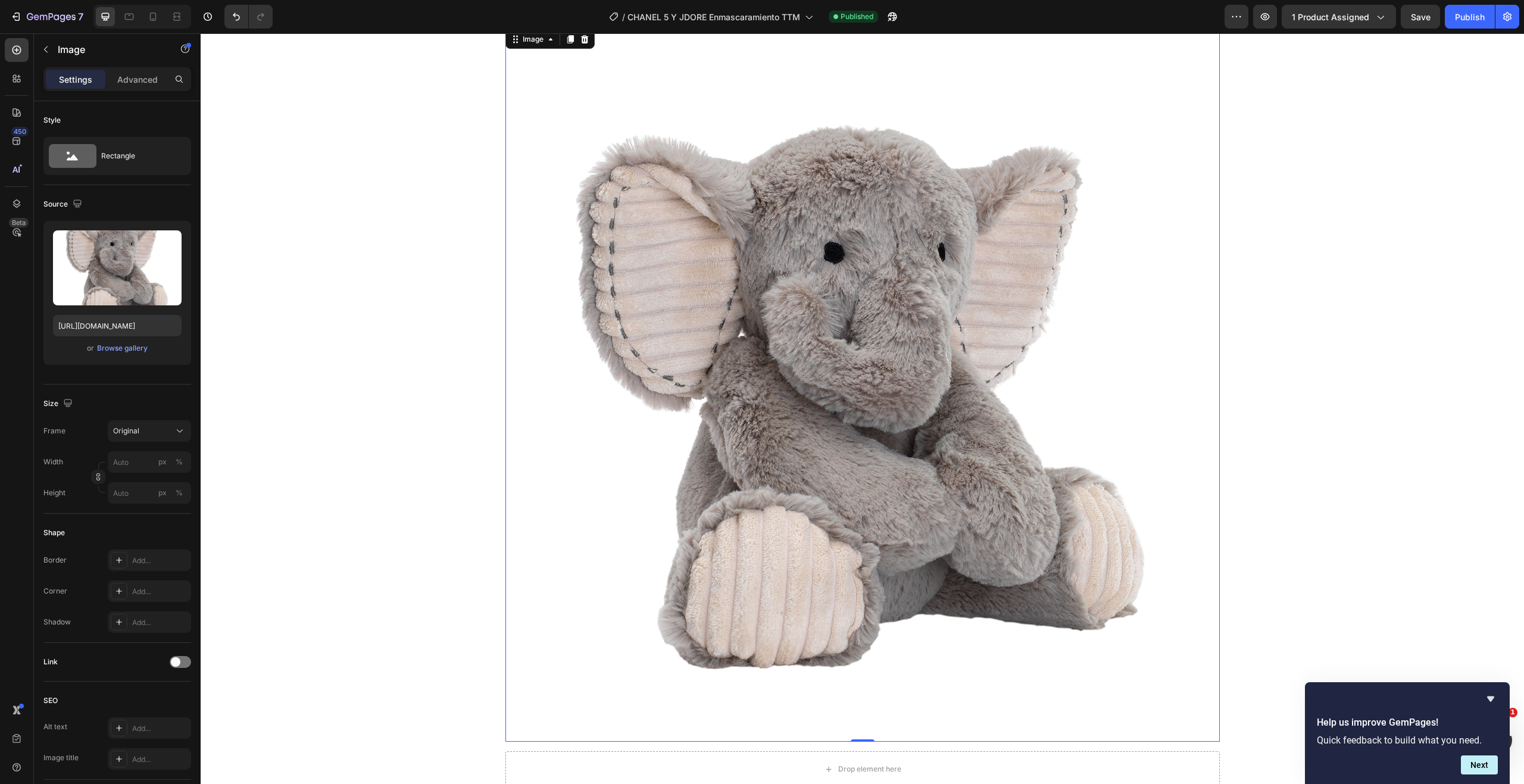
scroll to position [0, 0]
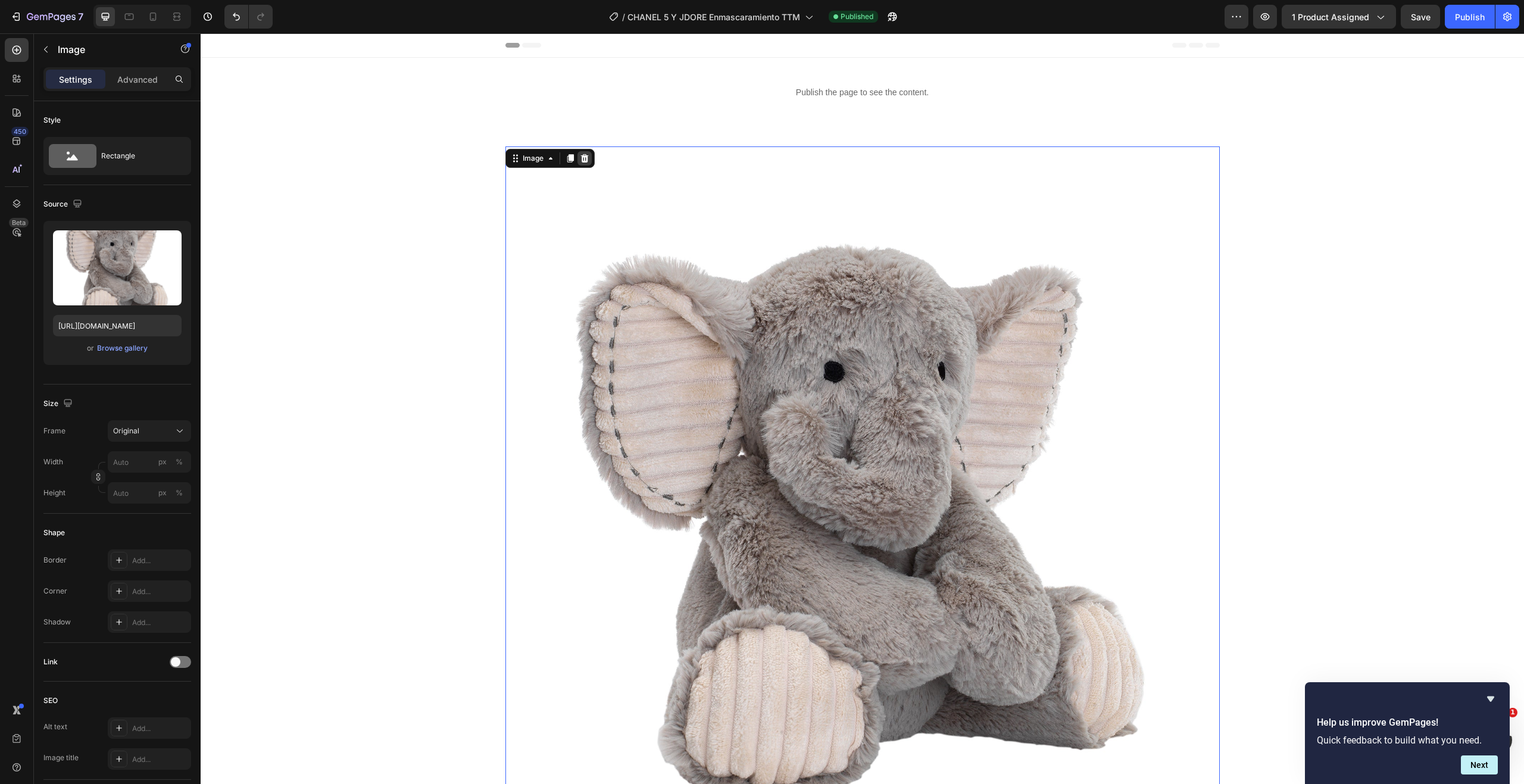
click at [583, 155] on icon at bounding box center [584, 158] width 8 height 9
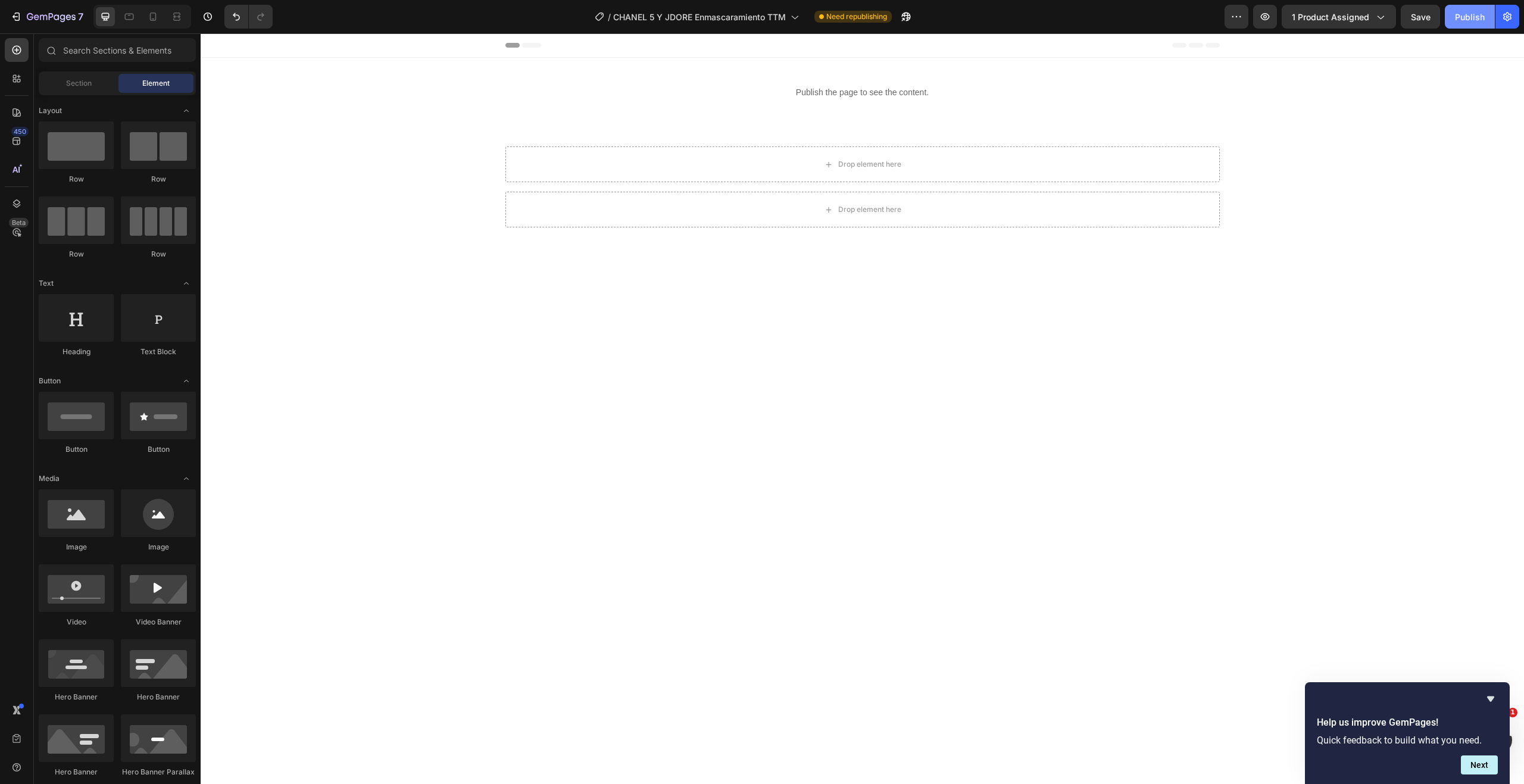
click at [1464, 16] on div "Publish" at bounding box center [1469, 16] width 30 height 12
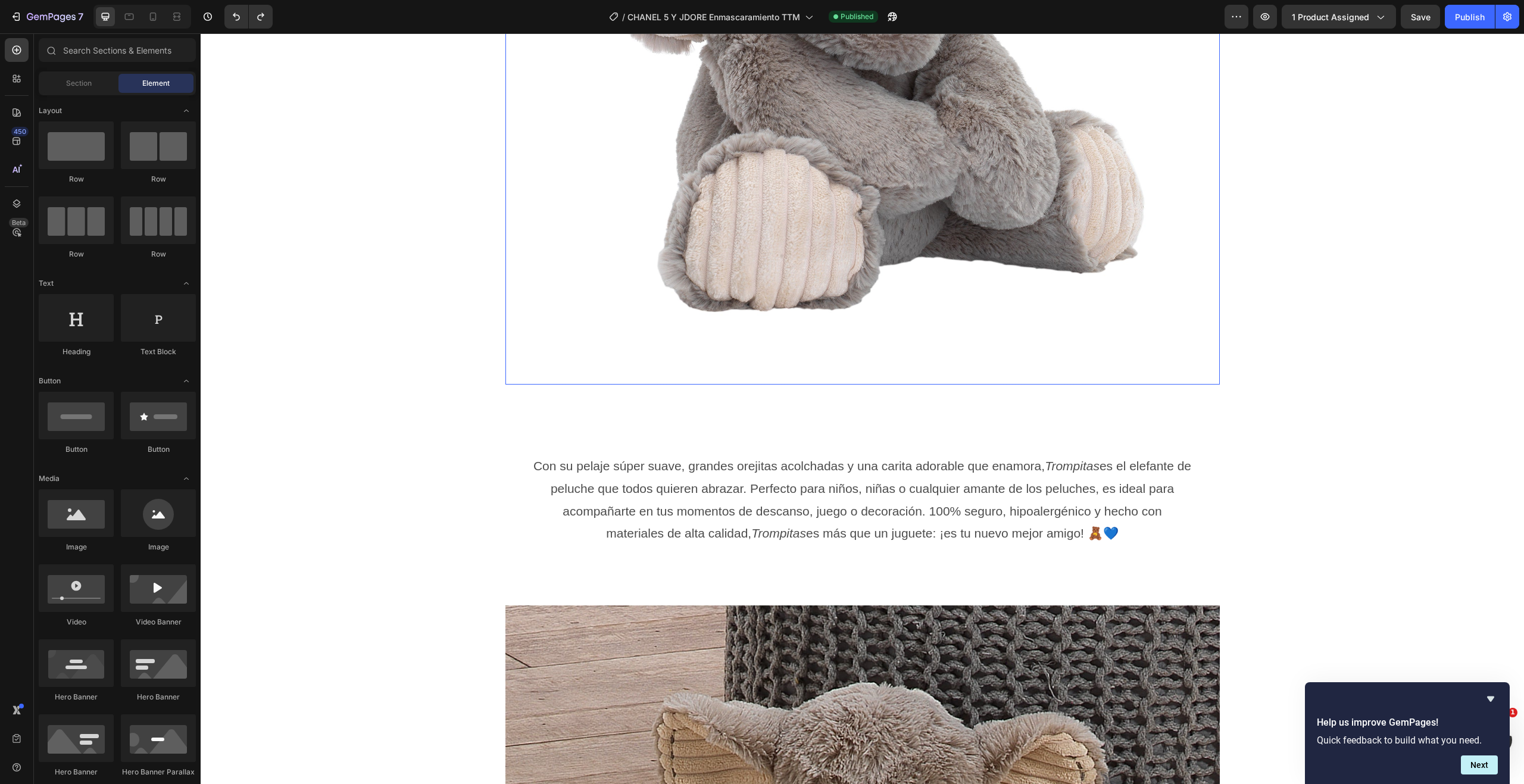
scroll to position [595, 0]
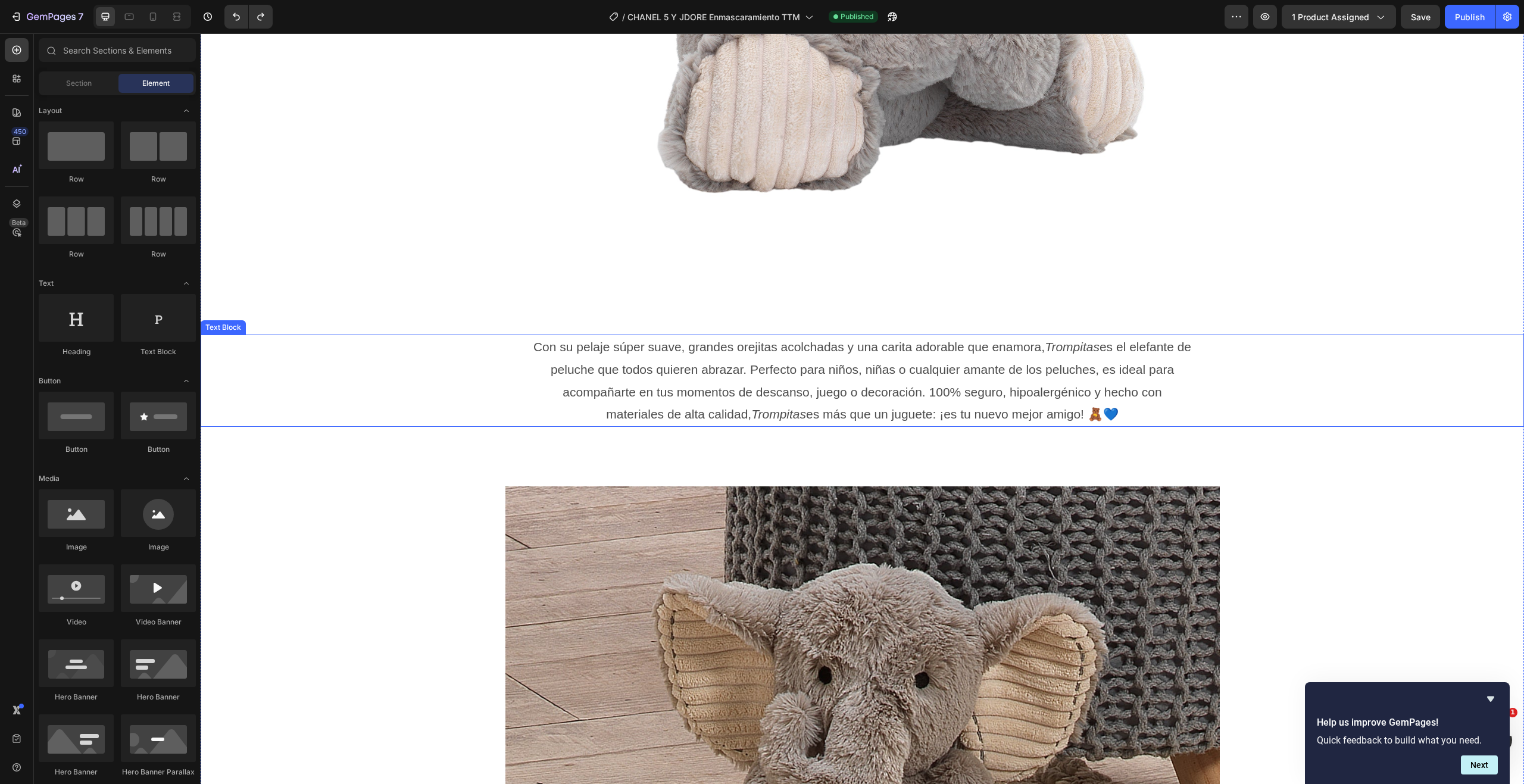
click at [639, 405] on p "Con su pelaje súper suave, grandes orejitas acolchadas y una carita adorable qu…" at bounding box center [862, 380] width 659 height 90
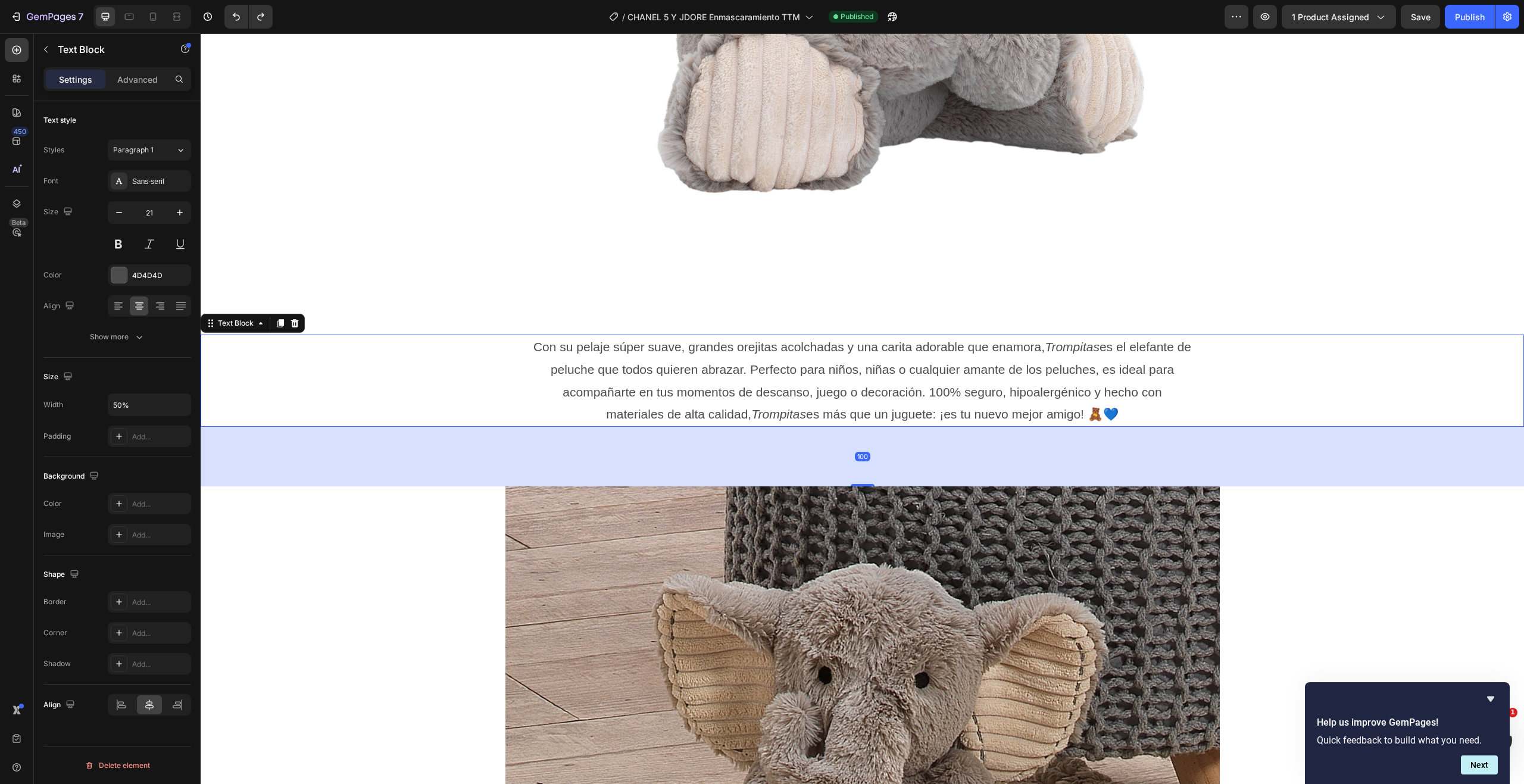
click at [639, 405] on p "Con su pelaje súper suave, grandes orejitas acolchadas y una carita adorable qu…" at bounding box center [862, 380] width 659 height 90
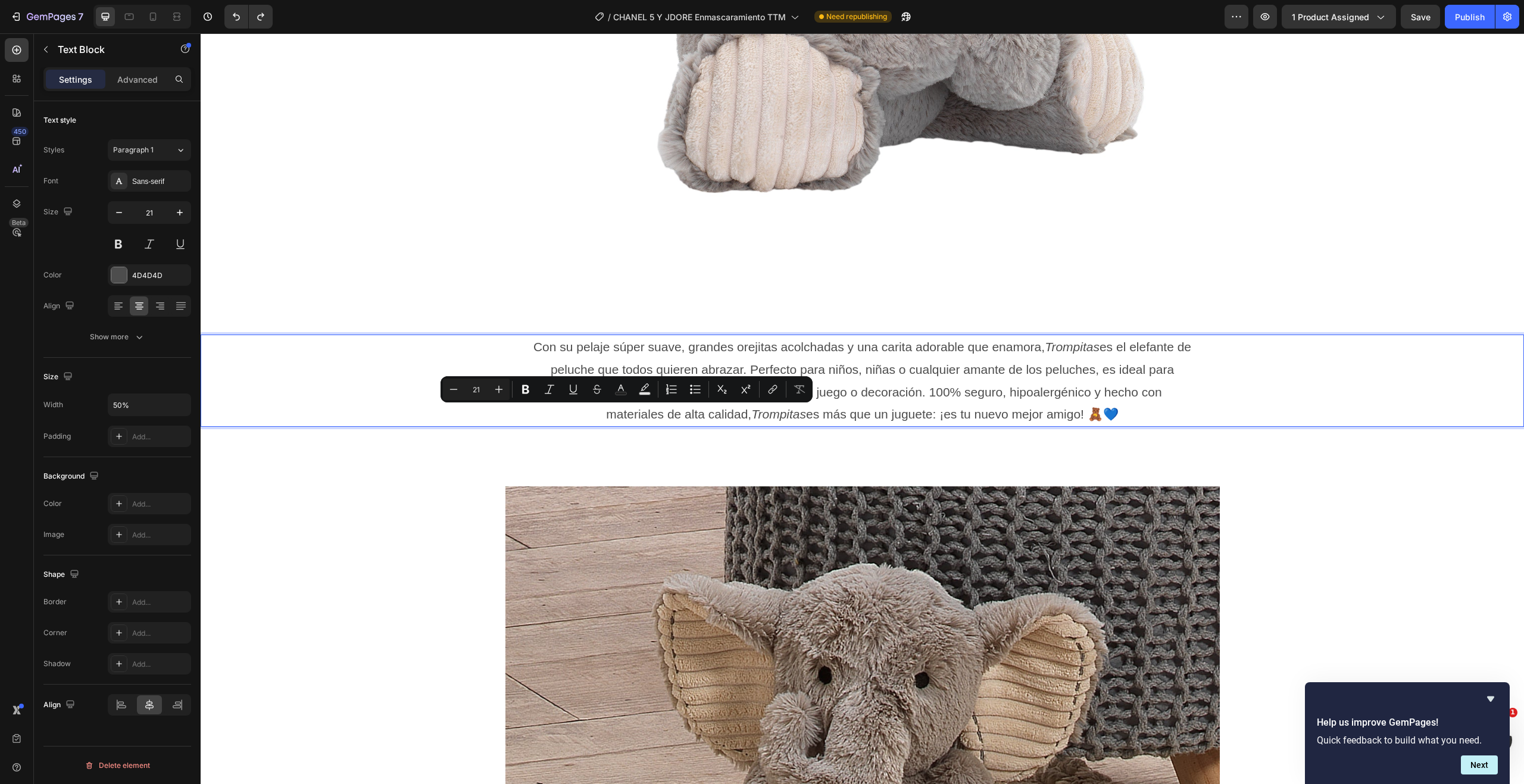
click at [736, 352] on p "Con su pelaje súper suave, grandes orejitas acolchadas y una carita adorable qu…" at bounding box center [862, 380] width 659 height 90
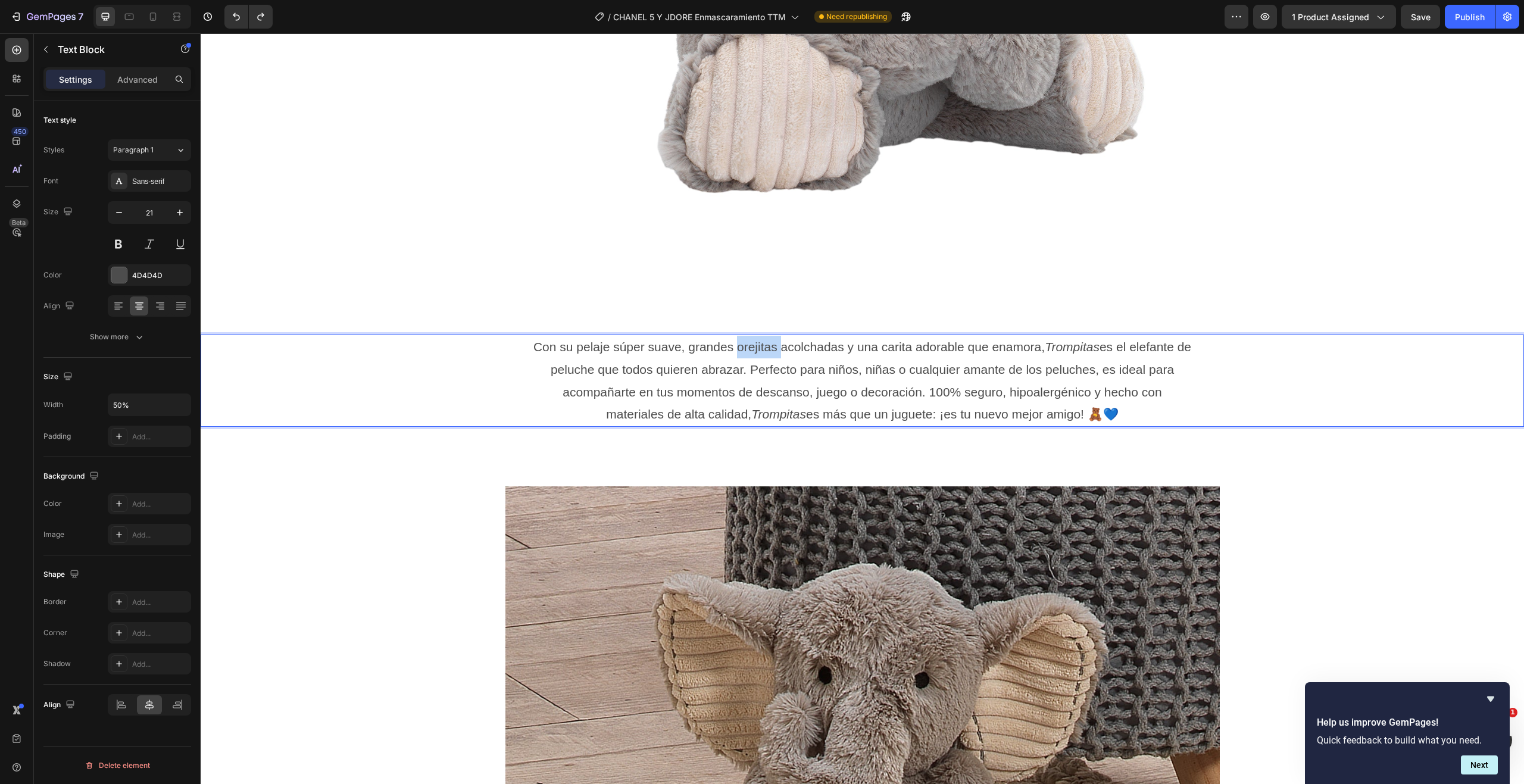
click at [736, 352] on p "Con su pelaje súper suave, grandes orejitas acolchadas y una carita adorable qu…" at bounding box center [862, 380] width 659 height 90
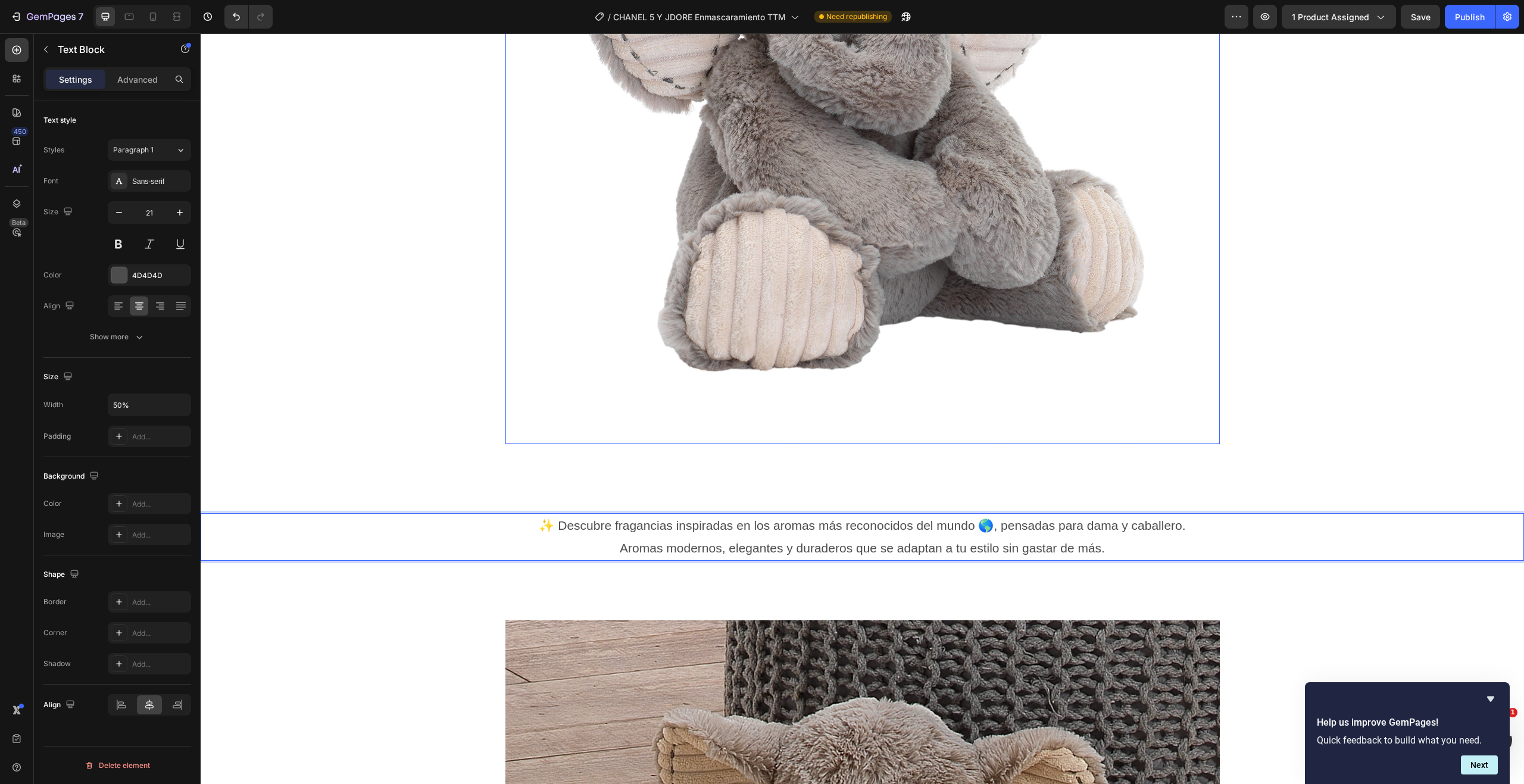
scroll to position [60, 0]
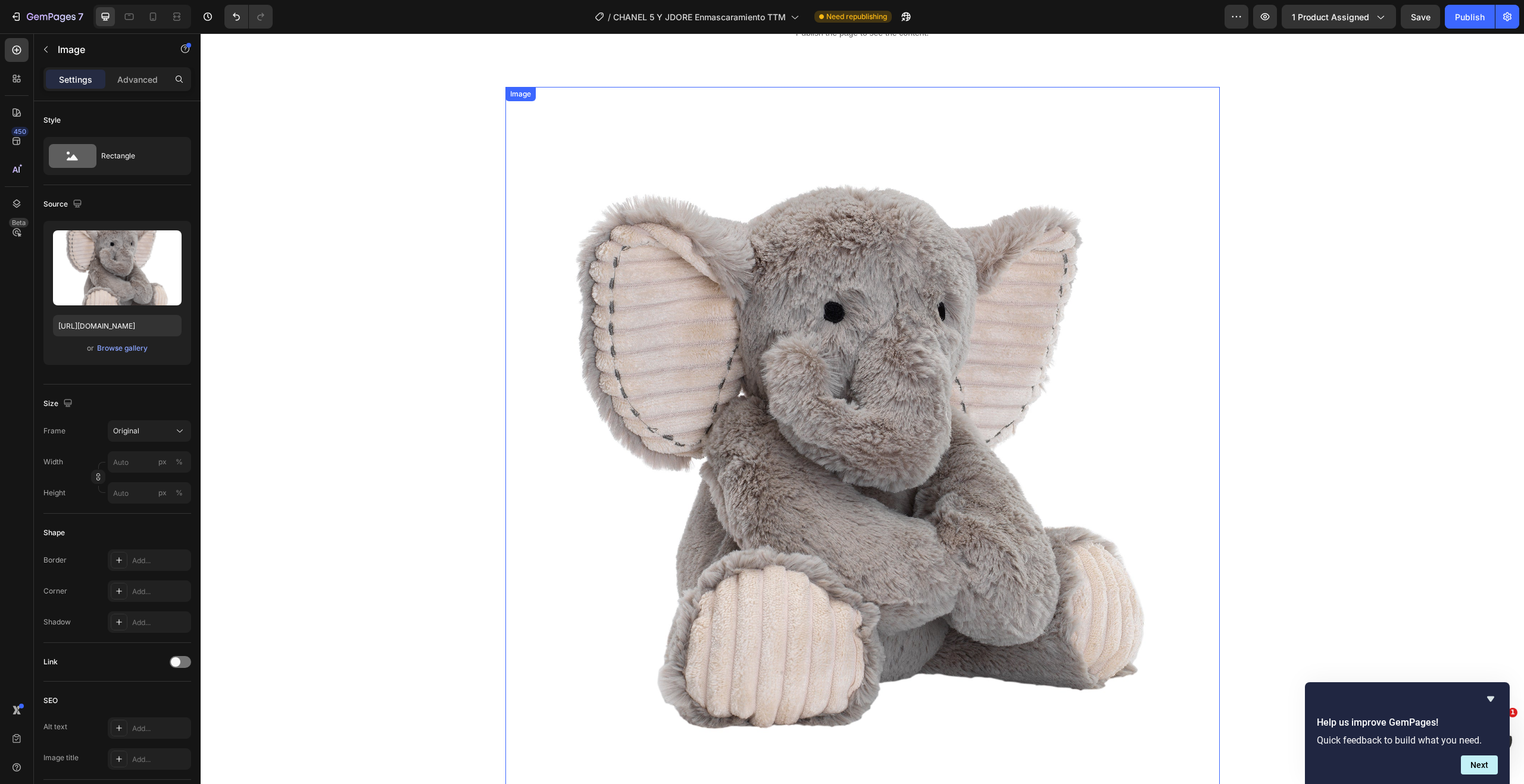
click at [756, 338] on img at bounding box center [863, 444] width 715 height 714
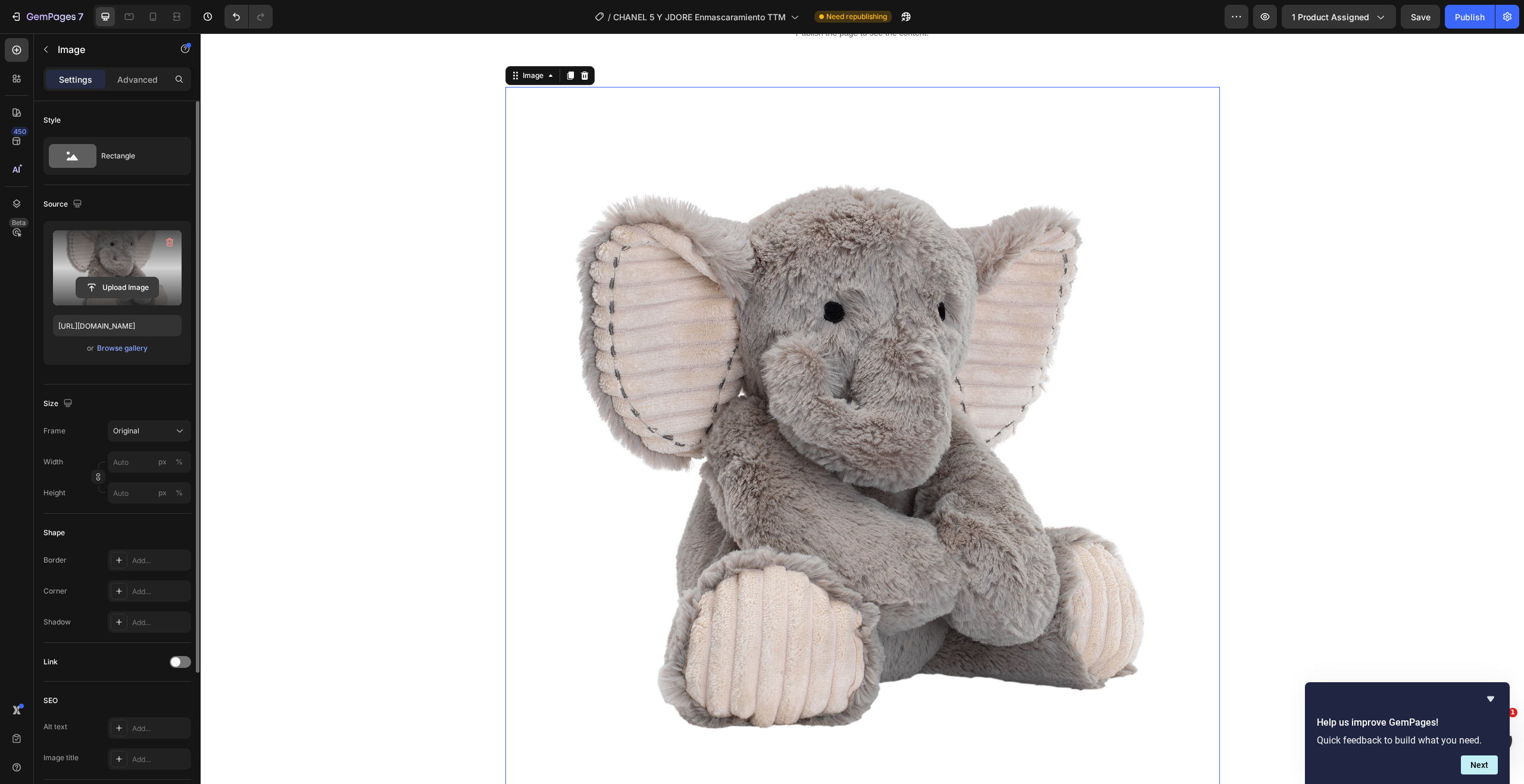
click at [107, 285] on input "file" at bounding box center [117, 287] width 82 height 20
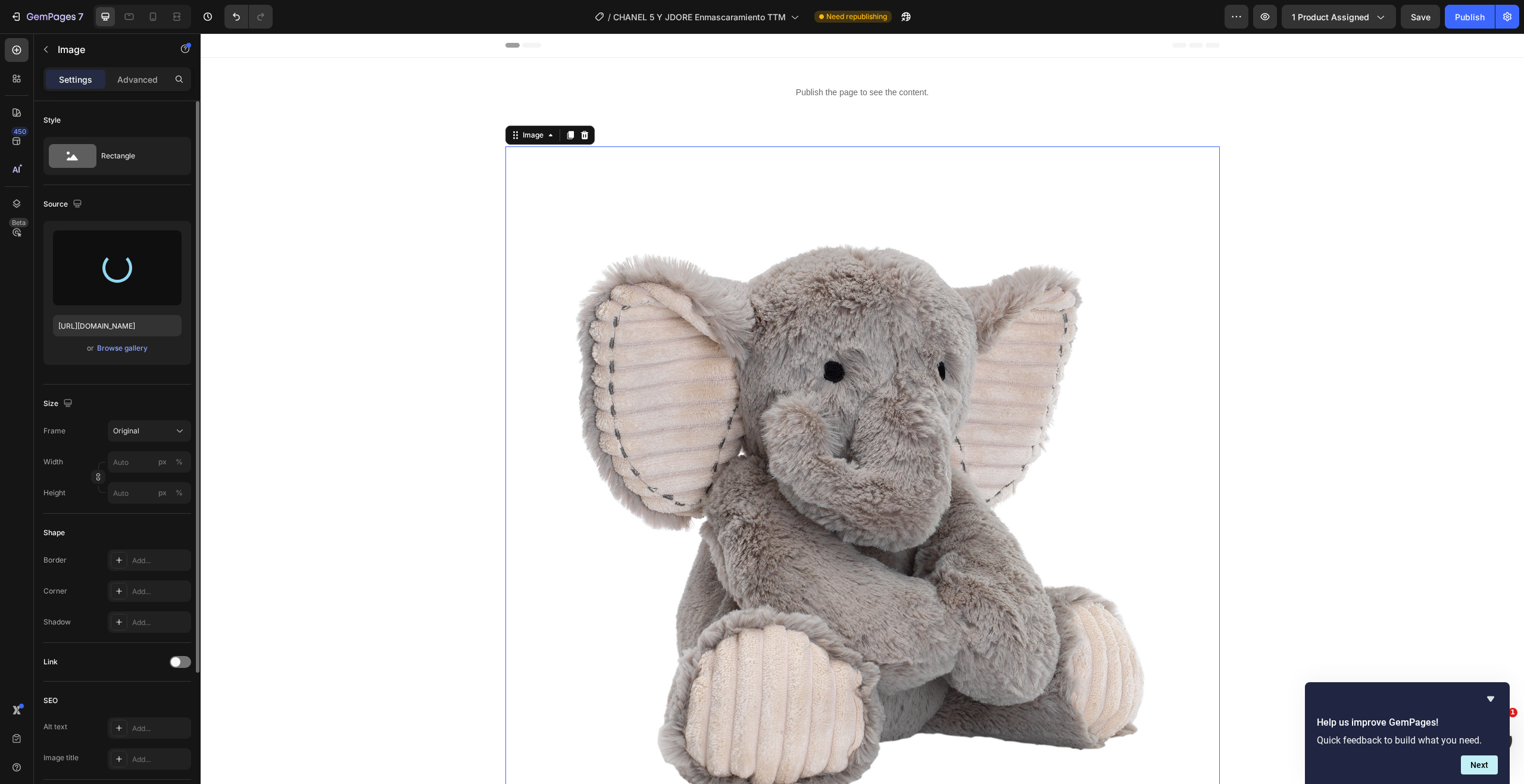
type input "[URL][DOMAIN_NAME]"
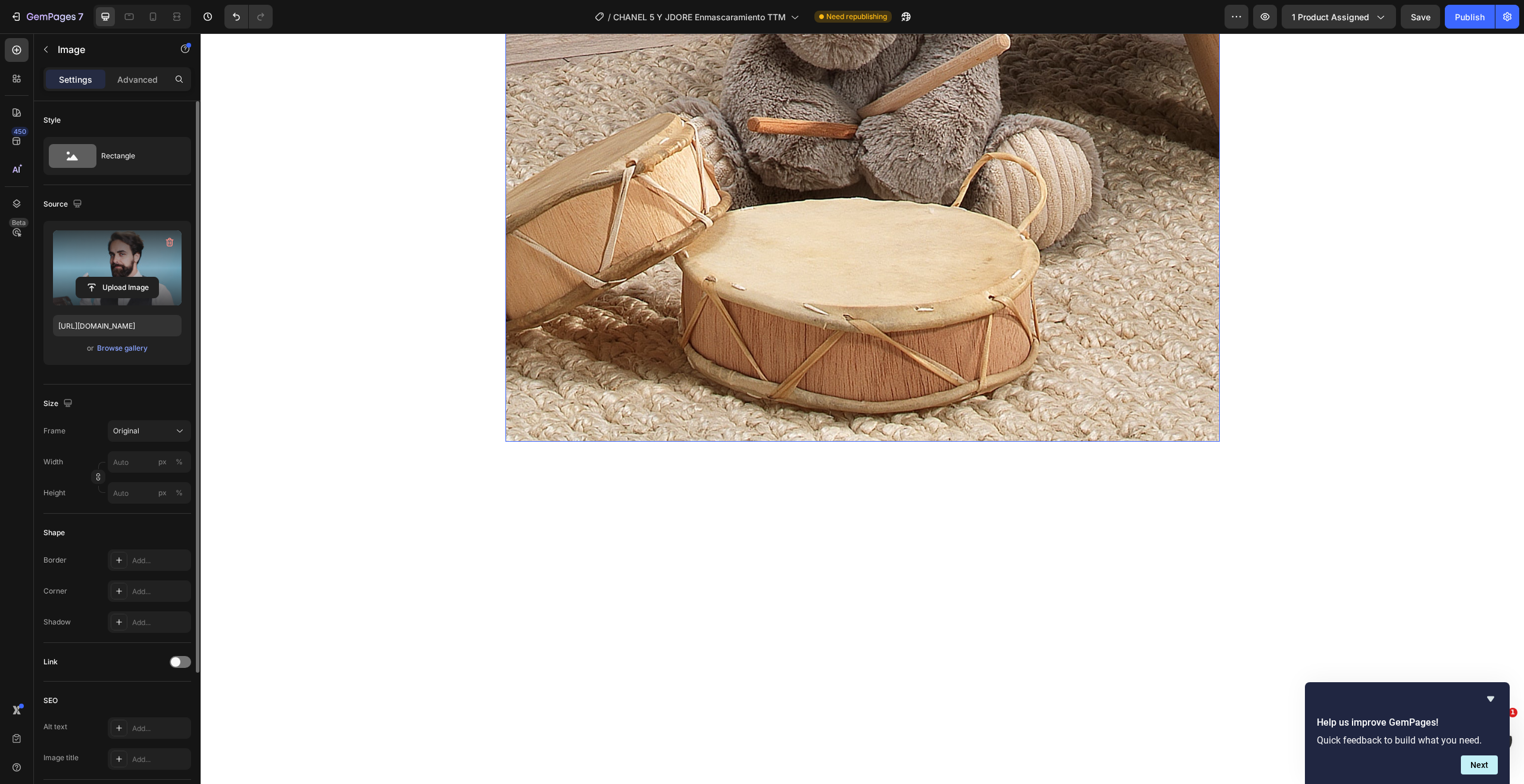
scroll to position [892, 0]
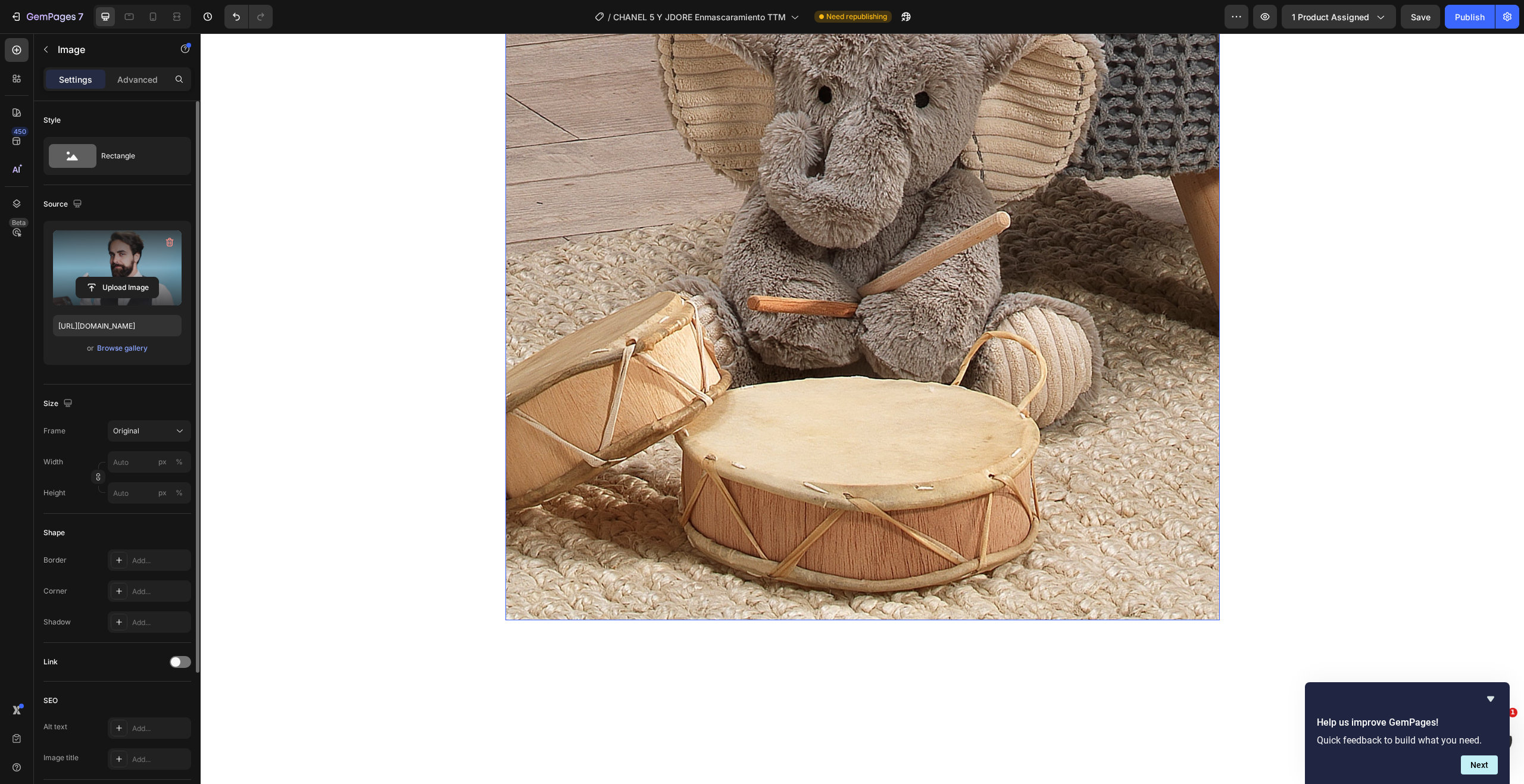
click at [791, 342] on img at bounding box center [863, 263] width 715 height 714
click at [123, 283] on input "file" at bounding box center [117, 287] width 82 height 20
type input "[URL][DOMAIN_NAME]"
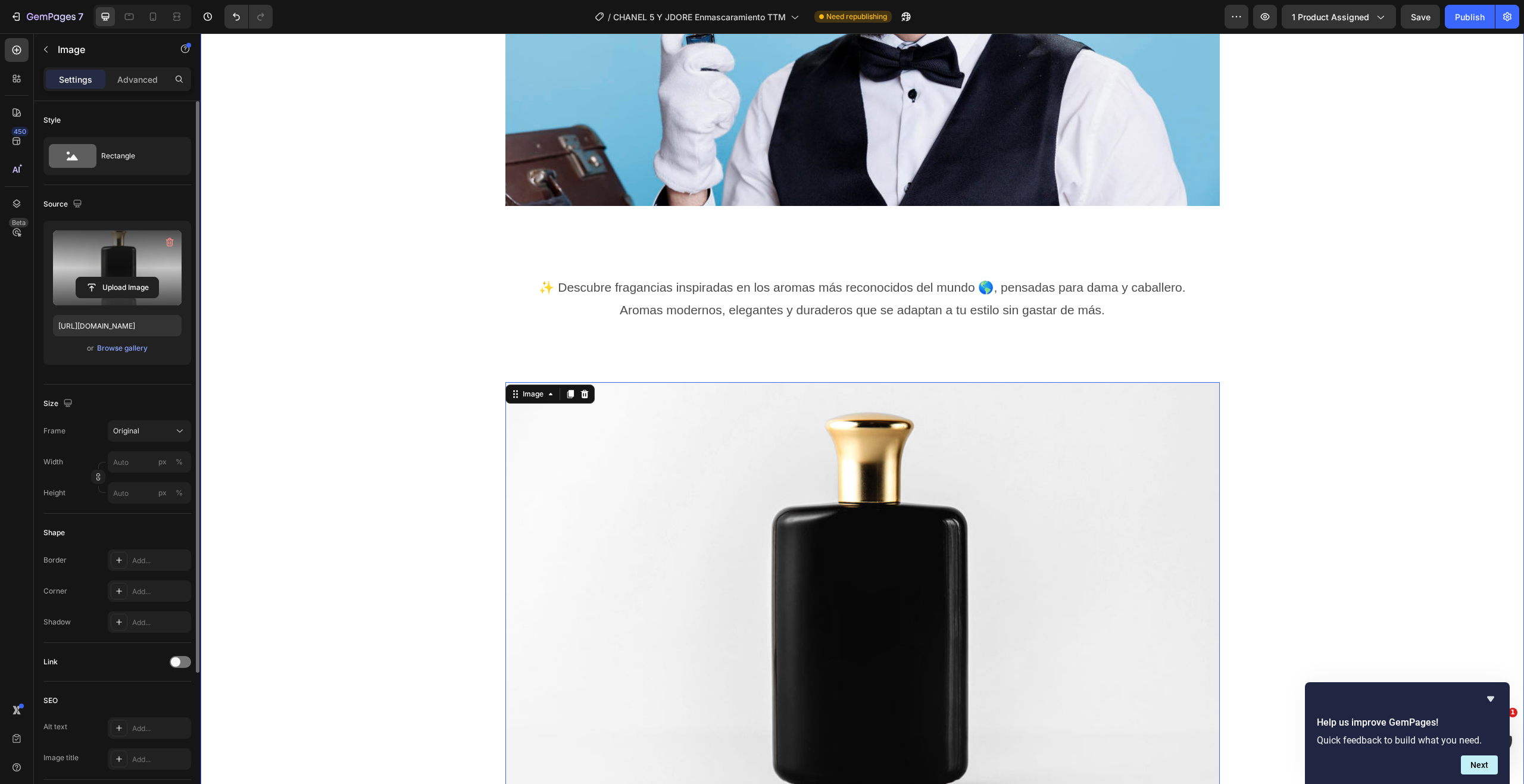
scroll to position [357, 0]
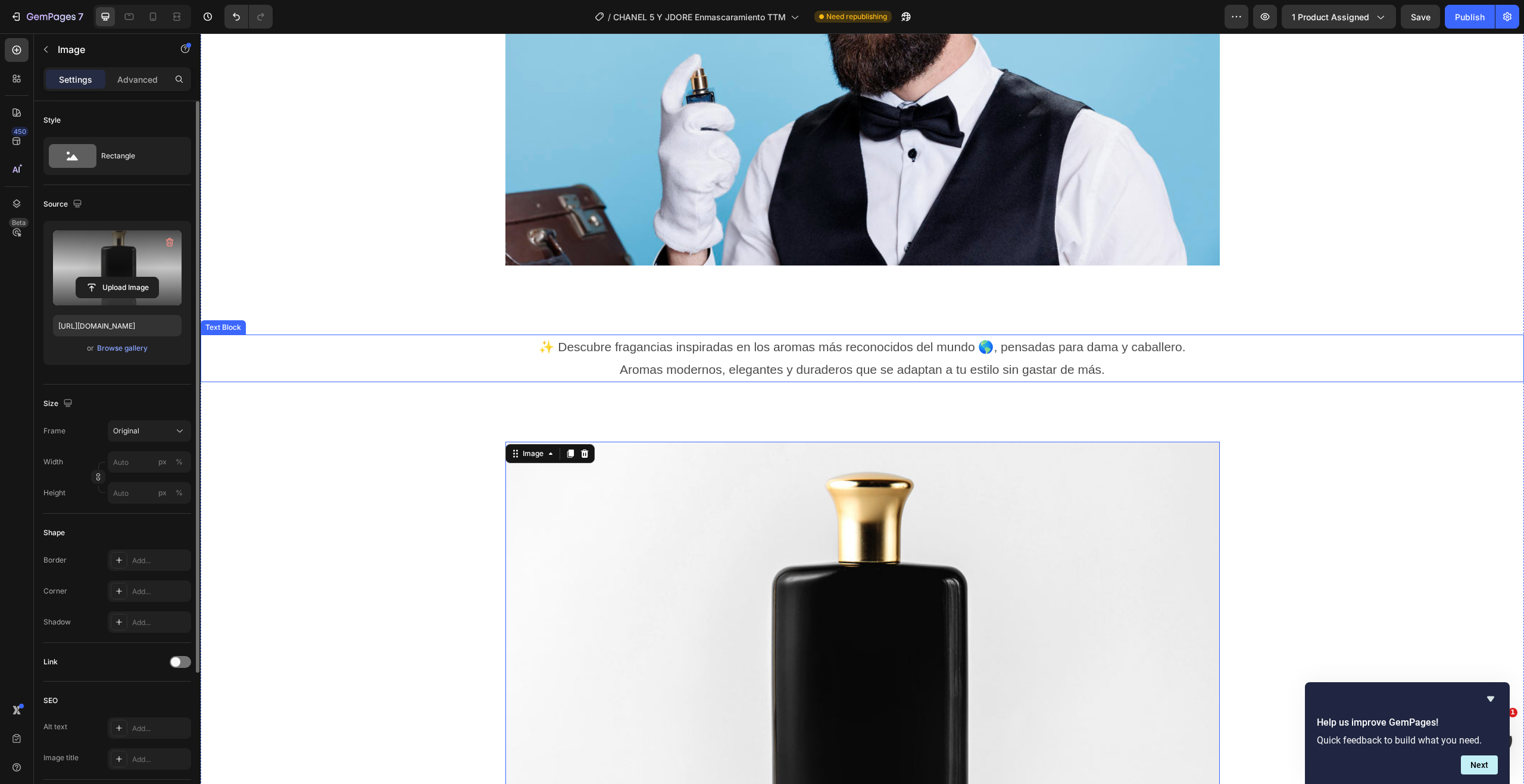
click at [1334, 339] on div "✨ Descubre fragancias inspiradas en los aromas más reconocidos del mundo 🌎, pen…" at bounding box center [862, 358] width 1323 height 47
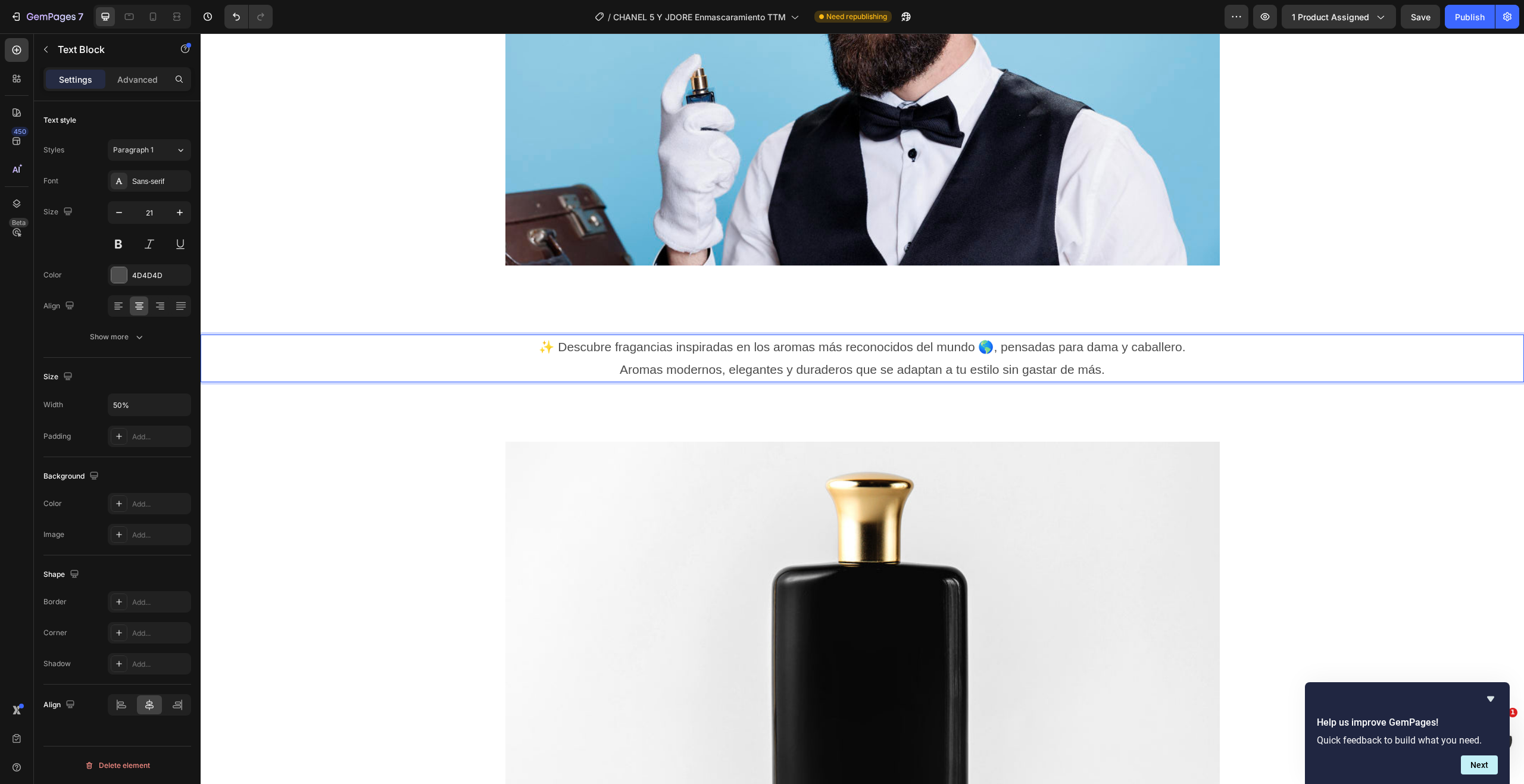
click at [699, 348] on p "✨ Descubre fragancias inspiradas en los aromas más reconocidos del mundo 🌎, pen…" at bounding box center [862, 358] width 659 height 45
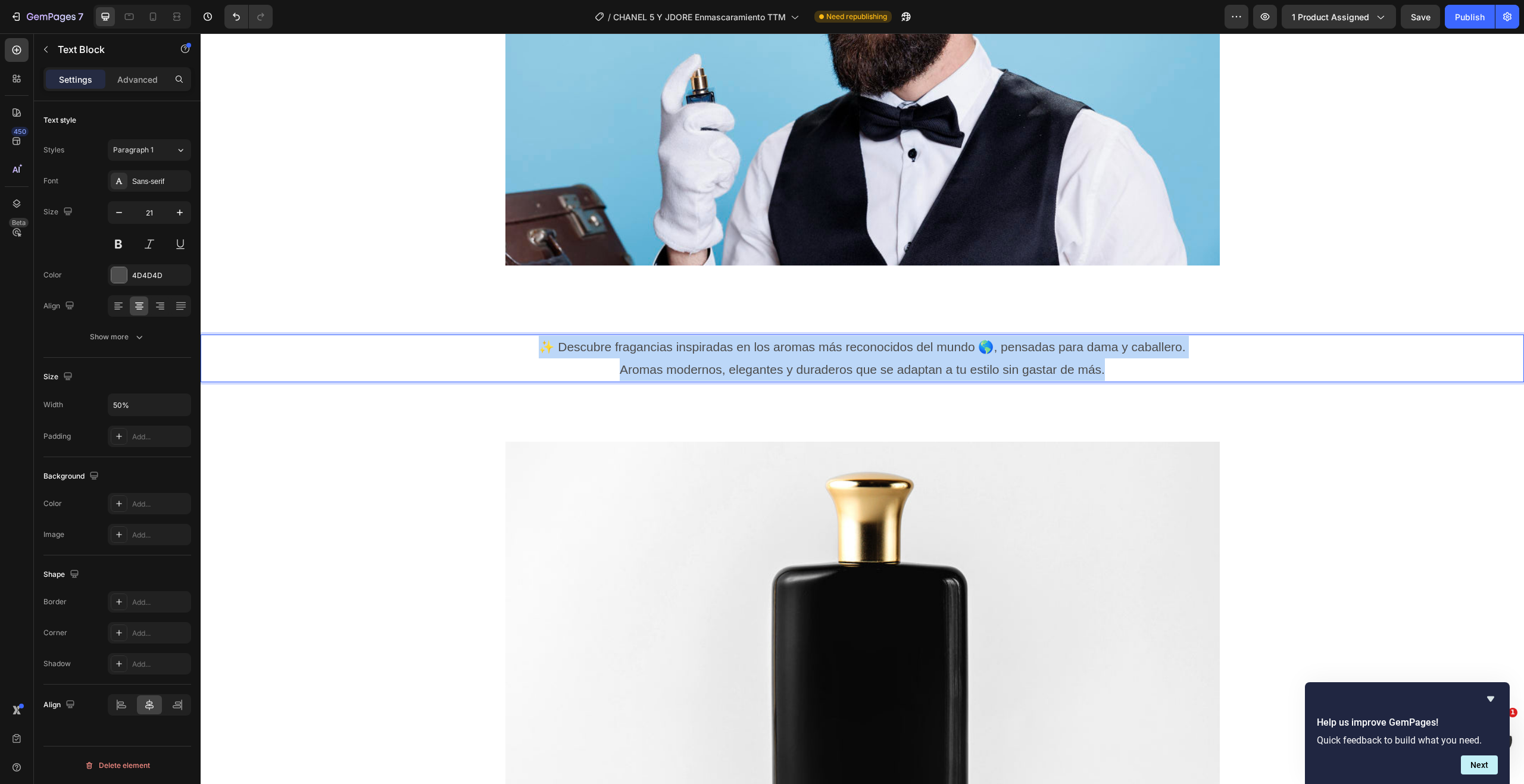
click at [698, 348] on p "✨ Descubre fragancias inspiradas en los aromas más reconocidos del mundo 🌎, pen…" at bounding box center [862, 358] width 659 height 45
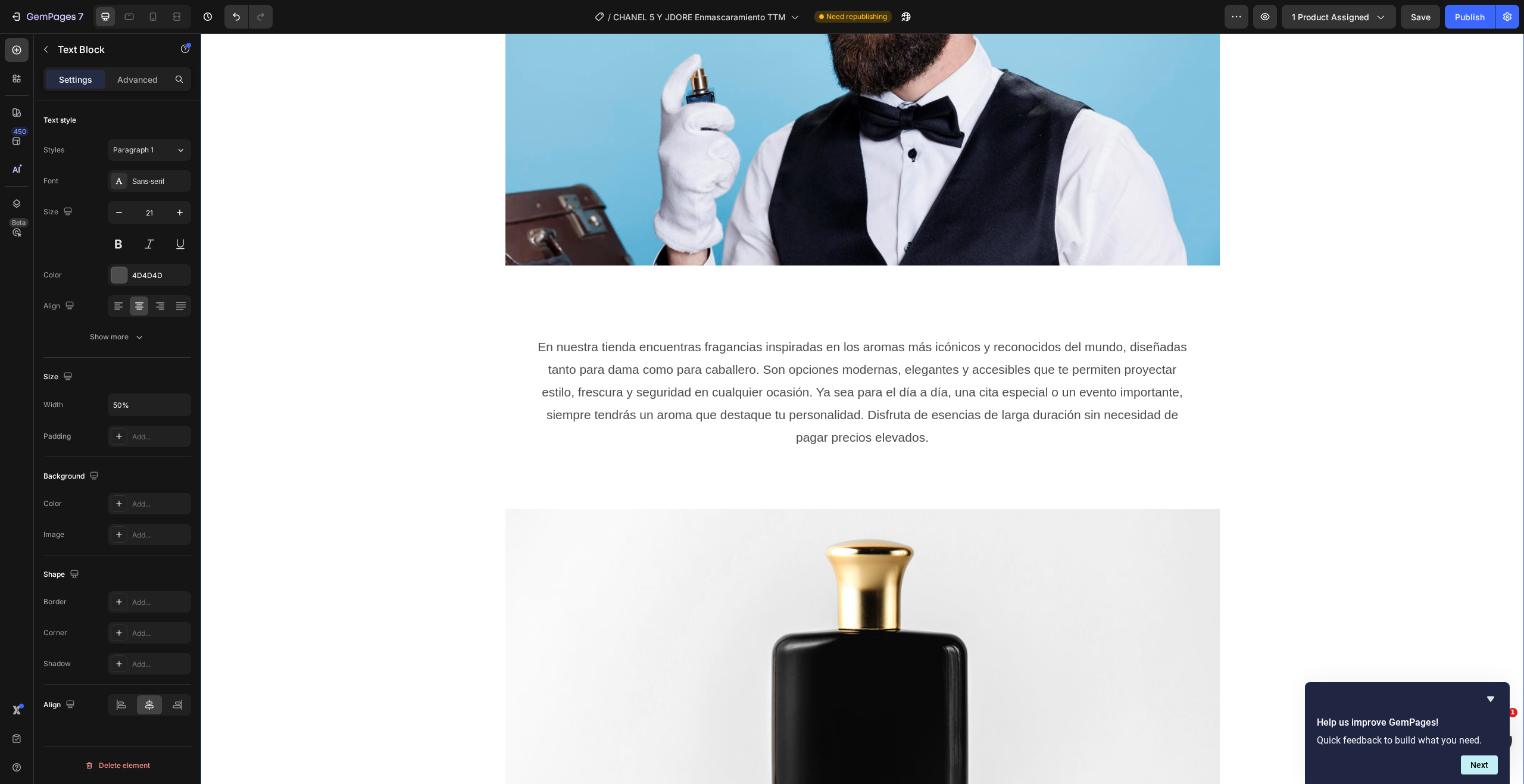
click at [1275, 481] on div "Image Row En nuestra tienda encuentras fragancias inspiradas en los aromas más …" at bounding box center [862, 392] width 1323 height 1205
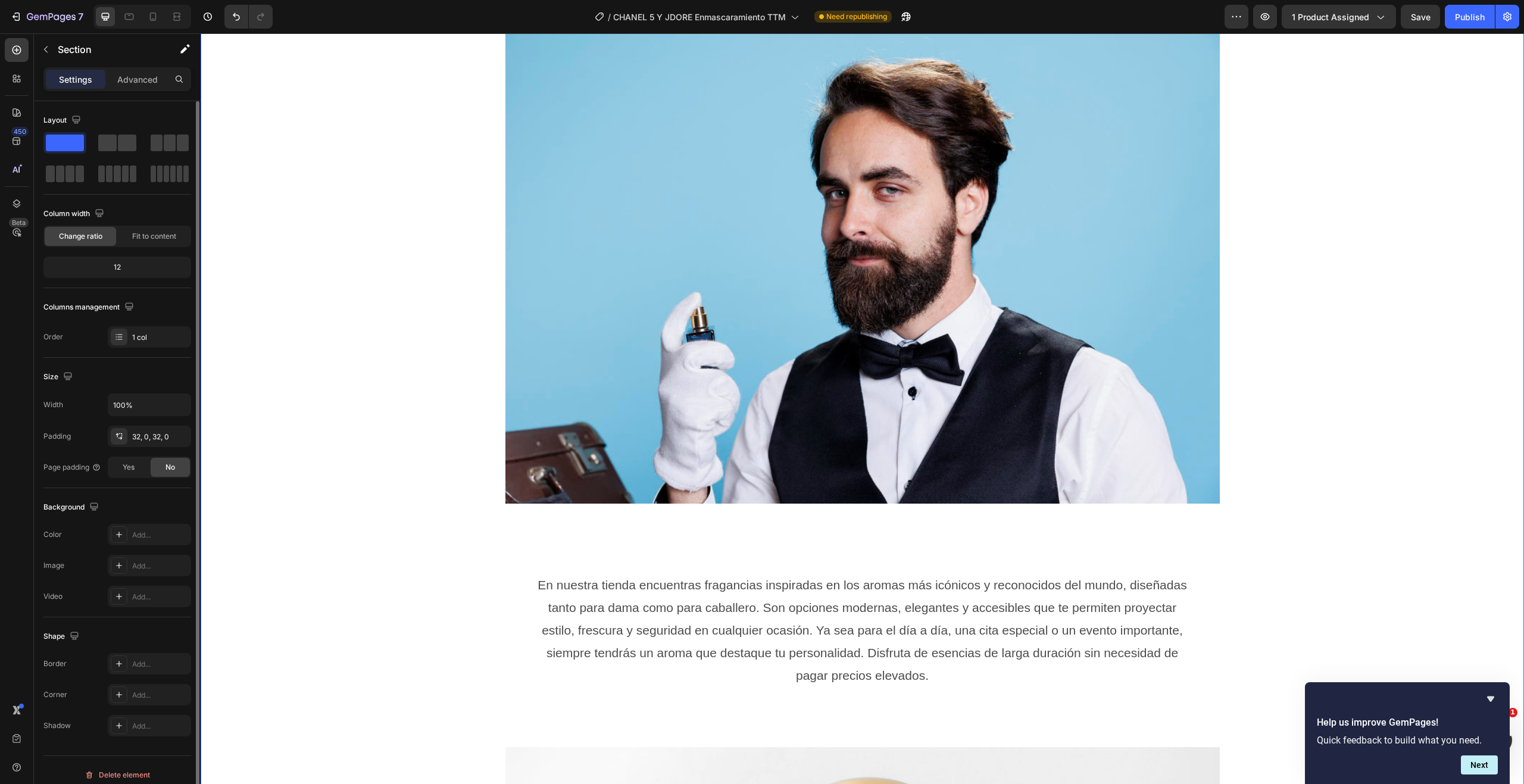
scroll to position [0, 0]
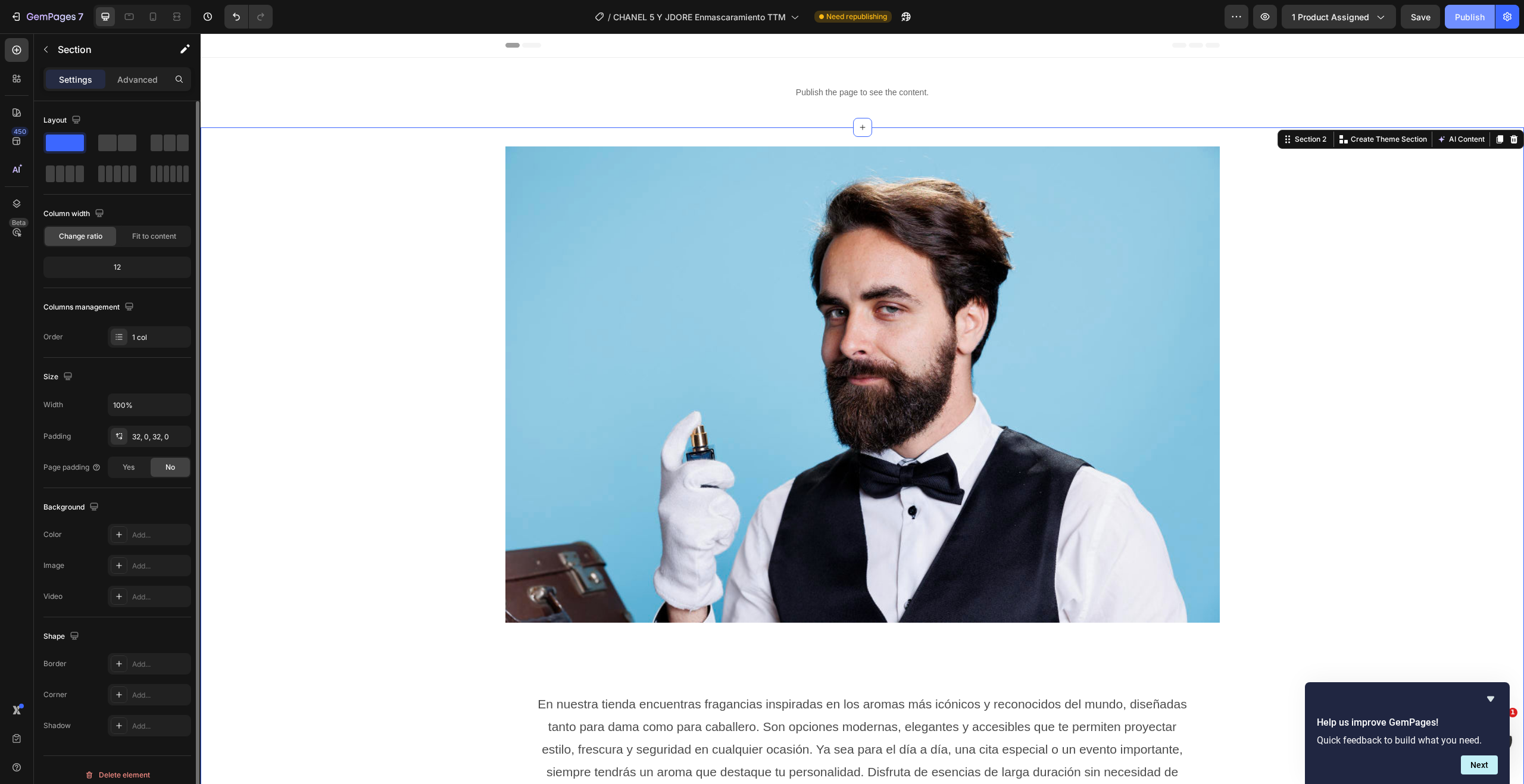
click at [1465, 17] on div "Publish" at bounding box center [1469, 16] width 30 height 12
click at [156, 20] on icon at bounding box center [153, 16] width 12 height 12
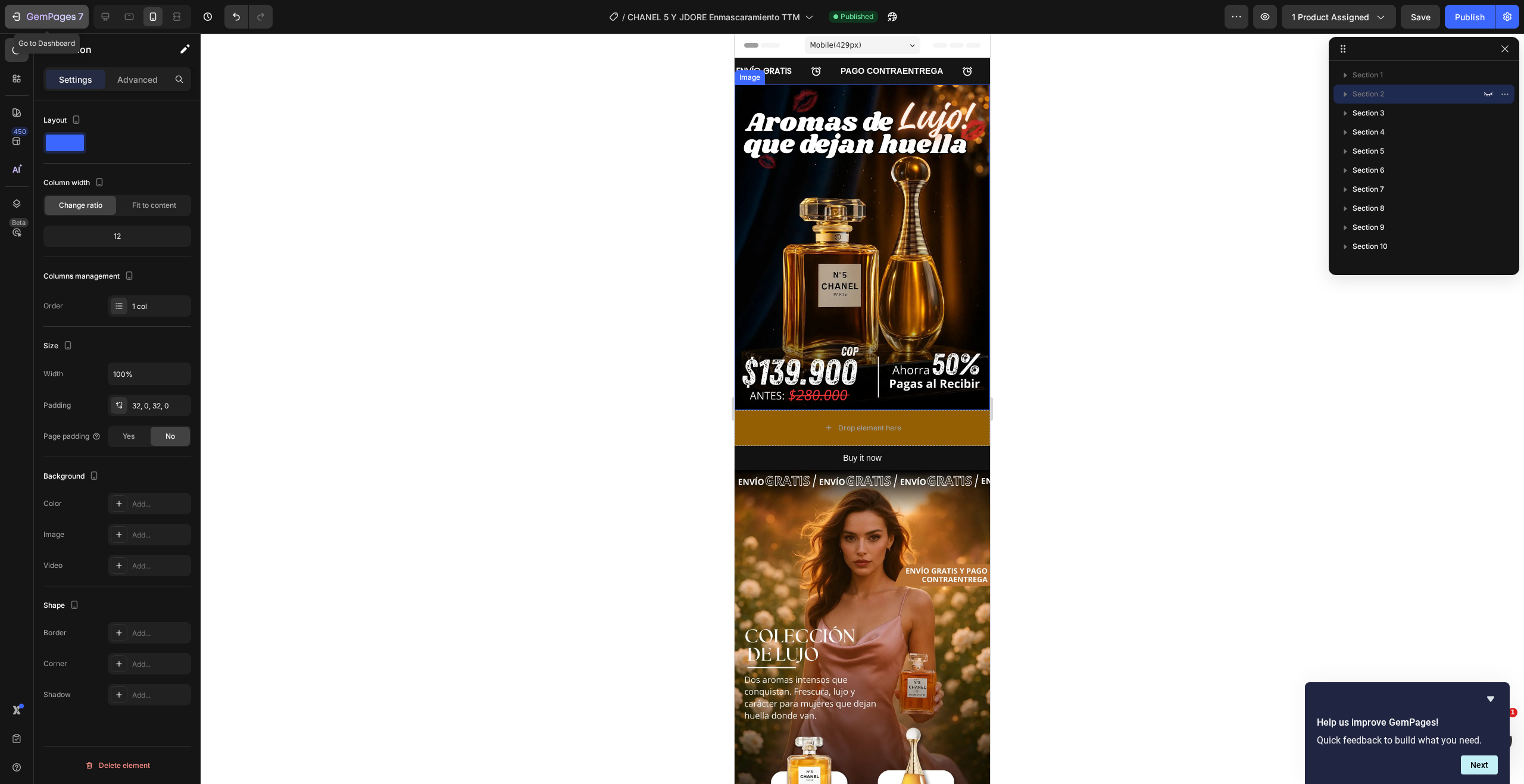
click at [16, 15] on icon "button" at bounding box center [16, 16] width 12 height 12
